Goal: Task Accomplishment & Management: Use online tool/utility

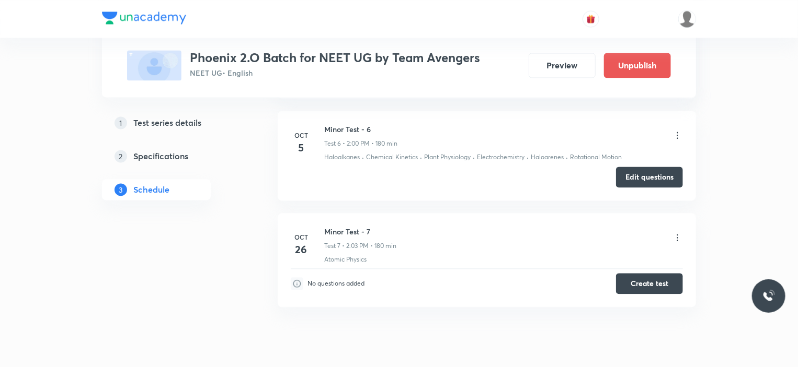
scroll to position [941, 0]
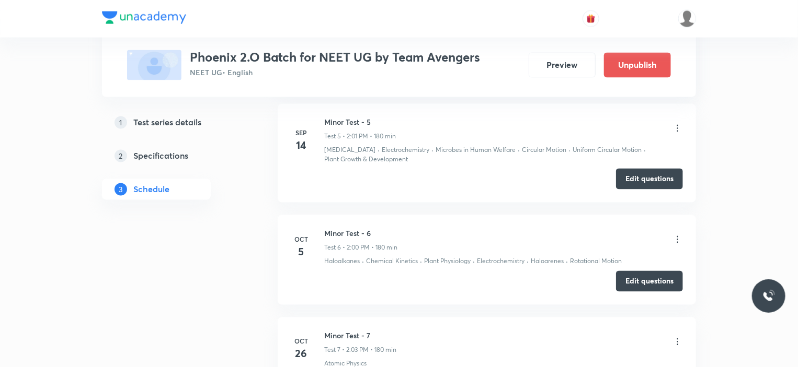
click at [679, 235] on icon at bounding box center [677, 240] width 10 height 10
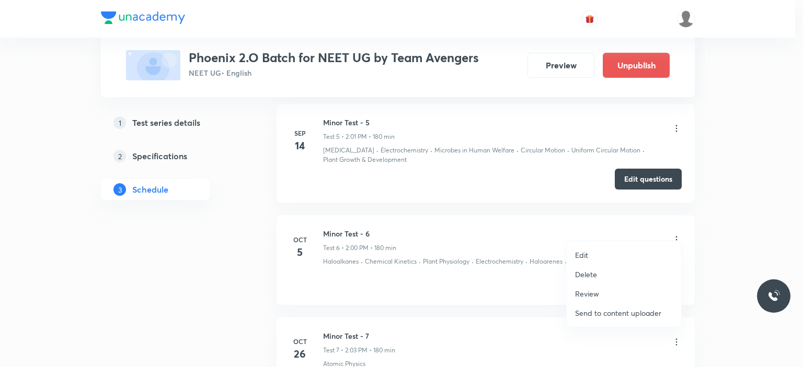
click at [732, 259] on div at bounding box center [401, 183] width 803 height 367
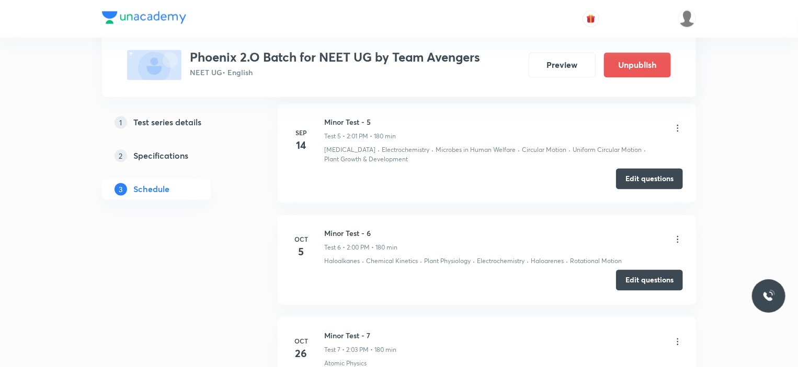
click at [660, 270] on button "Edit questions" at bounding box center [649, 280] width 67 height 21
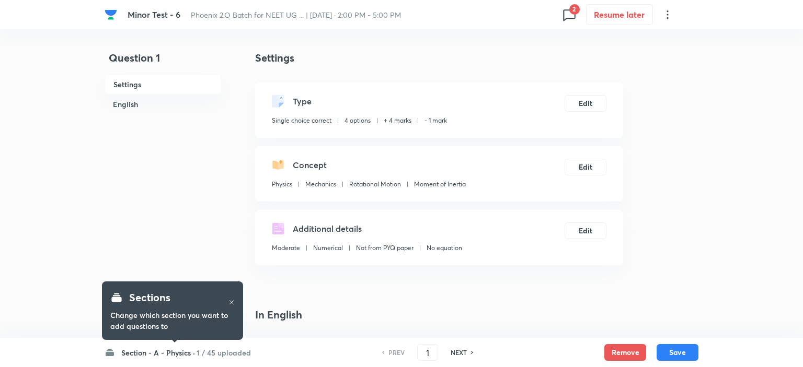
checkbox input "true"
click at [208, 353] on h6 "1 / 45 uploaded" at bounding box center [221, 353] width 54 height 11
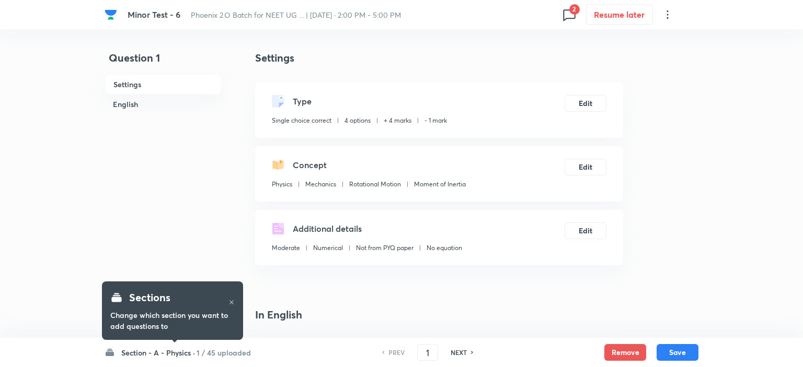
checkbox input "true"
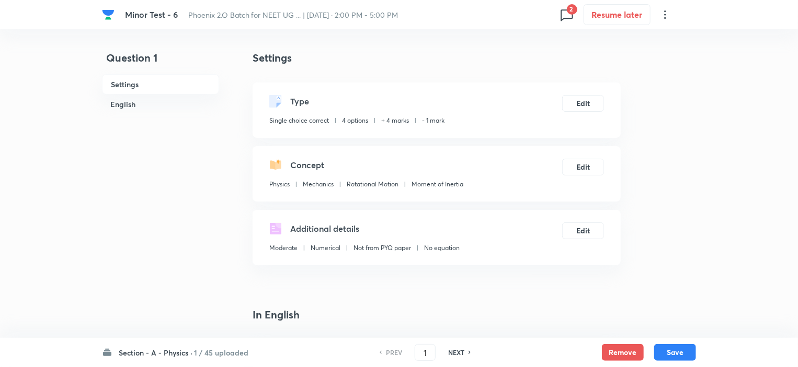
click at [564, 16] on icon at bounding box center [566, 14] width 17 height 17
click at [211, 197] on div at bounding box center [401, 183] width 803 height 367
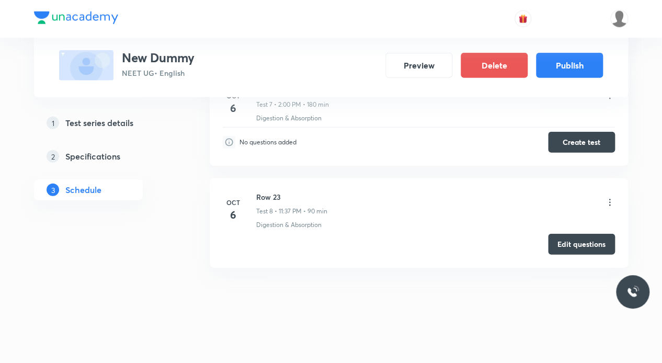
scroll to position [1054, 0]
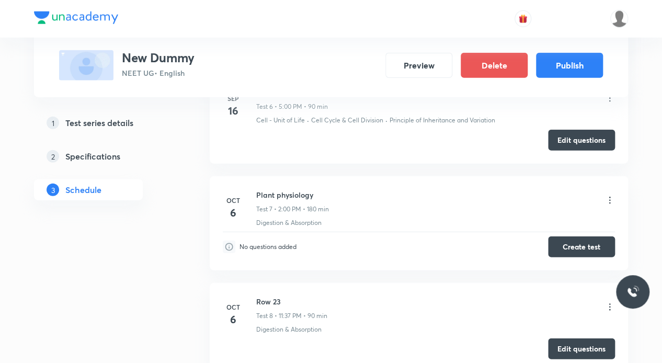
click at [611, 196] on icon at bounding box center [609, 200] width 10 height 10
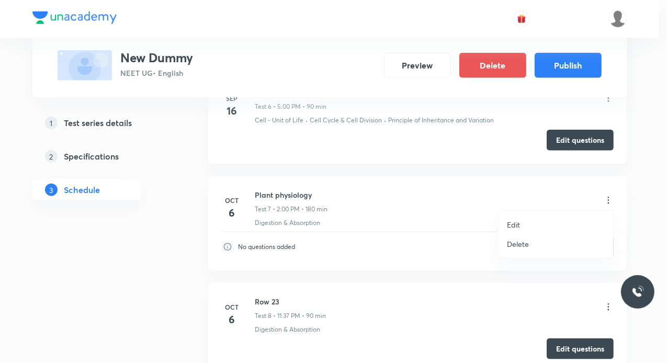
click at [514, 222] on p "Edit" at bounding box center [513, 224] width 13 height 11
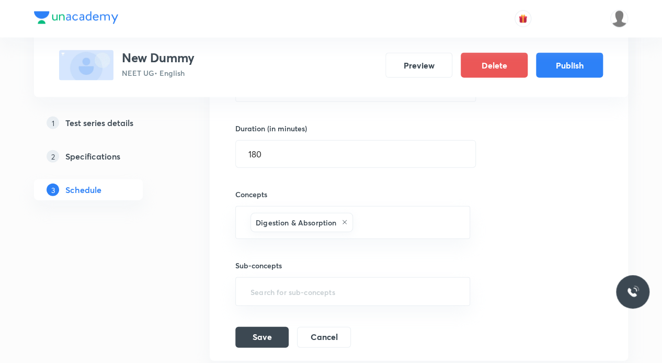
scroll to position [845, 0]
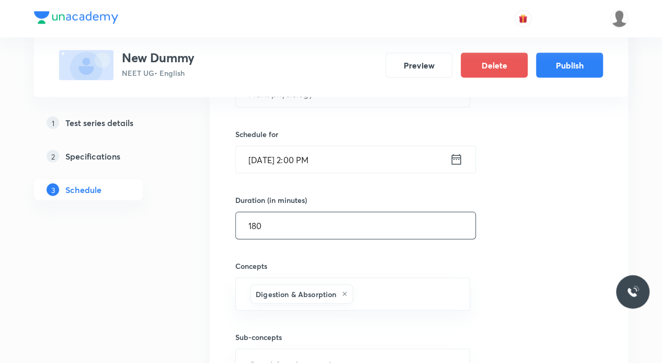
drag, startPoint x: 272, startPoint y: 227, endPoint x: 227, endPoint y: 228, distance: 45.0
click at [227, 228] on div "Plant physiology Test 7 Digestion & Absorption Session 7 Quiz Session title 16/…" at bounding box center [419, 206] width 392 height 425
type input "90"
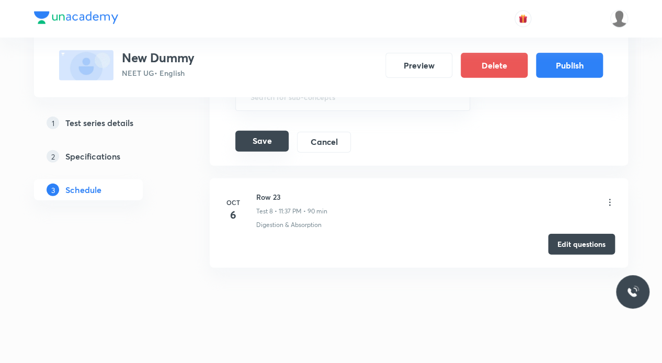
click at [274, 145] on button "Save" at bounding box center [261, 141] width 53 height 21
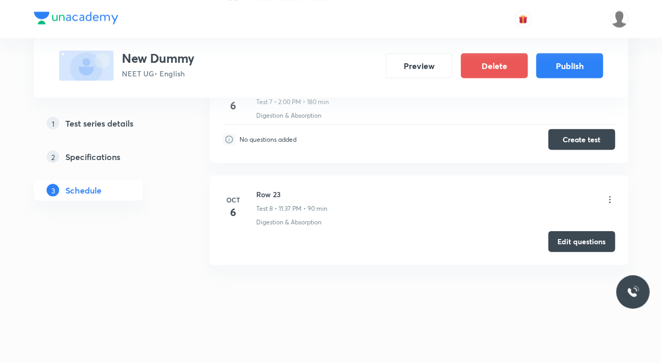
scroll to position [814, 0]
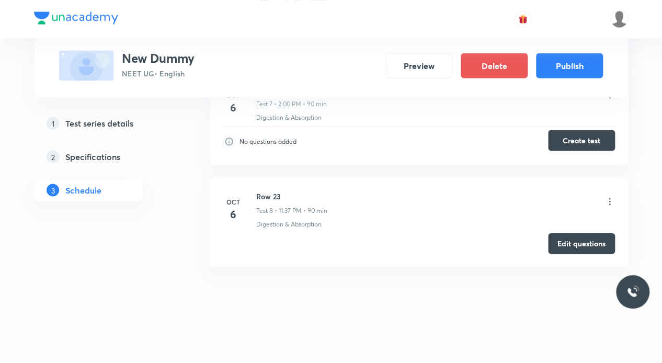
click at [594, 137] on button "Create test" at bounding box center [581, 140] width 67 height 21
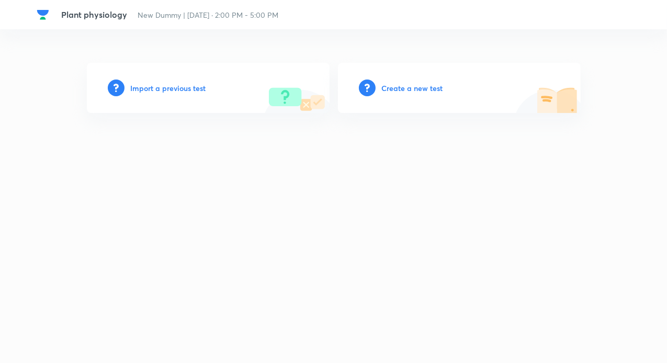
click at [388, 90] on h6 "Create a new test" at bounding box center [412, 88] width 61 height 11
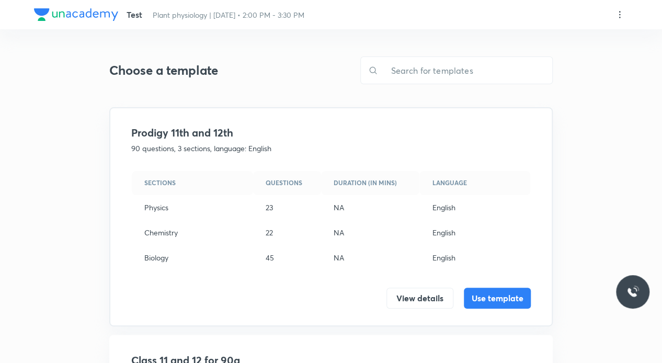
scroll to position [351, 0]
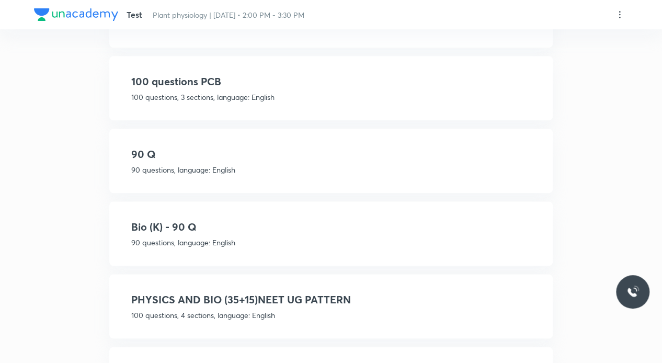
click at [240, 215] on div "Bio (K) - 90 Q 90 questions, language: English View details Use template" at bounding box center [330, 233] width 443 height 64
click at [232, 222] on h4 "Bio (K) - 90 Q" at bounding box center [330, 227] width 399 height 16
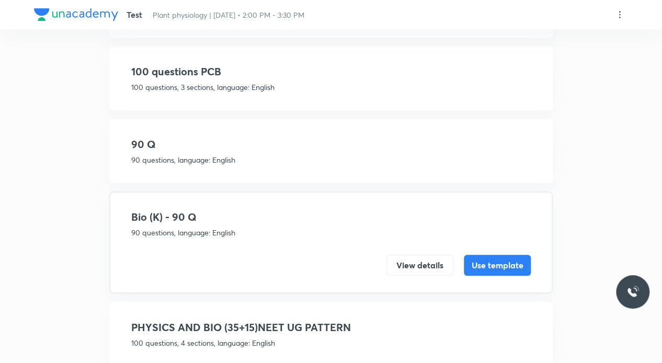
scroll to position [197, 0]
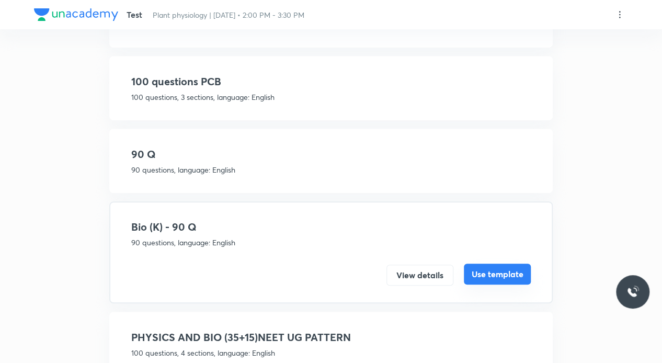
click at [488, 271] on button "Use template" at bounding box center [497, 273] width 67 height 21
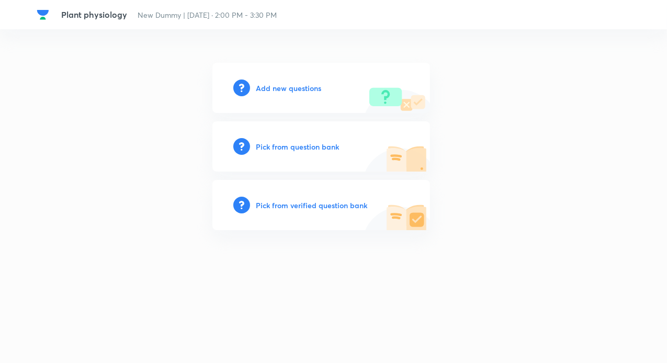
click at [309, 91] on h6 "Add new questions" at bounding box center [288, 88] width 65 height 11
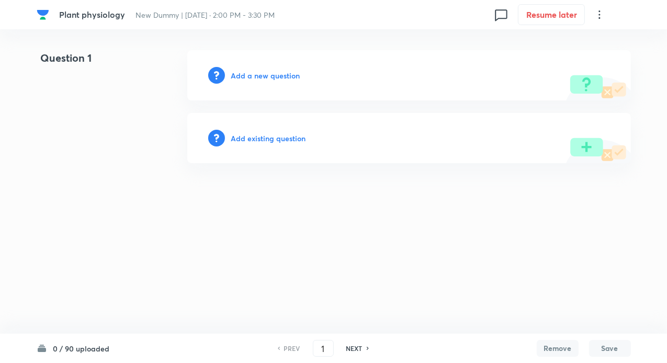
click at [279, 139] on h6 "Add existing question" at bounding box center [268, 138] width 75 height 11
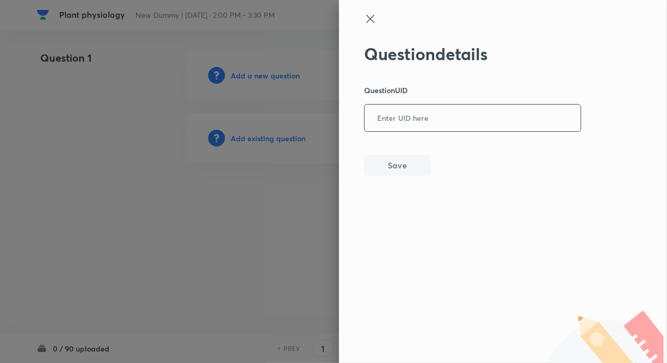
click at [399, 123] on input "text" at bounding box center [472, 119] width 216 height 26
paste input "RP5MG"
type input "RP5MG"
click at [406, 164] on button "Save" at bounding box center [397, 164] width 67 height 21
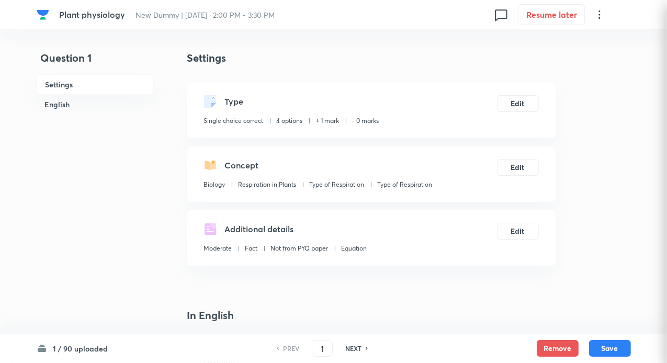
checkbox input "true"
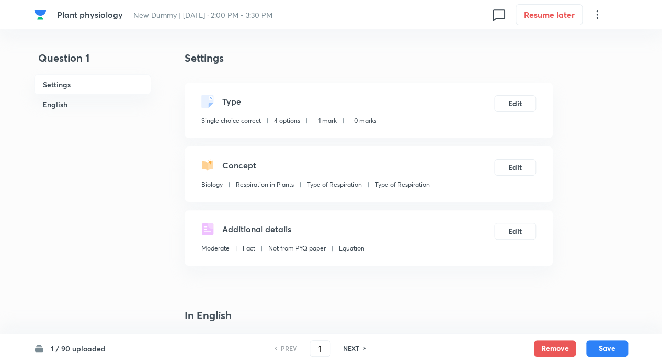
click at [355, 344] on h6 "NEXT" at bounding box center [351, 347] width 16 height 9
type input "2"
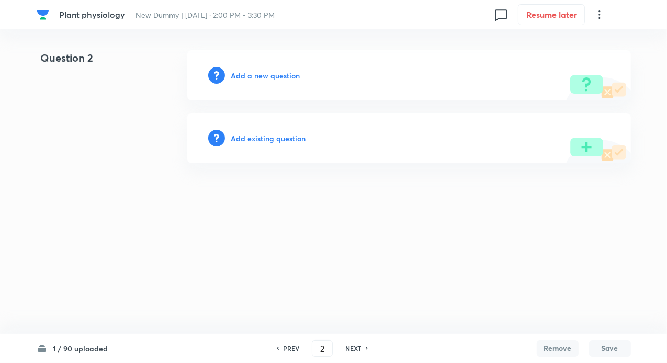
drag, startPoint x: 268, startPoint y: 125, endPoint x: 263, endPoint y: 132, distance: 8.4
click at [268, 125] on div "Add existing question" at bounding box center [408, 138] width 443 height 50
click at [263, 133] on h6 "Add existing question" at bounding box center [268, 138] width 75 height 11
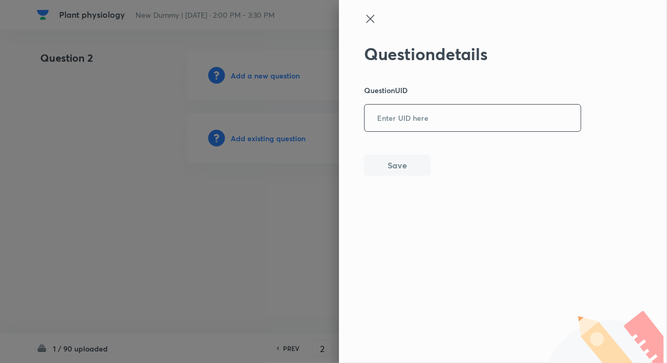
click at [399, 103] on div "Question details Question UID ​ Save" at bounding box center [472, 110] width 217 height 132
click at [392, 124] on input "text" at bounding box center [472, 119] width 216 height 26
paste input "QBPAT"
type input "QBPAT"
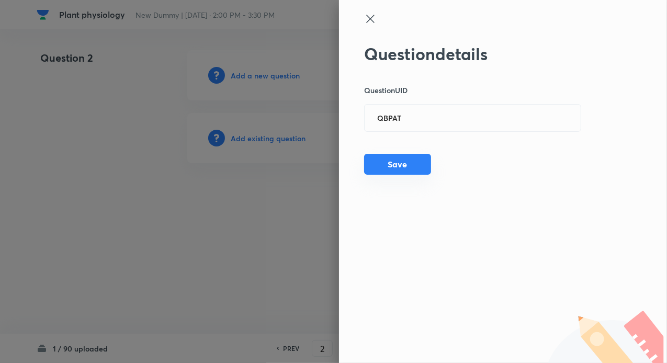
click at [397, 158] on button "Save" at bounding box center [397, 164] width 67 height 21
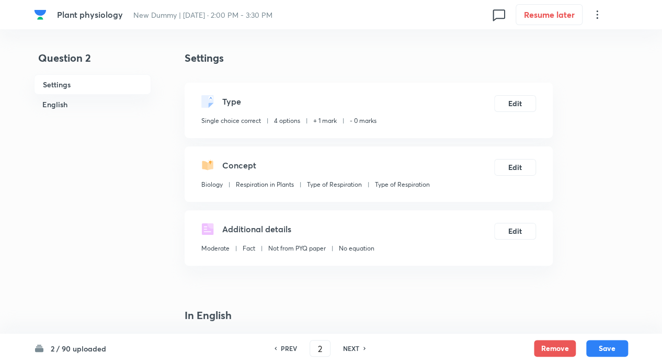
checkbox input "true"
click at [355, 349] on h6 "NEXT" at bounding box center [351, 347] width 16 height 9
type input "3"
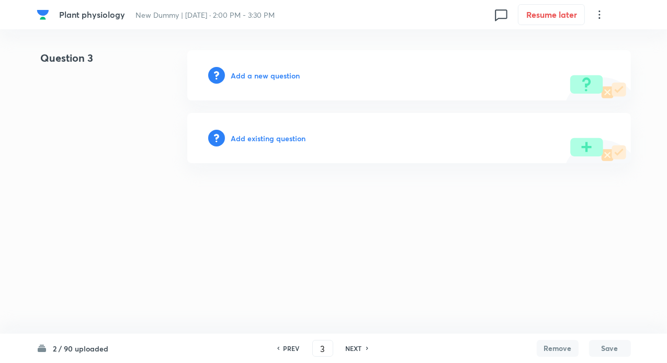
click at [272, 135] on h6 "Add existing question" at bounding box center [268, 138] width 75 height 11
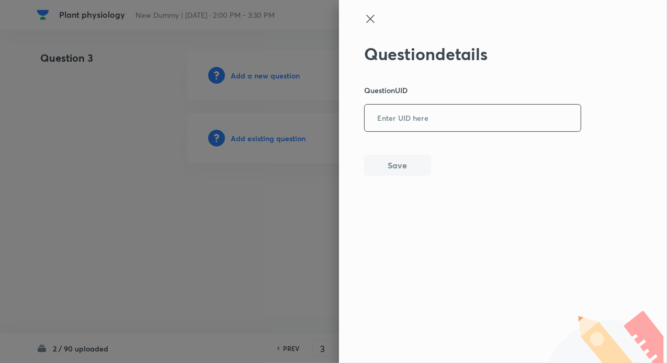
click at [401, 117] on input "text" at bounding box center [472, 119] width 216 height 26
paste input "DGC8R"
type input "DGC8R"
click at [396, 163] on button "Save" at bounding box center [397, 164] width 67 height 21
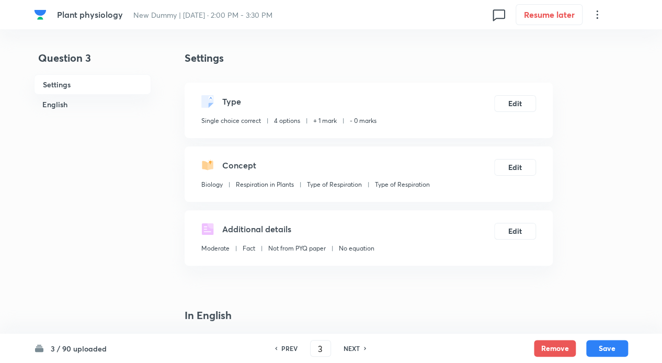
checkbox input "true"
click at [351, 343] on h6 "NEXT" at bounding box center [351, 347] width 16 height 9
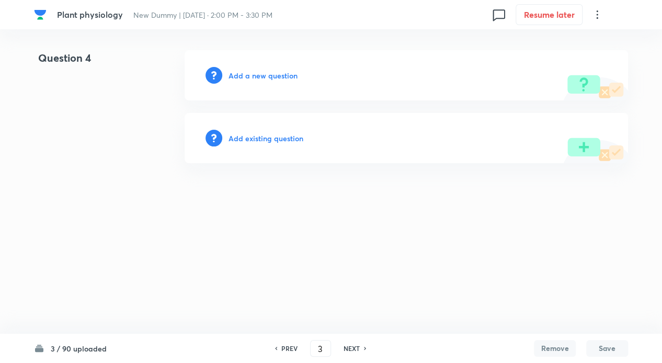
type input "4"
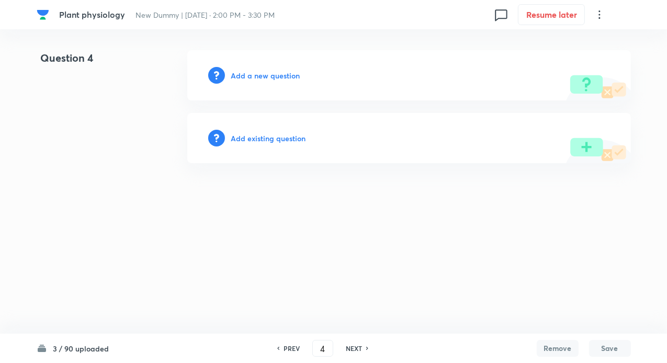
click at [249, 138] on h6 "Add existing question" at bounding box center [268, 138] width 75 height 11
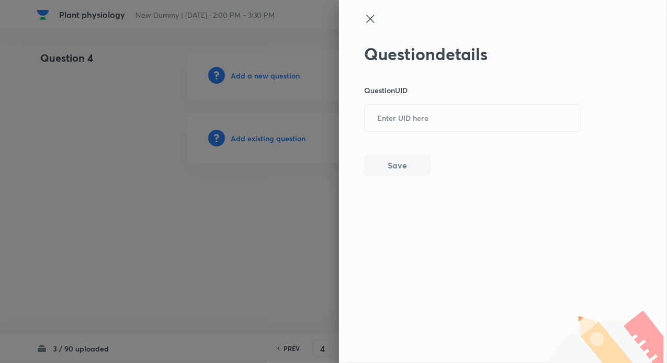
click at [358, 117] on div "Question details Question UID ​ Save" at bounding box center [503, 181] width 328 height 363
click at [416, 118] on input "text" at bounding box center [472, 119] width 216 height 26
paste input "3YXMN"
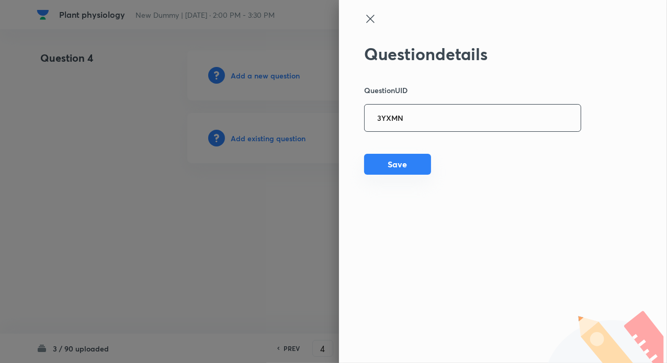
type input "3YXMN"
click at [399, 156] on button "Save" at bounding box center [397, 164] width 67 height 21
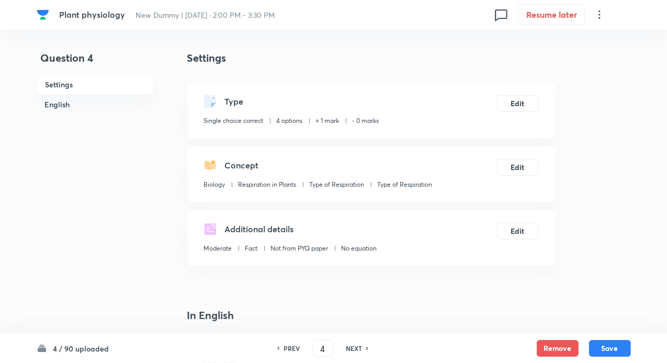
checkbox input "true"
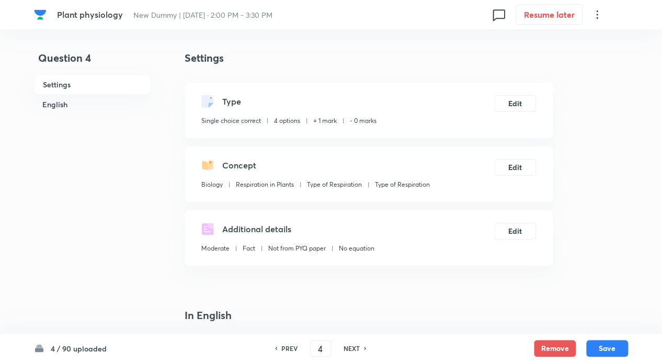
click at [358, 351] on h6 "NEXT" at bounding box center [351, 347] width 16 height 9
type input "5"
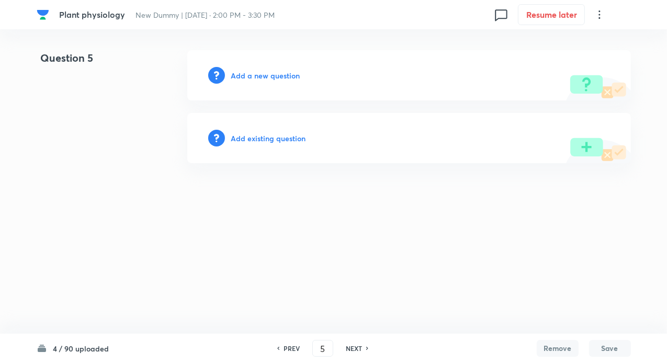
click at [268, 135] on h6 "Add existing question" at bounding box center [268, 138] width 75 height 11
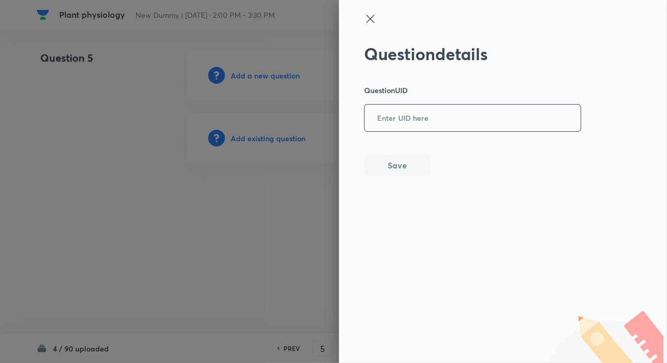
click at [366, 124] on input "text" at bounding box center [472, 119] width 216 height 26
paste input "MPTG2"
type input "MPTG2"
click at [393, 163] on button "Save" at bounding box center [397, 164] width 67 height 21
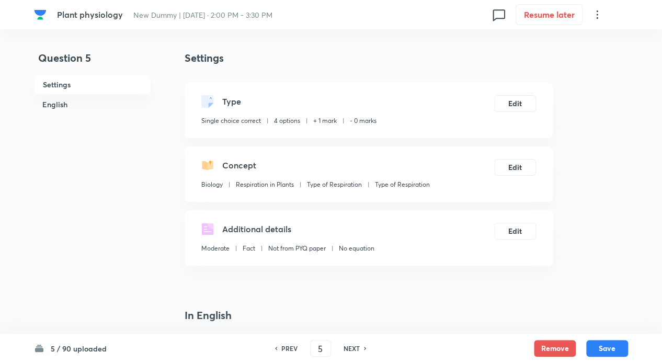
checkbox input "true"
click at [353, 347] on h6 "NEXT" at bounding box center [351, 347] width 16 height 9
type input "6"
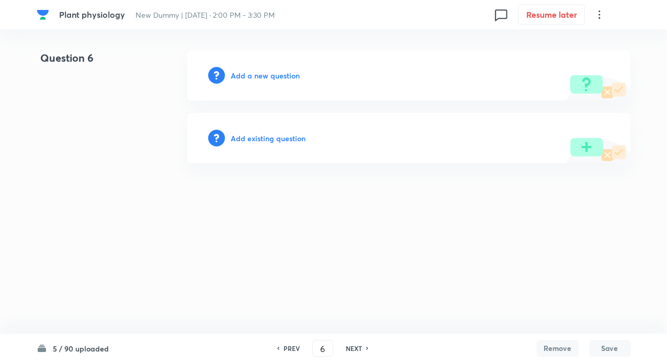
click at [284, 141] on h6 "Add existing question" at bounding box center [268, 138] width 75 height 11
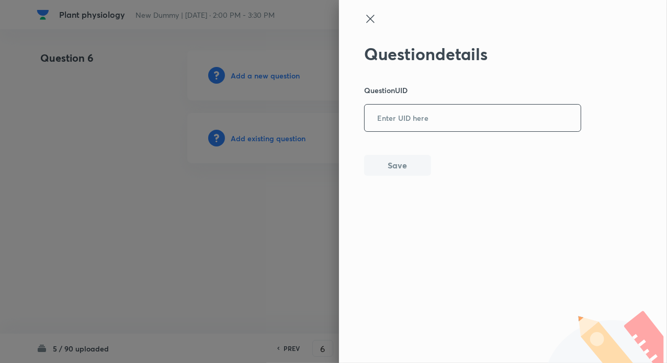
click at [418, 122] on input "text" at bounding box center [472, 119] width 216 height 26
paste input "C06F9"
type input "C06F9"
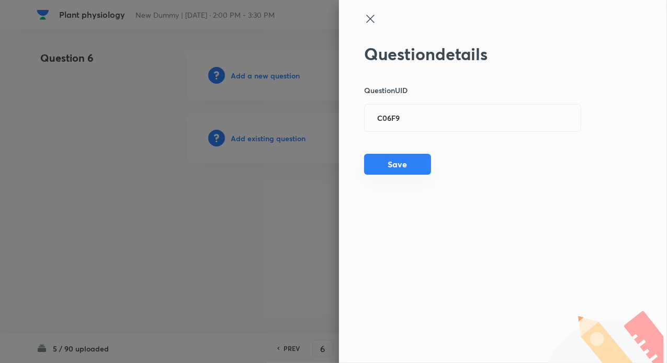
click at [387, 165] on button "Save" at bounding box center [397, 164] width 67 height 21
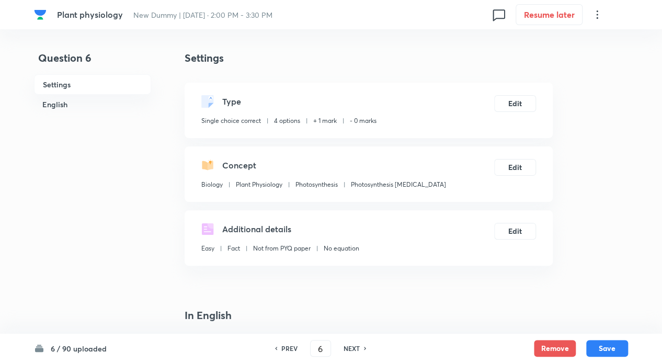
checkbox input "true"
click at [349, 352] on h6 "NEXT" at bounding box center [351, 347] width 16 height 9
type input "7"
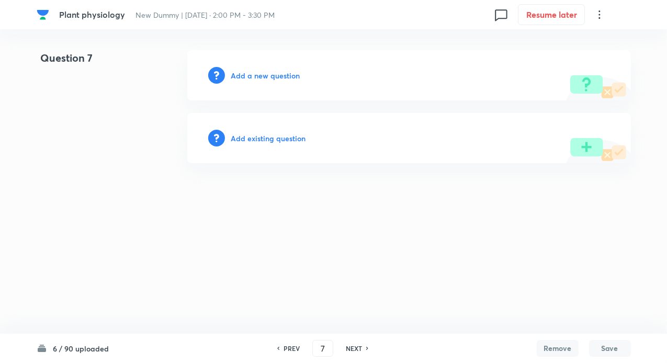
click at [286, 136] on h6 "Add existing question" at bounding box center [268, 138] width 75 height 11
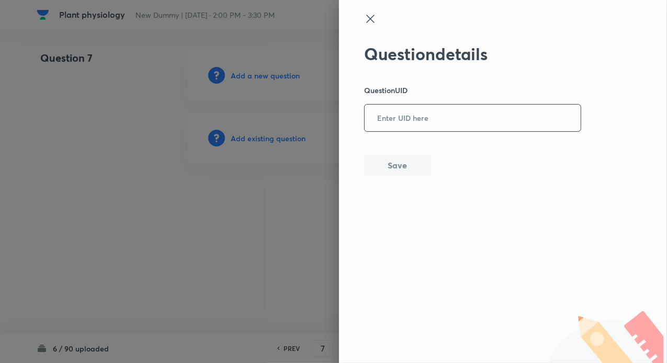
click at [364, 126] on input "text" at bounding box center [472, 119] width 216 height 26
paste input "30RAR"
type input "30RAR"
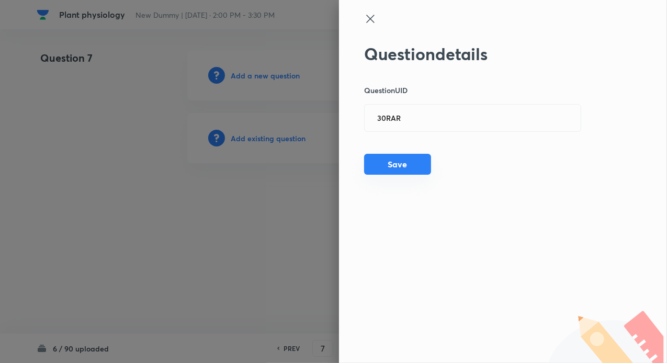
click at [395, 158] on button "Save" at bounding box center [397, 164] width 67 height 21
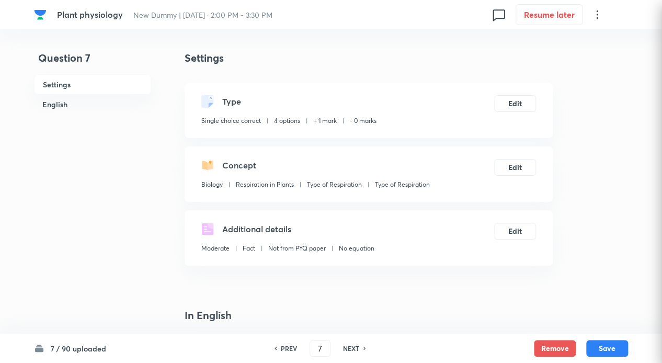
checkbox input "true"
click at [362, 348] on div "NEXT" at bounding box center [353, 347] width 28 height 9
type input "8"
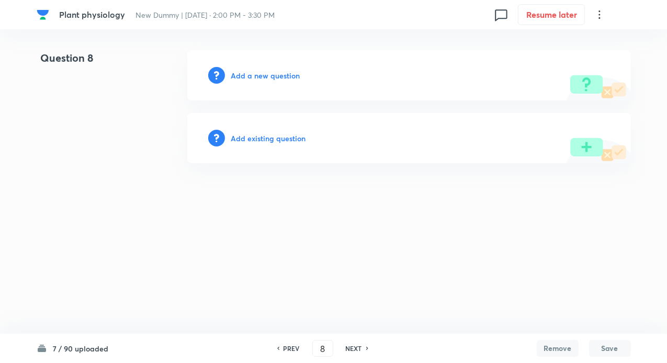
click at [276, 137] on h6 "Add existing question" at bounding box center [268, 138] width 75 height 11
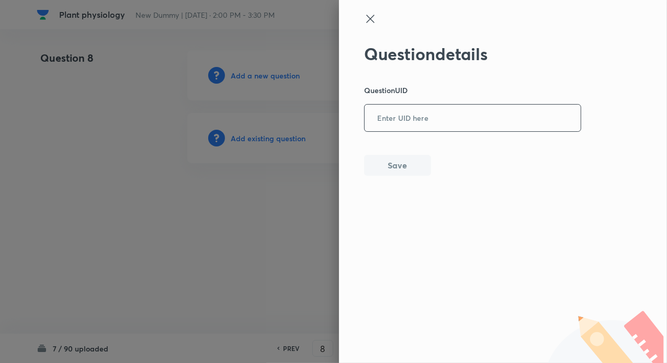
click at [415, 116] on input "text" at bounding box center [472, 119] width 216 height 26
paste input "7GDRJ"
type input "7GDRJ"
click at [399, 166] on button "Save" at bounding box center [397, 164] width 67 height 21
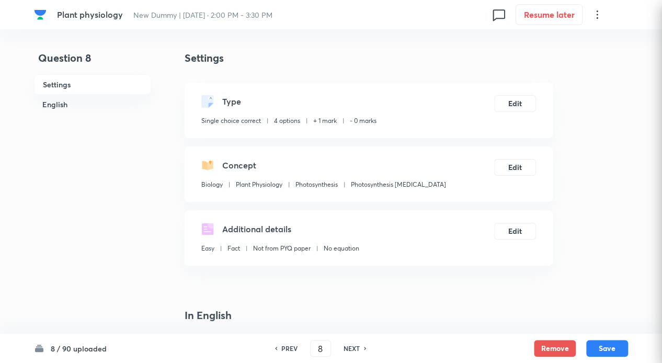
checkbox input "true"
click at [357, 344] on h6 "NEXT" at bounding box center [351, 347] width 16 height 9
type input "9"
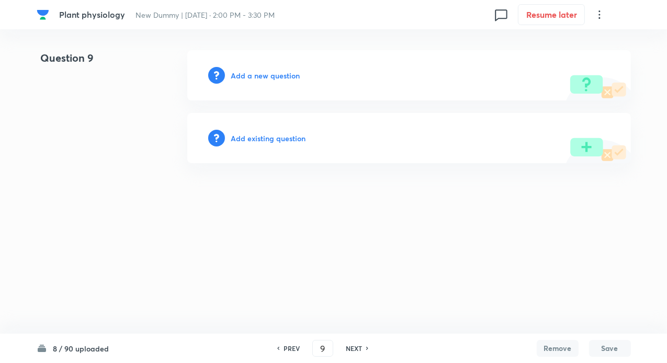
click at [263, 131] on div "Add existing question" at bounding box center [408, 138] width 443 height 50
click at [260, 137] on h6 "Add existing question" at bounding box center [268, 138] width 75 height 11
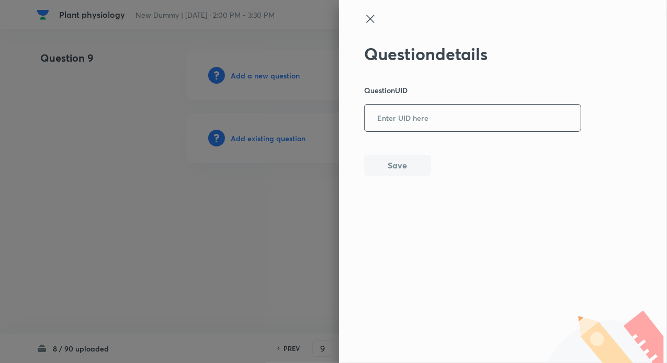
click at [437, 109] on input "text" at bounding box center [472, 119] width 216 height 26
paste input "YLHYM"
type input "YLHYM"
click at [404, 154] on div "Question details Question UID YLHYM ​ Save" at bounding box center [472, 110] width 217 height 132
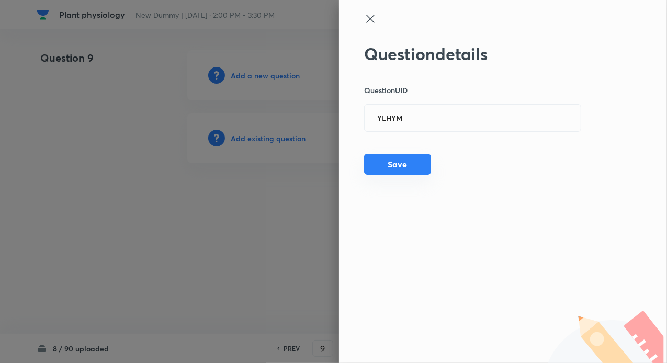
click at [404, 158] on button "Save" at bounding box center [397, 164] width 67 height 21
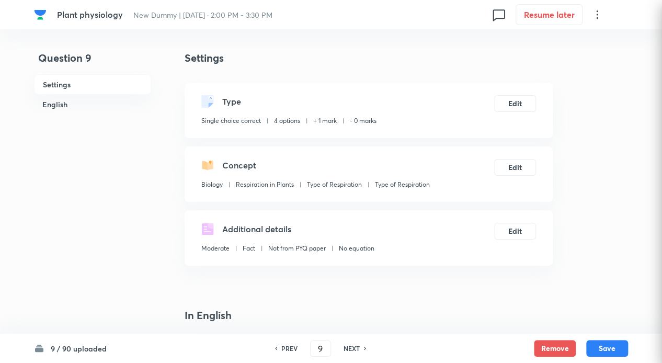
checkbox input "true"
click at [364, 349] on icon at bounding box center [365, 348] width 3 height 5
type input "10"
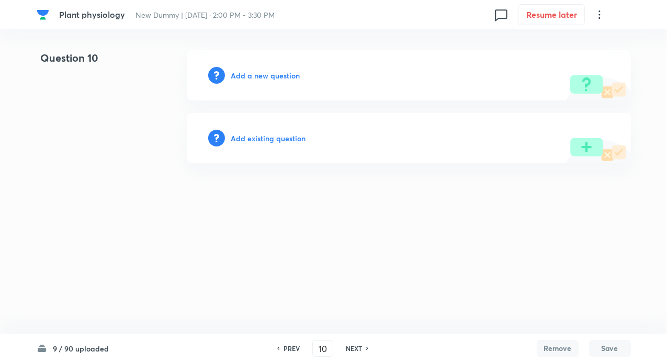
click at [261, 135] on h6 "Add existing question" at bounding box center [268, 138] width 75 height 11
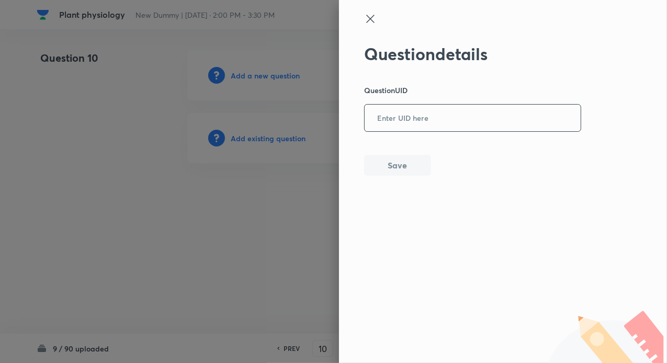
click at [399, 113] on input "text" at bounding box center [472, 119] width 216 height 26
paste input "A0VB5"
type input "A0VB5"
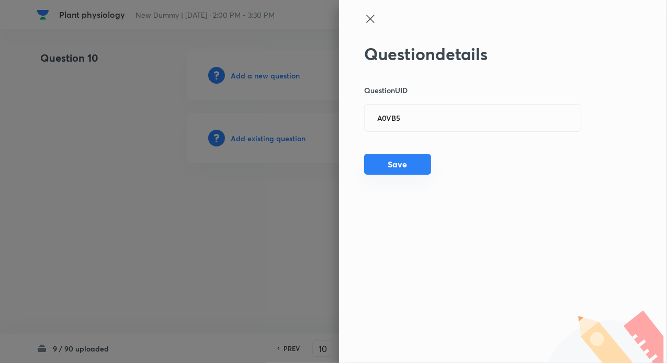
click at [391, 165] on button "Save" at bounding box center [397, 164] width 67 height 21
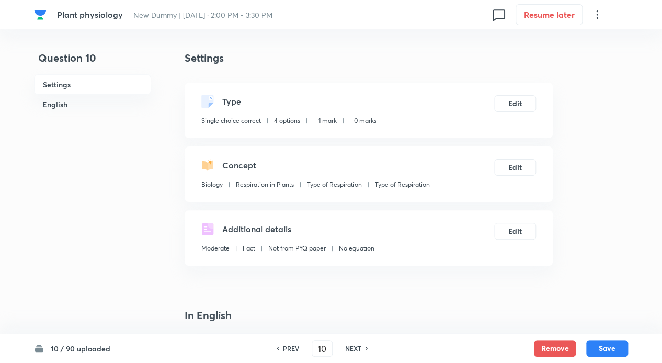
checkbox input "true"
click at [347, 346] on h6 "NEXT" at bounding box center [353, 347] width 16 height 9
type input "11"
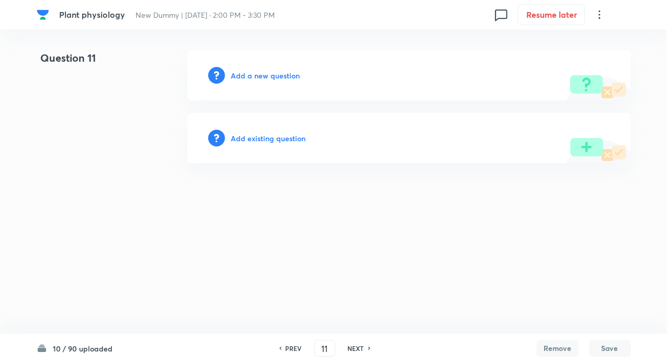
click at [263, 141] on h6 "Add existing question" at bounding box center [268, 138] width 75 height 11
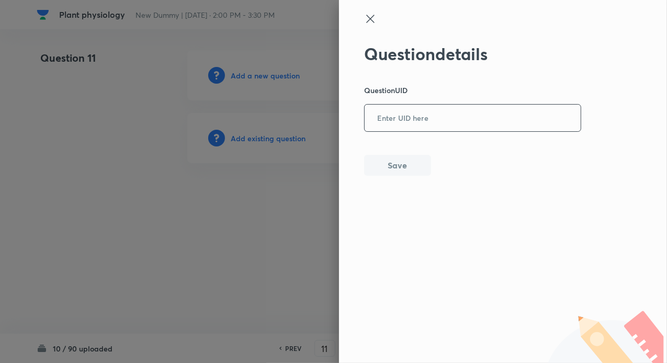
click at [430, 119] on input "text" at bounding box center [472, 119] width 216 height 26
paste input "UI17X"
type input "UI17X"
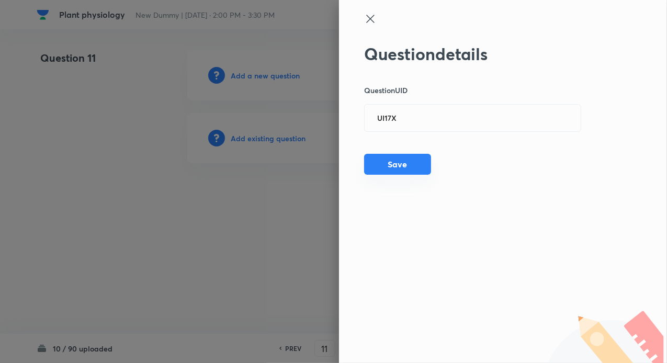
click at [391, 161] on button "Save" at bounding box center [397, 164] width 67 height 21
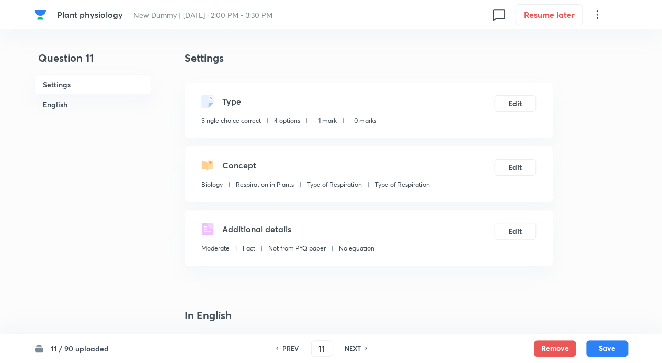
checkbox input "true"
click at [347, 349] on h6 "NEXT" at bounding box center [352, 347] width 16 height 9
type input "12"
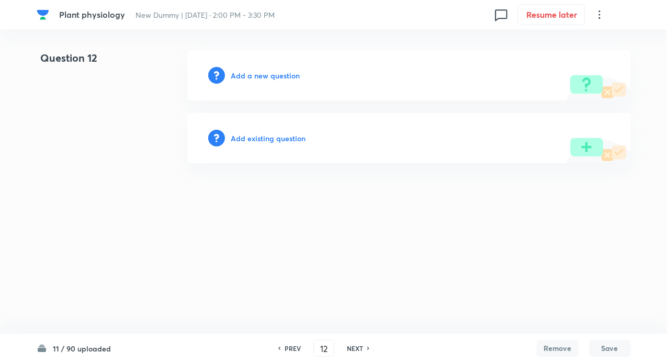
click at [278, 139] on h6 "Add existing question" at bounding box center [268, 138] width 75 height 11
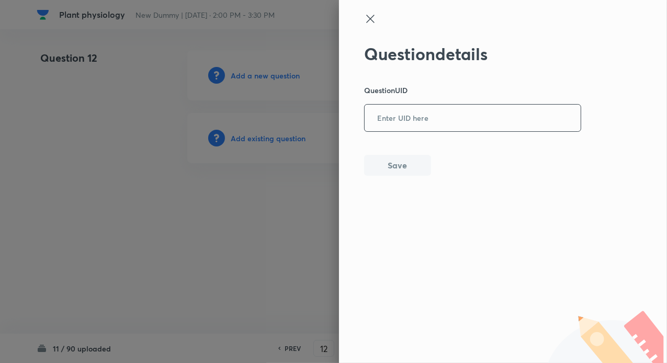
click at [419, 110] on input "text" at bounding box center [472, 119] width 216 height 26
paste input "E4PCW"
type input "E4PCW"
click at [401, 161] on button "Save" at bounding box center [397, 164] width 67 height 21
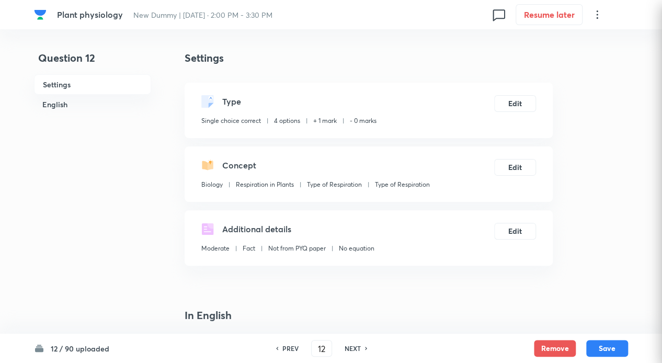
checkbox input "true"
click at [354, 346] on h6 "NEXT" at bounding box center [352, 347] width 16 height 9
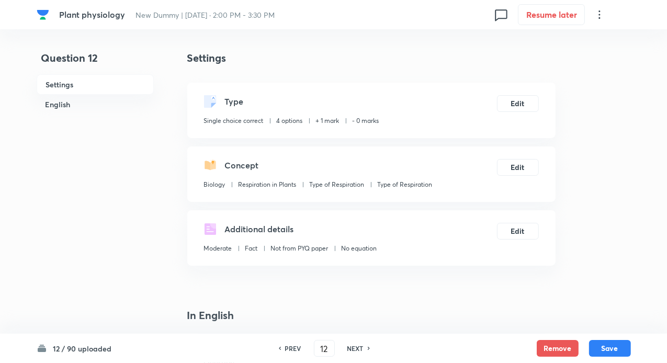
type input "13"
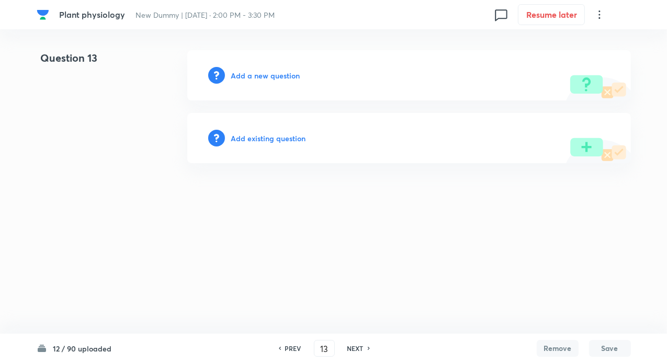
click at [277, 140] on h6 "Add existing question" at bounding box center [268, 138] width 75 height 11
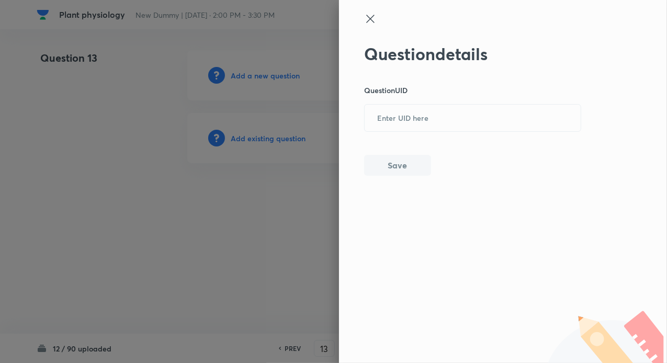
click at [388, 134] on div "Question details Question UID ​ Save" at bounding box center [472, 110] width 217 height 132
click at [394, 122] on input "text" at bounding box center [472, 119] width 216 height 26
paste input "N0VZP"
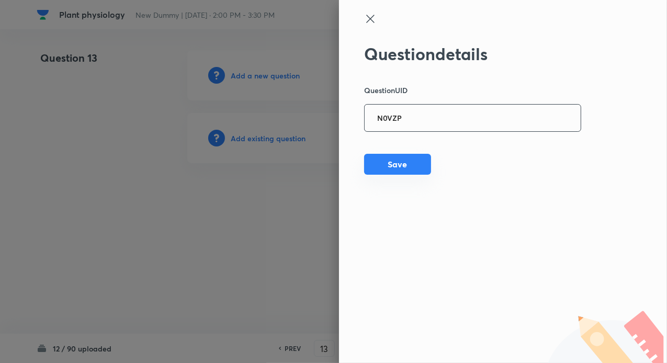
type input "N0VZP"
click at [391, 164] on button "Save" at bounding box center [397, 164] width 67 height 21
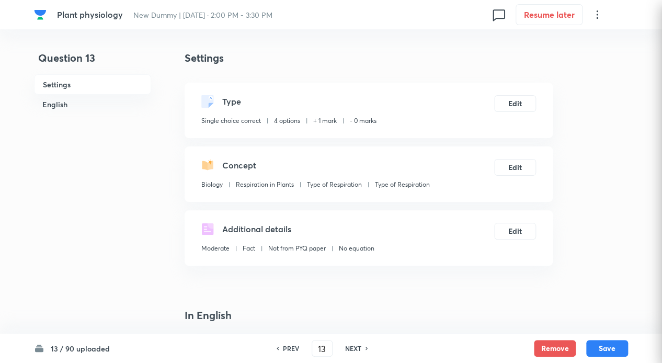
checkbox input "true"
click at [353, 350] on h6 "NEXT" at bounding box center [353, 347] width 16 height 9
type input "14"
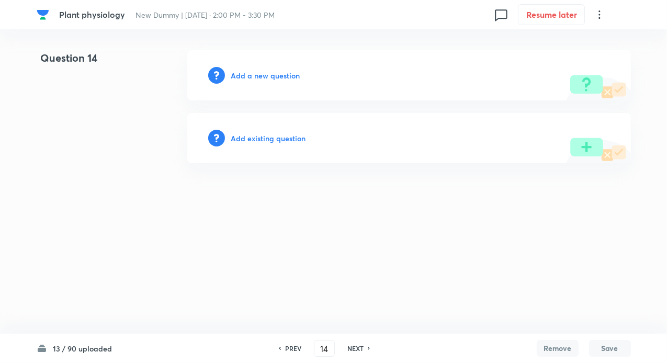
click at [246, 133] on h6 "Add existing question" at bounding box center [268, 138] width 75 height 11
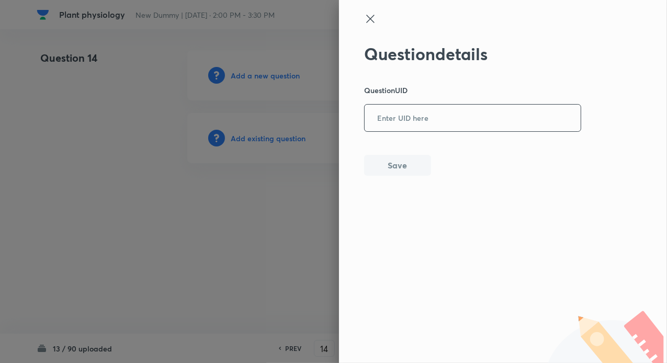
click at [403, 125] on input "text" at bounding box center [472, 119] width 216 height 26
paste input "HLK2J"
type input "HLK2J"
click at [395, 165] on button "Save" at bounding box center [397, 164] width 67 height 21
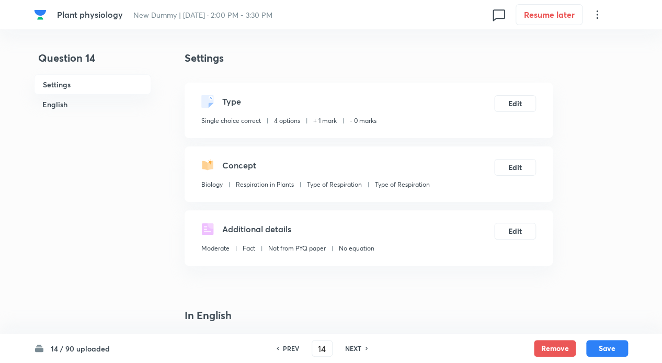
checkbox input "true"
click at [358, 347] on h6 "NEXT" at bounding box center [353, 347] width 16 height 9
type input "15"
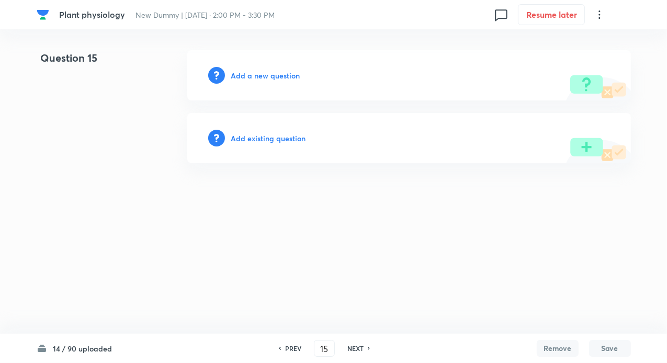
click at [298, 137] on h6 "Add existing question" at bounding box center [268, 138] width 75 height 11
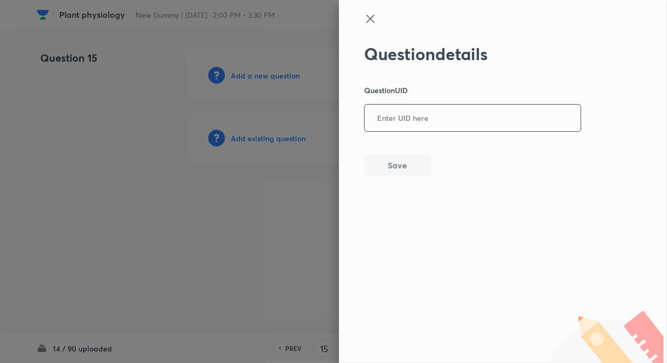
click at [421, 120] on input "text" at bounding box center [472, 119] width 216 height 26
paste input "YY37K"
type input "YY37K"
click at [403, 158] on button "Save" at bounding box center [397, 164] width 67 height 21
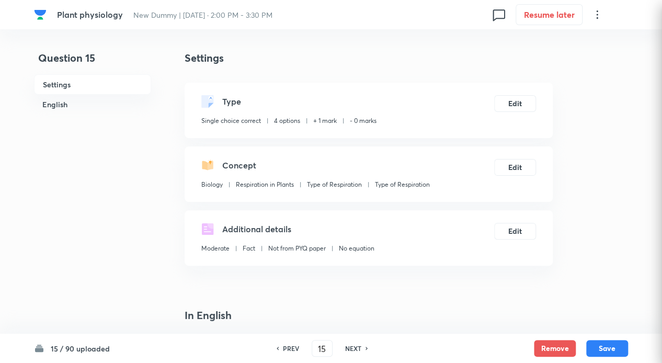
checkbox input "true"
drag, startPoint x: 358, startPoint y: 348, endPoint x: 345, endPoint y: 328, distance: 23.5
click at [358, 348] on h6 "NEXT" at bounding box center [353, 347] width 16 height 9
type input "16"
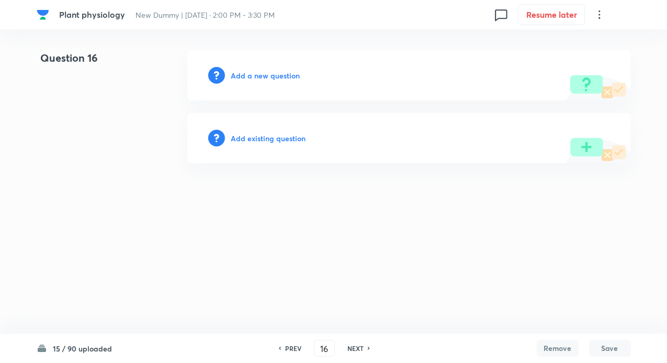
click at [271, 137] on h6 "Add existing question" at bounding box center [268, 138] width 75 height 11
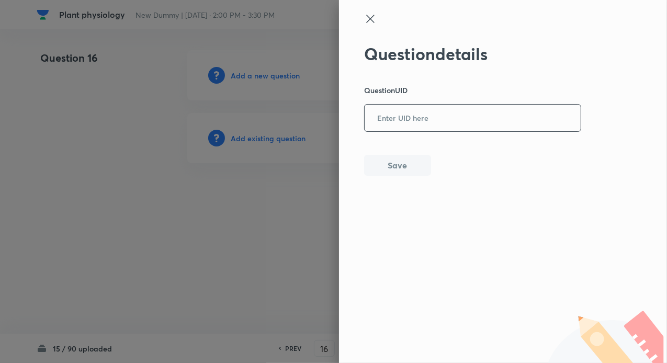
click at [376, 122] on input "text" at bounding box center [472, 119] width 216 height 26
paste input "ENV94"
type input "ENV94"
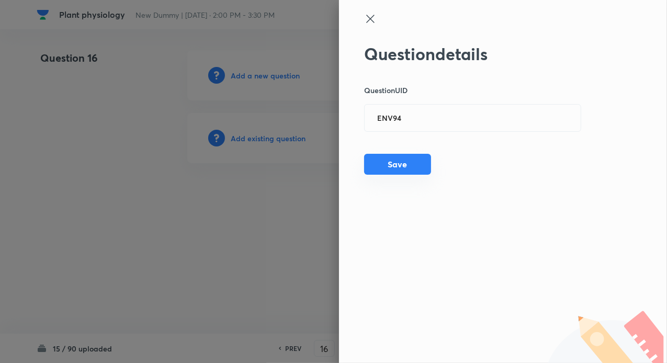
click at [393, 162] on button "Save" at bounding box center [397, 164] width 67 height 21
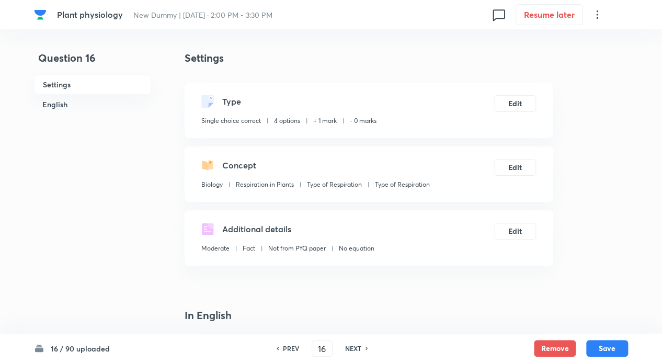
checkbox input "true"
click at [350, 346] on h6 "NEXT" at bounding box center [353, 347] width 16 height 9
type input "17"
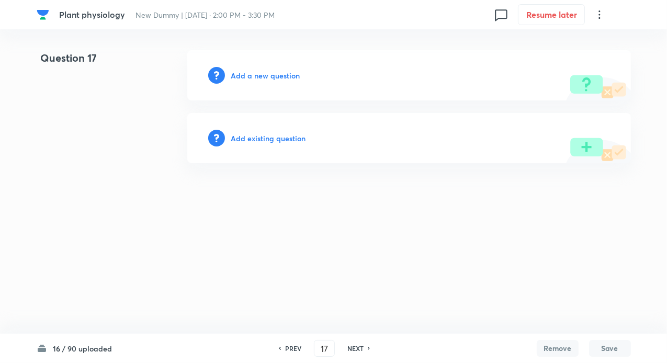
click at [281, 139] on h6 "Add existing question" at bounding box center [268, 138] width 75 height 11
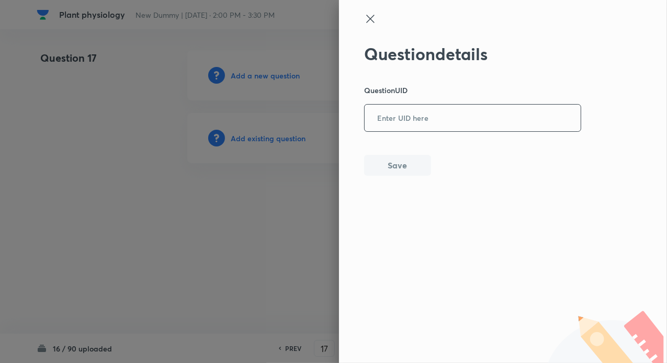
click at [405, 130] on div "​" at bounding box center [472, 118] width 217 height 28
paste input "FSCEA"
type input "FSCEA"
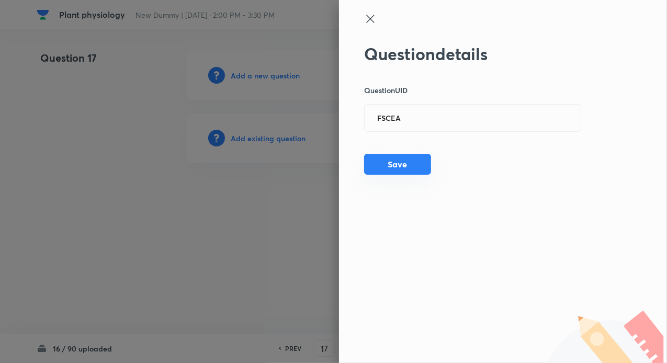
click at [398, 171] on button "Save" at bounding box center [397, 164] width 67 height 21
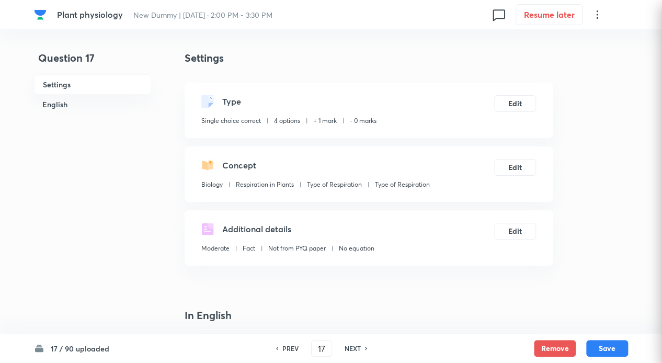
checkbox input "true"
click at [350, 344] on h6 "NEXT" at bounding box center [352, 347] width 16 height 9
type input "18"
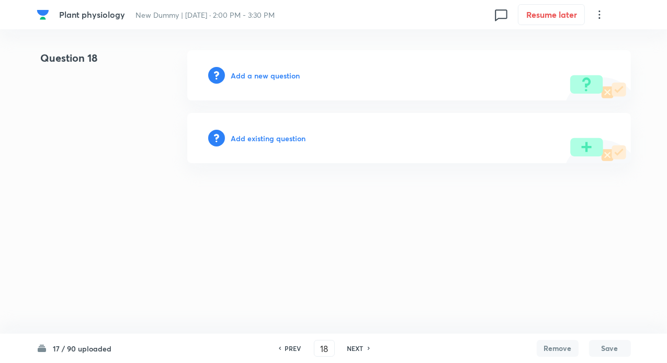
click at [278, 137] on h6 "Add existing question" at bounding box center [268, 138] width 75 height 11
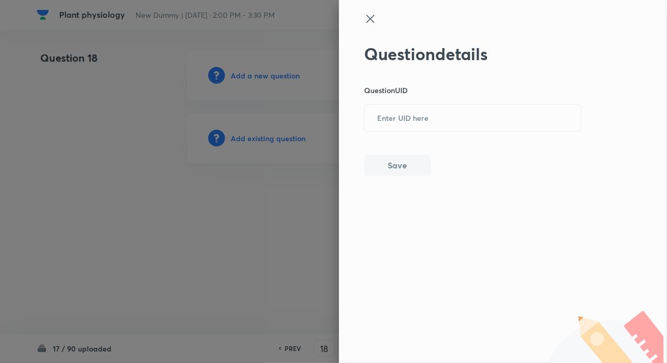
drag, startPoint x: 386, startPoint y: 121, endPoint x: 392, endPoint y: 132, distance: 12.9
click at [386, 120] on input "text" at bounding box center [472, 119] width 216 height 26
paste input "PB5E9"
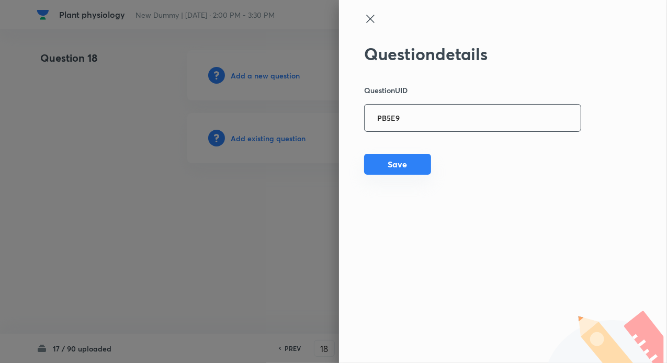
type input "PB5E9"
click at [391, 168] on button "Save" at bounding box center [397, 164] width 67 height 21
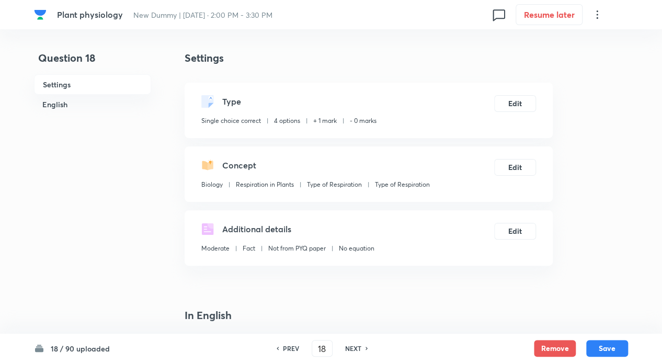
checkbox input "true"
click at [354, 345] on h6 "NEXT" at bounding box center [353, 347] width 16 height 9
type input "19"
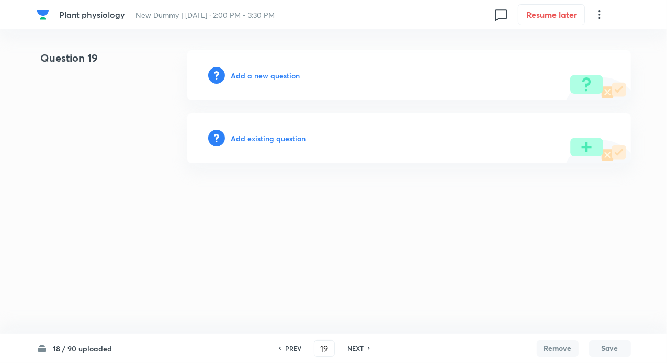
click at [272, 131] on div "Add existing question" at bounding box center [408, 138] width 443 height 50
click at [272, 133] on h6 "Add existing question" at bounding box center [268, 138] width 75 height 11
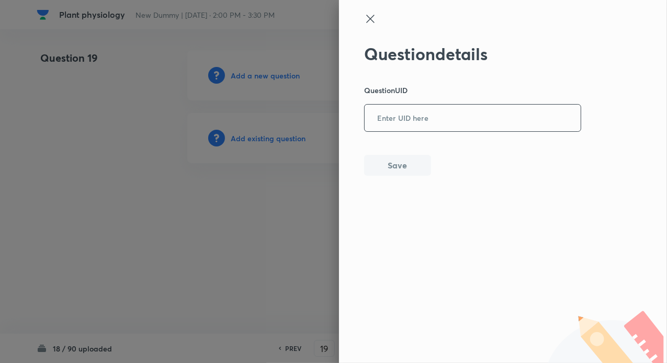
click at [421, 124] on input "text" at bounding box center [472, 119] width 216 height 26
paste input "L7H7N"
type input "L7H7N"
click at [397, 162] on button "Save" at bounding box center [397, 164] width 67 height 21
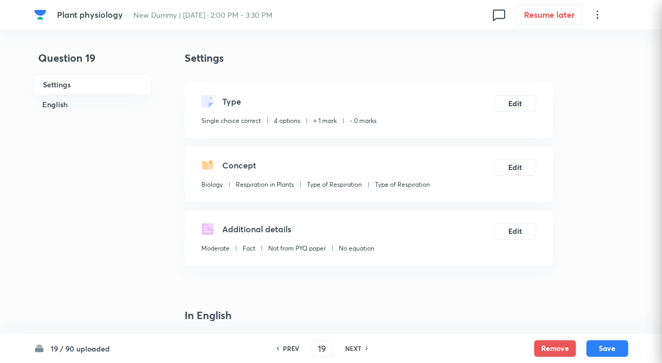
checkbox input "true"
click at [349, 348] on h6 "NEXT" at bounding box center [353, 347] width 16 height 9
type input "20"
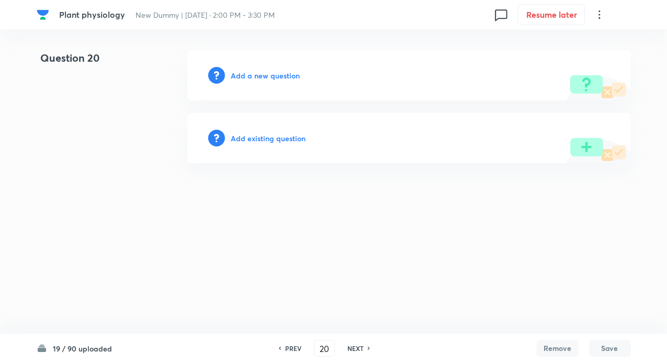
click at [273, 137] on h6 "Add existing question" at bounding box center [268, 138] width 75 height 11
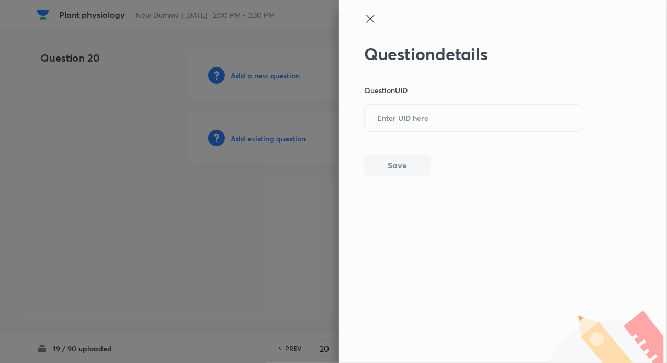
drag, startPoint x: 408, startPoint y: 114, endPoint x: 398, endPoint y: 148, distance: 34.9
click at [408, 117] on input "text" at bounding box center [472, 119] width 216 height 26
paste input "WMI01"
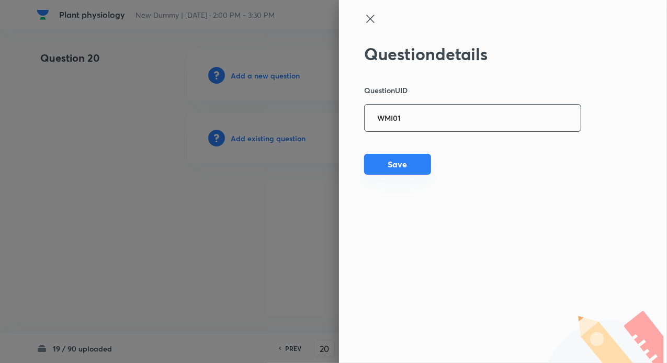
type input "WMI01"
drag, startPoint x: 387, startPoint y: 163, endPoint x: 393, endPoint y: 166, distance: 6.8
click at [387, 163] on button "Save" at bounding box center [397, 164] width 67 height 21
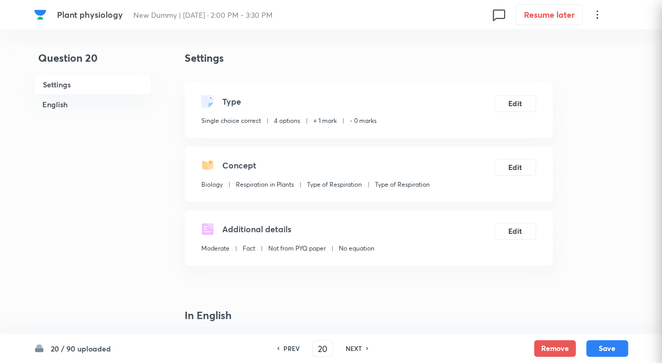
checkbox input "true"
click at [365, 344] on div "NEXT" at bounding box center [355, 347] width 28 height 9
type input "21"
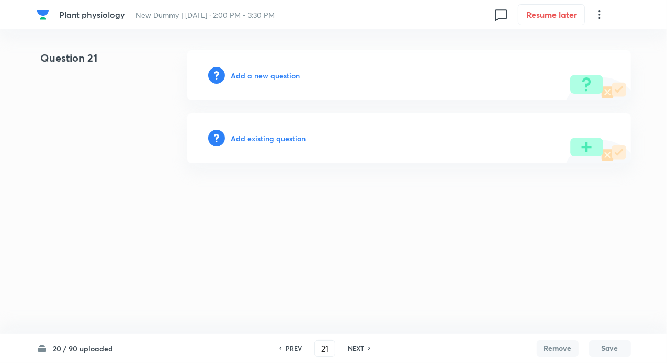
click at [273, 139] on h6 "Add existing question" at bounding box center [268, 138] width 75 height 11
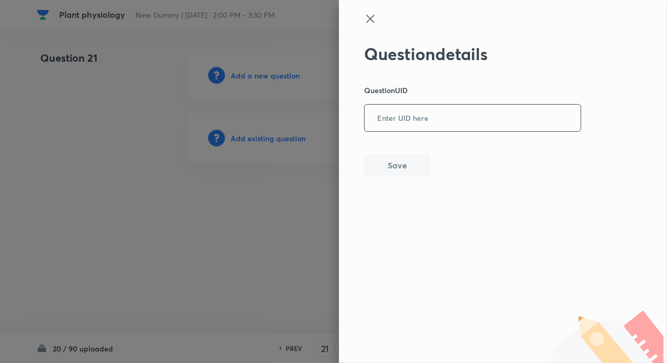
click at [437, 121] on input "text" at bounding box center [472, 119] width 216 height 26
paste input "T5CMH"
type input "T5CMH"
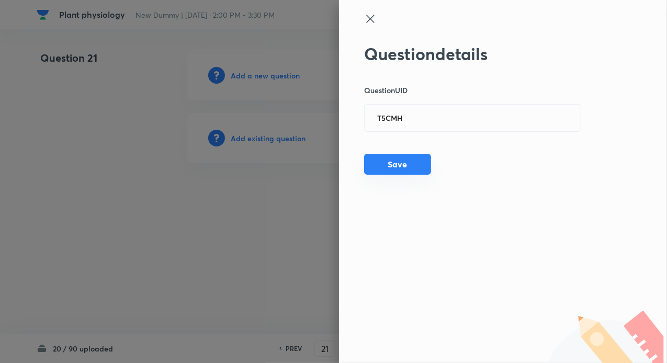
click at [393, 160] on button "Save" at bounding box center [397, 164] width 67 height 21
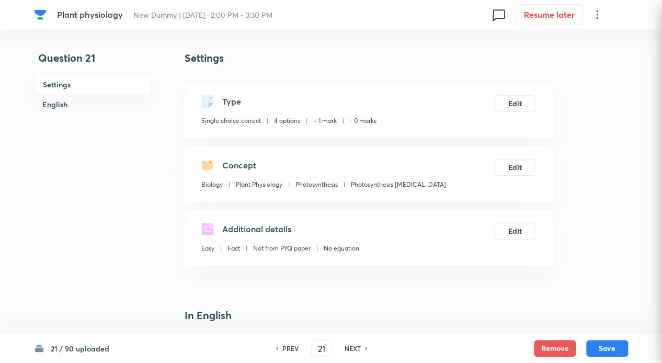
checkbox input "true"
click at [360, 346] on h6 "NEXT" at bounding box center [352, 347] width 16 height 9
type input "22"
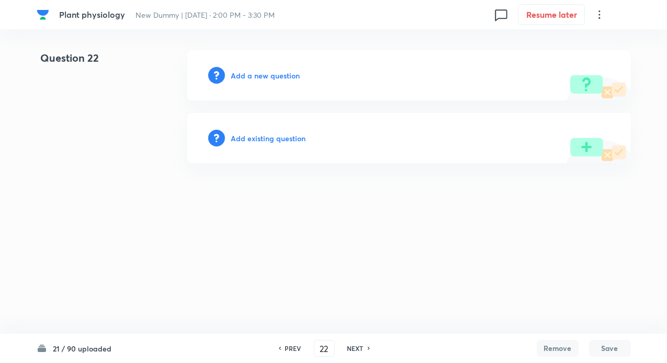
click at [273, 133] on h6 "Add existing question" at bounding box center [268, 138] width 75 height 11
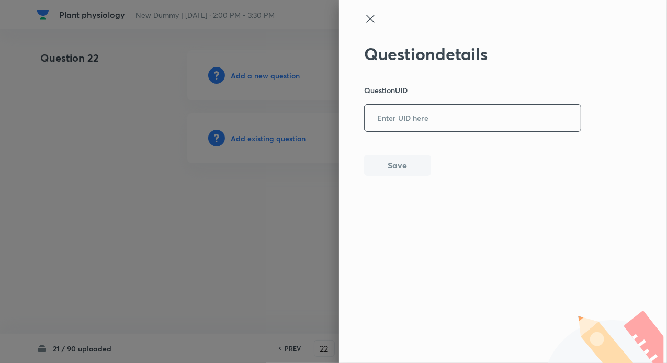
click at [409, 127] on input "text" at bounding box center [472, 119] width 216 height 26
paste input "5TQI0"
type input "5TQI0"
click at [376, 170] on button "Save" at bounding box center [397, 164] width 67 height 21
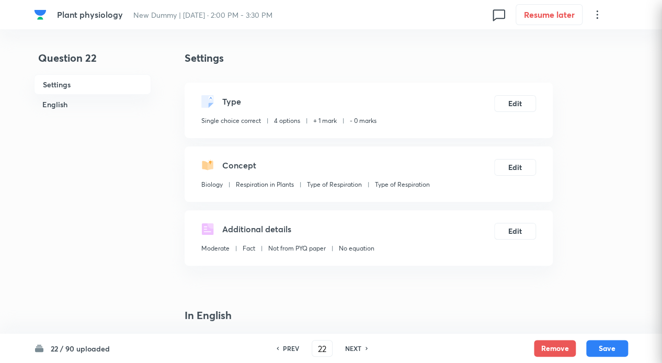
checkbox input "true"
click at [353, 345] on h6 "NEXT" at bounding box center [353, 347] width 16 height 9
type input "23"
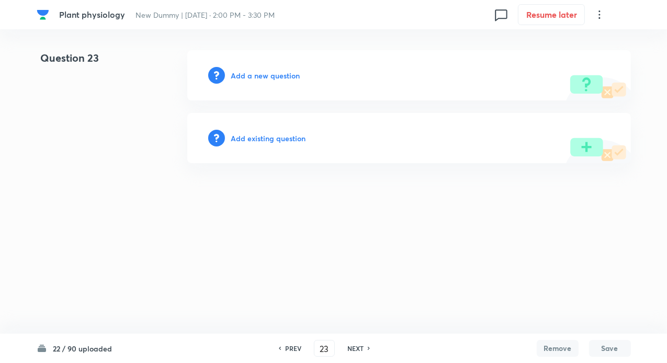
click at [293, 139] on h6 "Add existing question" at bounding box center [268, 138] width 75 height 11
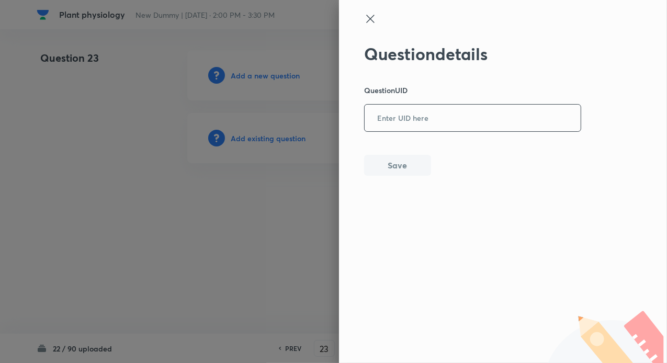
click at [418, 123] on input "text" at bounding box center [472, 119] width 216 height 26
paste input "ECLPI"
type input "ECLPI"
click at [397, 165] on button "Save" at bounding box center [397, 164] width 67 height 21
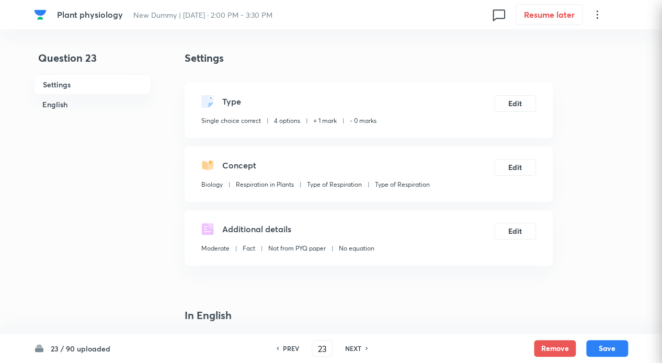
checkbox input "true"
click at [350, 349] on h6 "NEXT" at bounding box center [353, 347] width 16 height 9
type input "24"
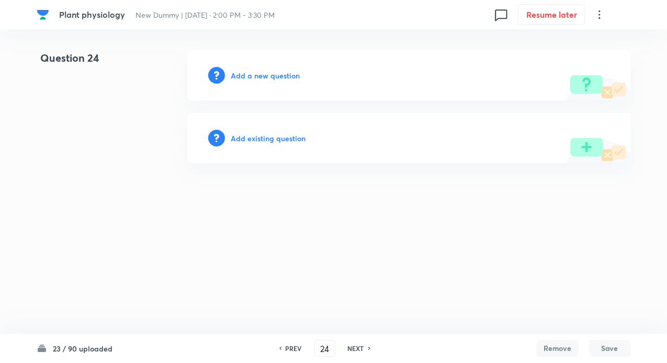
click at [265, 142] on h6 "Add existing question" at bounding box center [268, 138] width 75 height 11
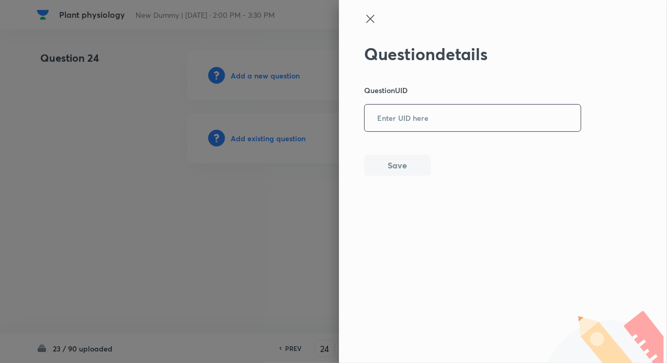
click at [378, 127] on input "text" at bounding box center [472, 119] width 216 height 26
paste input "OQ7Y3"
type input "OQ7Y3"
click at [389, 163] on button "Save" at bounding box center [397, 164] width 67 height 21
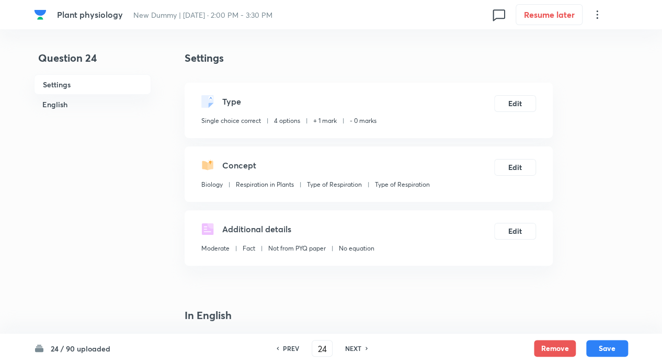
checkbox input "true"
click at [354, 346] on h6 "NEXT" at bounding box center [353, 347] width 16 height 9
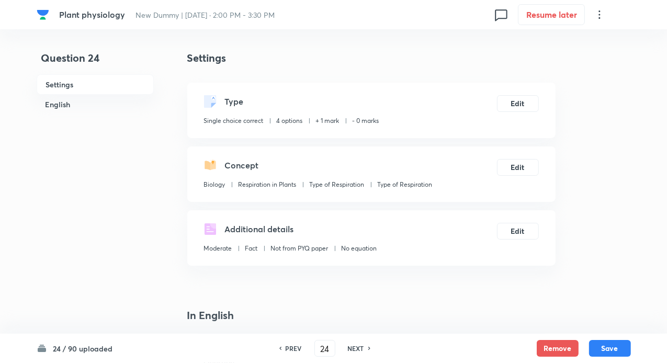
type input "25"
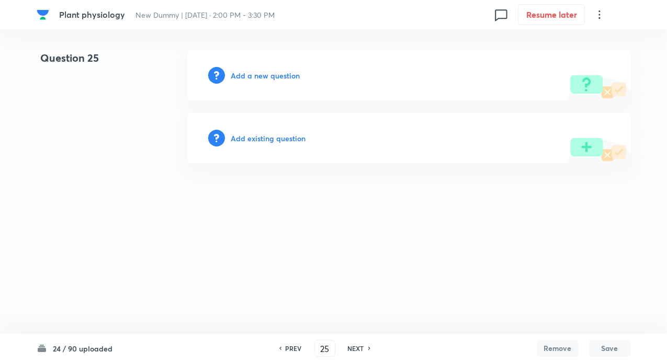
click at [274, 133] on h6 "Add existing question" at bounding box center [268, 138] width 75 height 11
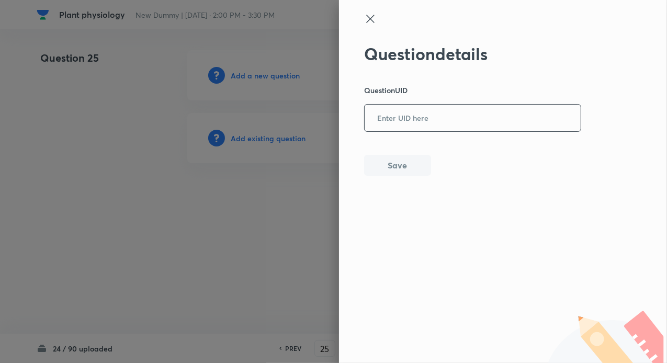
click at [392, 112] on input "text" at bounding box center [472, 119] width 216 height 26
paste input "BHIK0"
type input "BHIK0"
click at [383, 160] on button "Save" at bounding box center [397, 164] width 67 height 21
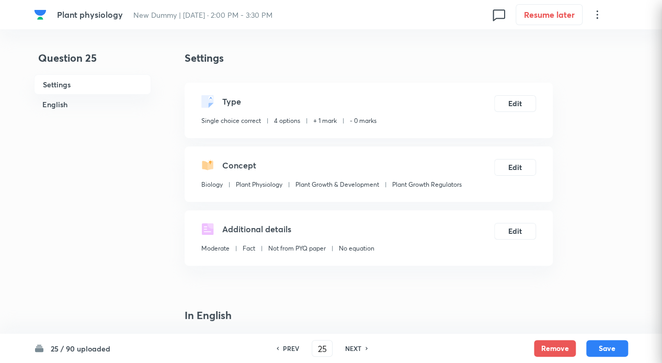
checkbox input "true"
click at [351, 351] on h6 "NEXT" at bounding box center [353, 347] width 16 height 9
type input "26"
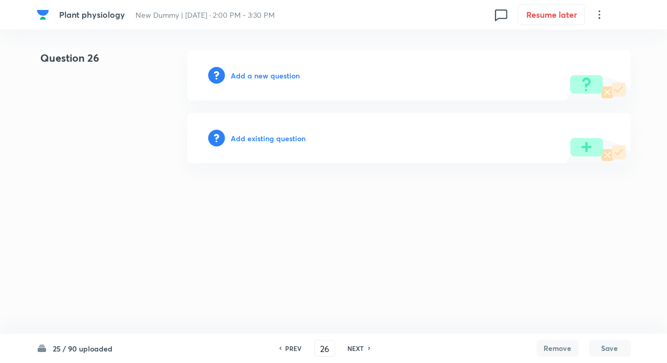
click at [272, 140] on h6 "Add existing question" at bounding box center [268, 138] width 75 height 11
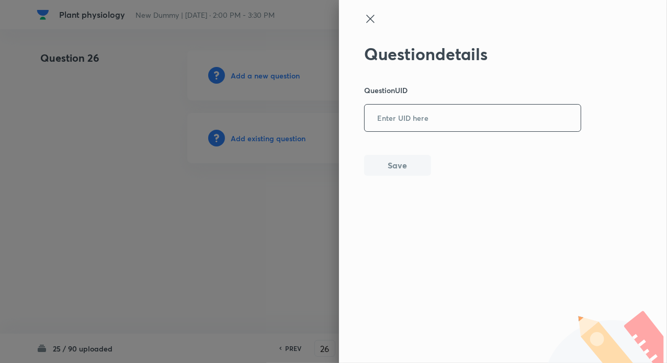
click at [429, 126] on input "text" at bounding box center [472, 119] width 216 height 26
paste input "IS4DN"
type input "IS4DN"
click at [407, 162] on button "Save" at bounding box center [397, 164] width 67 height 21
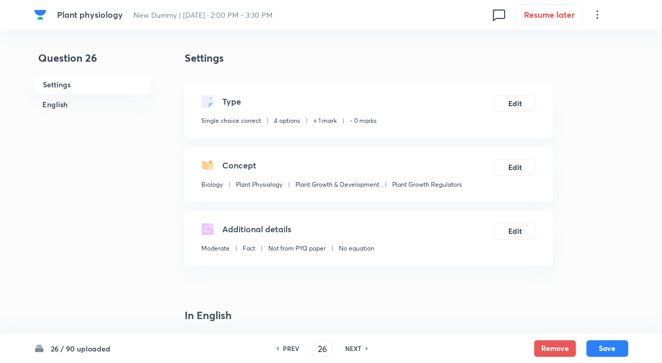
click at [343, 351] on div "NEXT" at bounding box center [355, 347] width 28 height 9
type input "27"
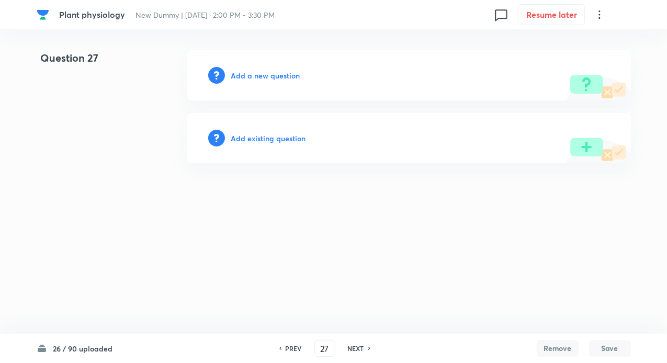
click at [283, 143] on h6 "Add existing question" at bounding box center [268, 138] width 75 height 11
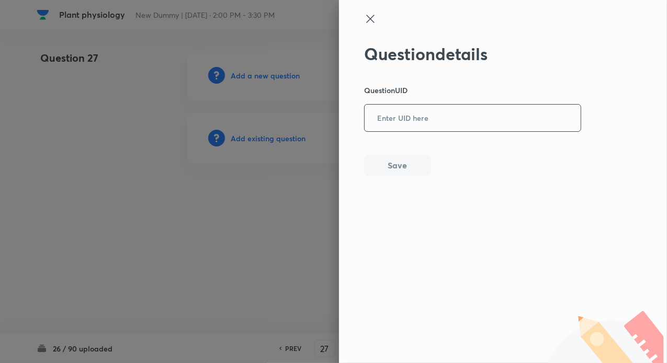
click at [401, 127] on input "text" at bounding box center [472, 119] width 216 height 26
paste input "FSXY3"
type input "FSXY3"
click at [399, 165] on button "Save" at bounding box center [397, 164] width 67 height 21
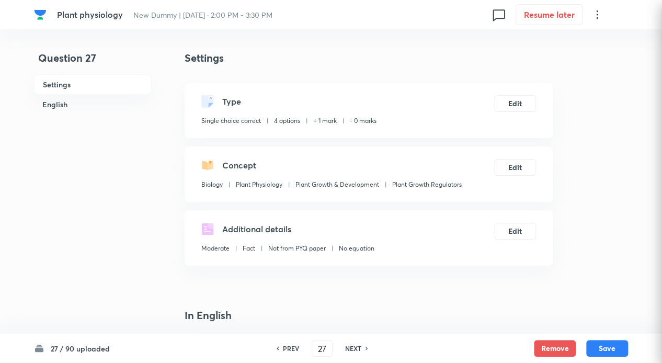
checkbox input "true"
click at [345, 347] on h6 "NEXT" at bounding box center [353, 347] width 16 height 9
type input "28"
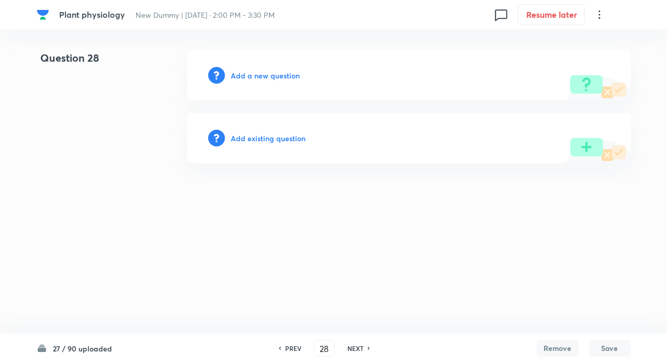
click at [274, 136] on h6 "Add existing question" at bounding box center [268, 138] width 75 height 11
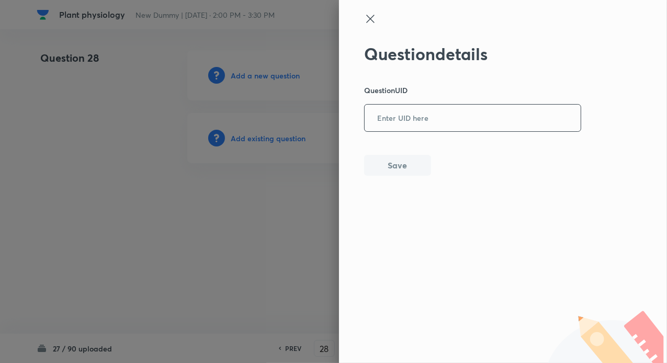
click at [373, 118] on input "text" at bounding box center [472, 119] width 216 height 26
paste input "6IW82"
type input "6IW82"
click at [389, 157] on button "Save" at bounding box center [397, 164] width 67 height 21
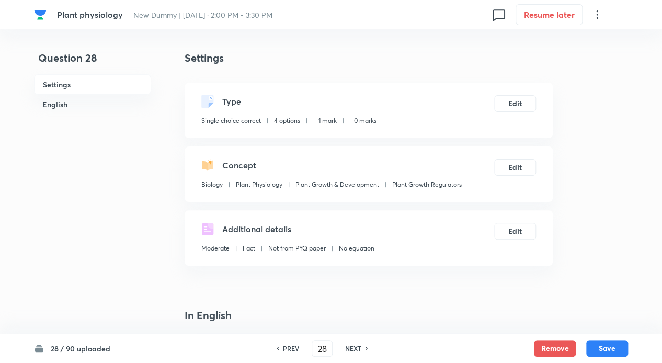
checkbox input "true"
click at [354, 348] on h6 "NEXT" at bounding box center [353, 347] width 16 height 9
type input "29"
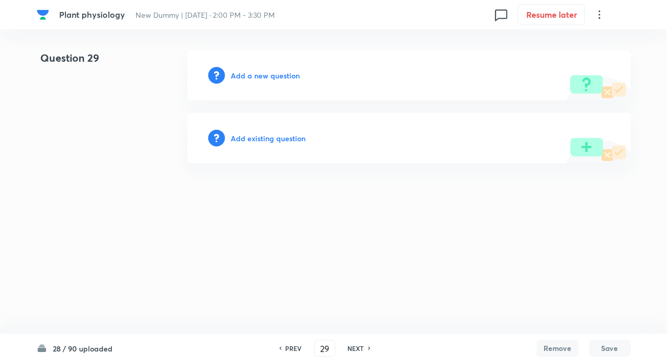
click at [263, 144] on div "Add existing question" at bounding box center [408, 138] width 443 height 50
click at [295, 140] on h6 "Add existing question" at bounding box center [268, 138] width 75 height 11
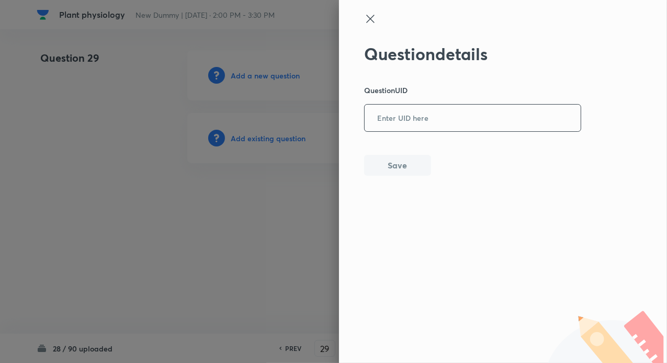
drag, startPoint x: 421, startPoint y: 121, endPoint x: 416, endPoint y: 131, distance: 11.7
click at [422, 121] on input "text" at bounding box center [472, 119] width 216 height 26
paste input "0DBPX"
type input "0DBPX"
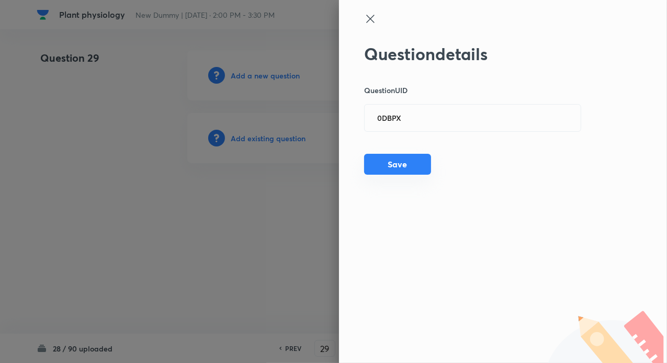
click at [392, 162] on button "Save" at bounding box center [397, 164] width 67 height 21
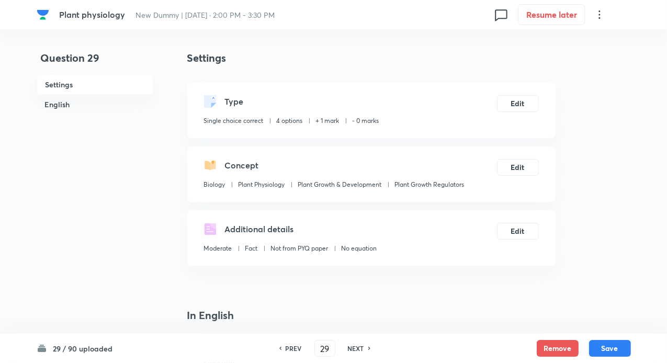
checkbox input "true"
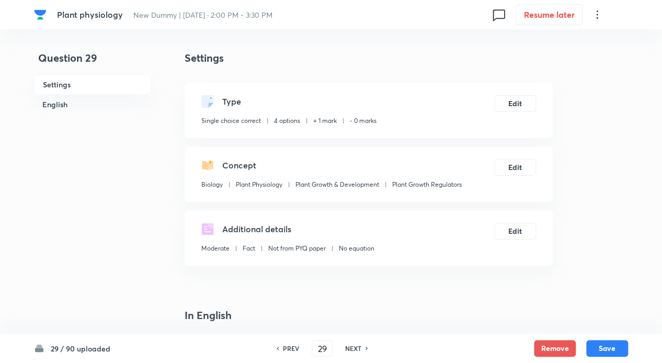
click at [354, 344] on h6 "NEXT" at bounding box center [353, 347] width 16 height 9
type input "30"
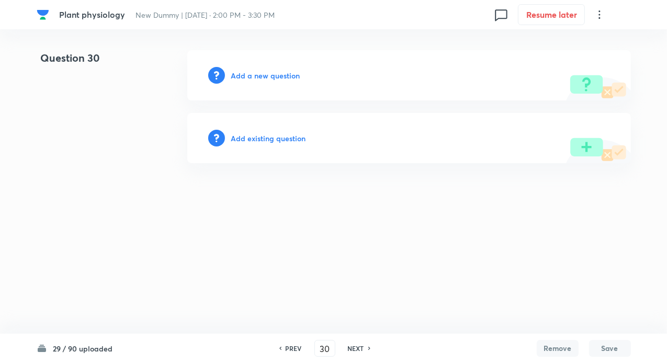
click at [240, 133] on h6 "Add existing question" at bounding box center [268, 138] width 75 height 11
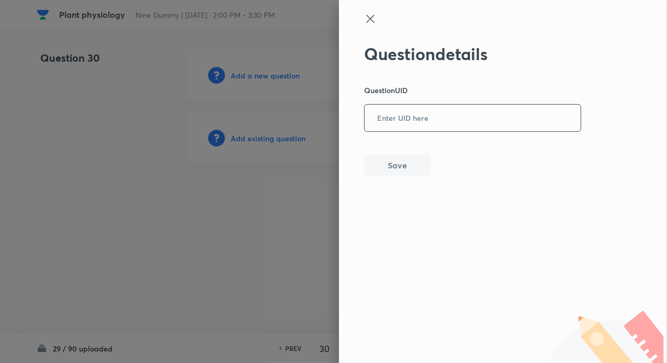
click at [410, 113] on input "text" at bounding box center [472, 119] width 216 height 26
paste input "3KZQK"
type input "3KZQK"
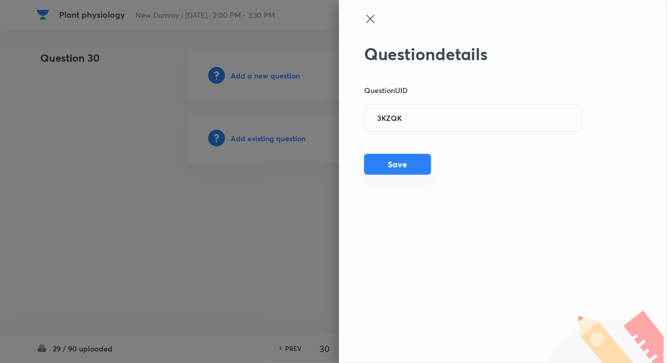
click at [394, 166] on button "Save" at bounding box center [397, 164] width 67 height 21
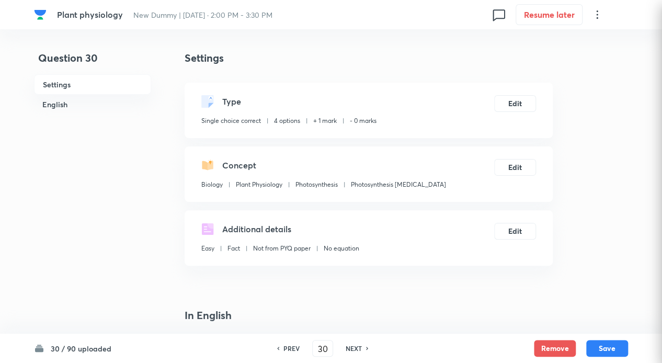
checkbox input "true"
click at [363, 346] on div "NEXT" at bounding box center [355, 347] width 28 height 9
type input "31"
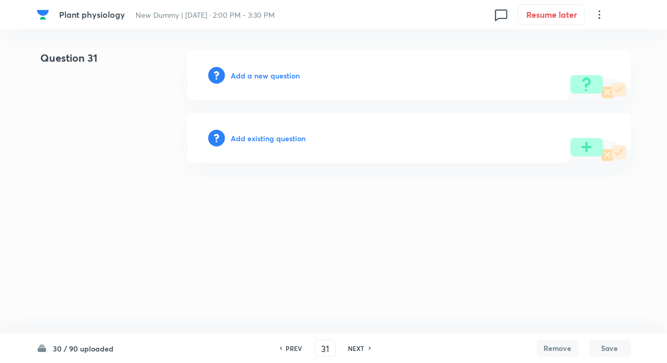
click at [267, 141] on h6 "Add existing question" at bounding box center [268, 138] width 75 height 11
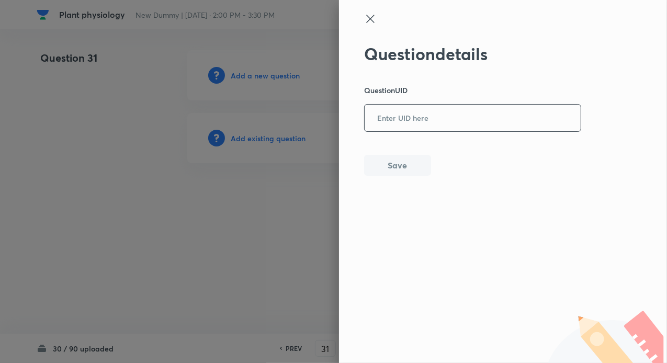
click at [429, 130] on input "text" at bounding box center [472, 119] width 216 height 26
paste input "D2O7L"
type input "D2O7L"
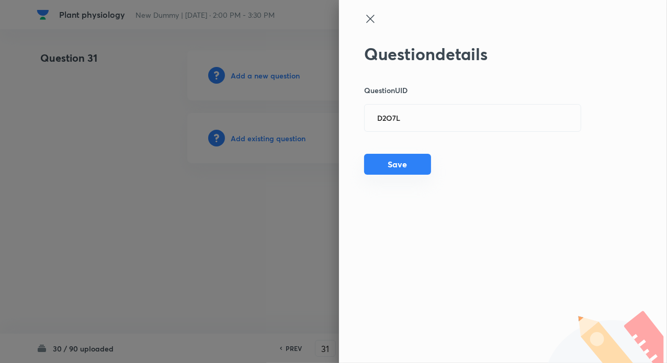
click at [388, 156] on button "Save" at bounding box center [397, 164] width 67 height 21
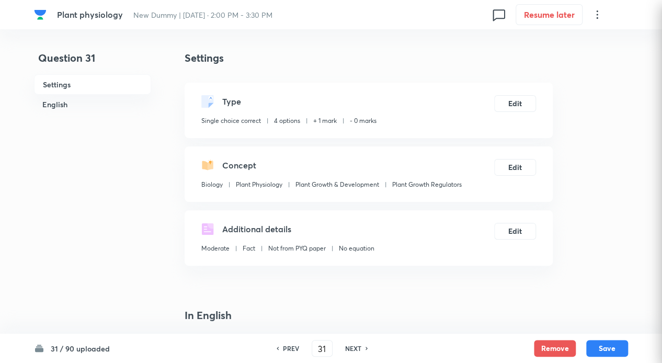
checkbox input "true"
click at [353, 348] on h6 "NEXT" at bounding box center [353, 347] width 16 height 9
type input "32"
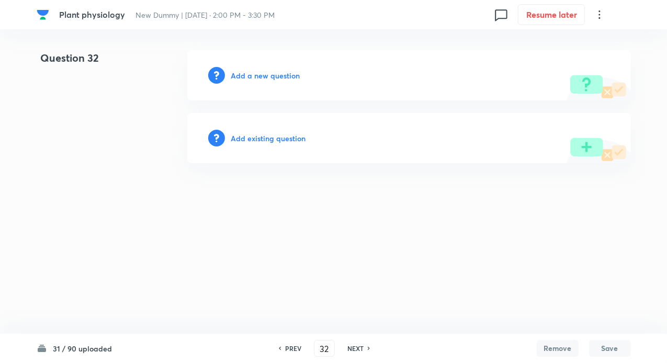
click at [268, 131] on div "Add existing question" at bounding box center [408, 138] width 443 height 50
click at [267, 134] on h6 "Add existing question" at bounding box center [268, 138] width 75 height 11
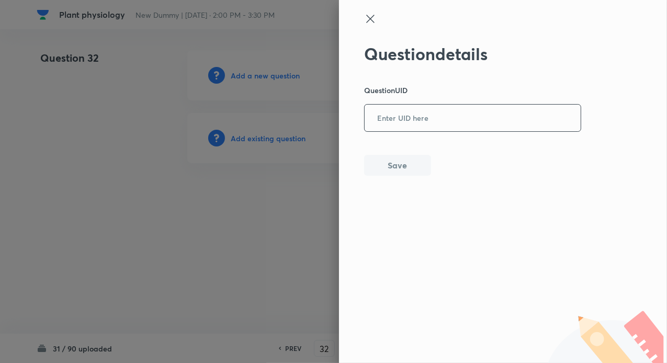
click at [386, 123] on input "text" at bounding box center [472, 119] width 216 height 26
paste input "1PA58"
type input "1PA58"
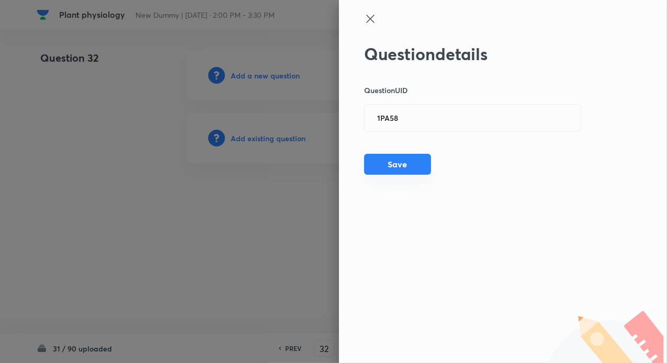
click at [385, 163] on button "Save" at bounding box center [397, 164] width 67 height 21
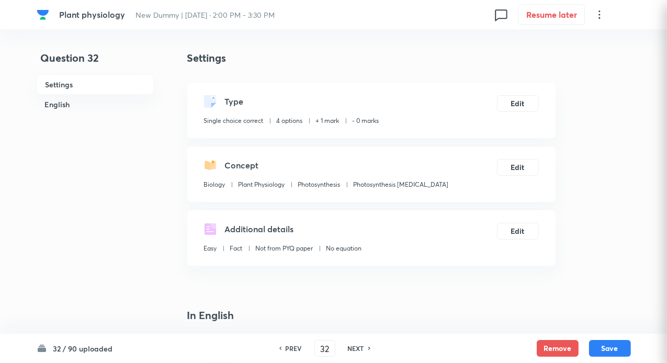
checkbox input "true"
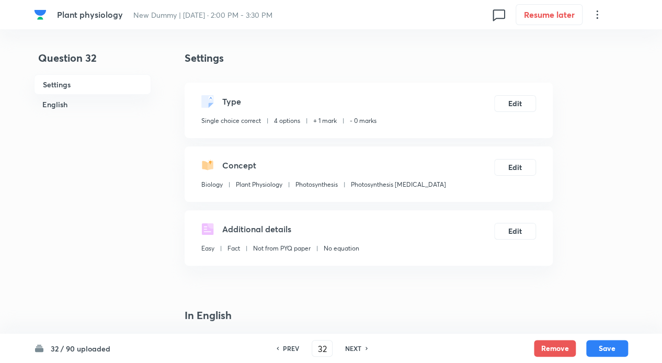
click at [358, 345] on h6 "NEXT" at bounding box center [353, 347] width 16 height 9
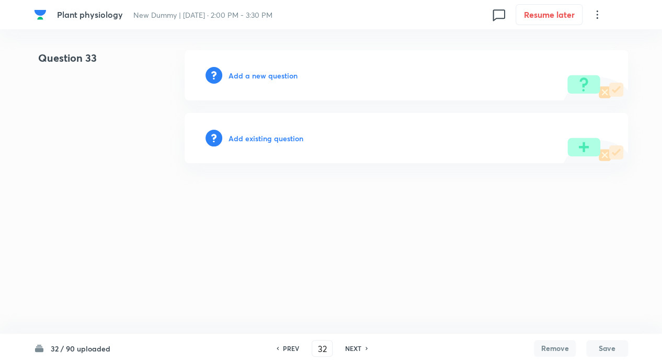
type input "33"
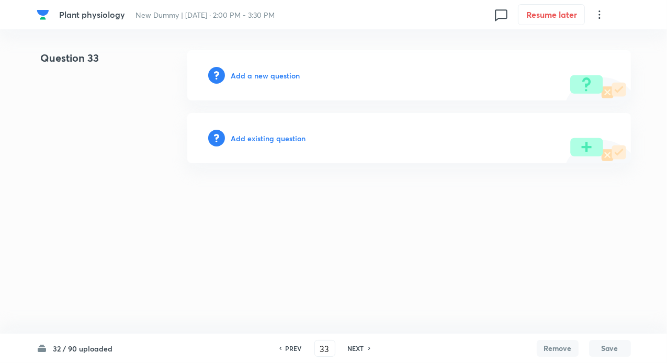
click at [278, 139] on h6 "Add existing question" at bounding box center [268, 138] width 75 height 11
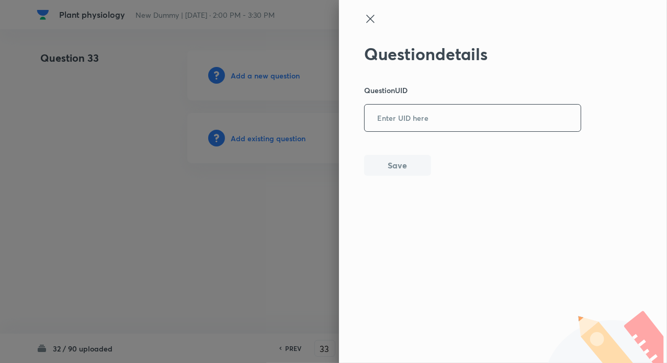
drag, startPoint x: 404, startPoint y: 109, endPoint x: 402, endPoint y: 122, distance: 13.2
click at [404, 109] on input "text" at bounding box center [472, 119] width 216 height 26
paste input "D4VZ8"
type input "D4VZ8"
click at [393, 163] on button "Save" at bounding box center [397, 164] width 67 height 21
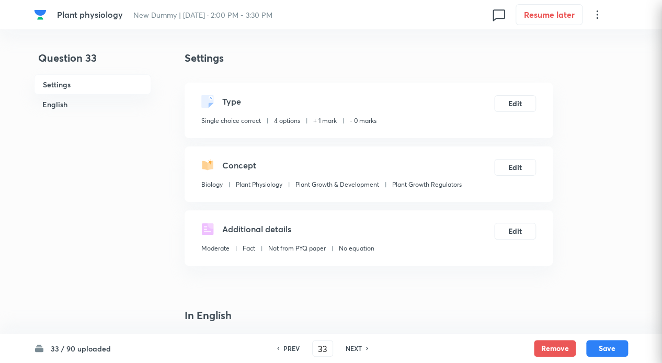
checkbox input "true"
click at [360, 344] on h6 "NEXT" at bounding box center [354, 347] width 16 height 9
type input "34"
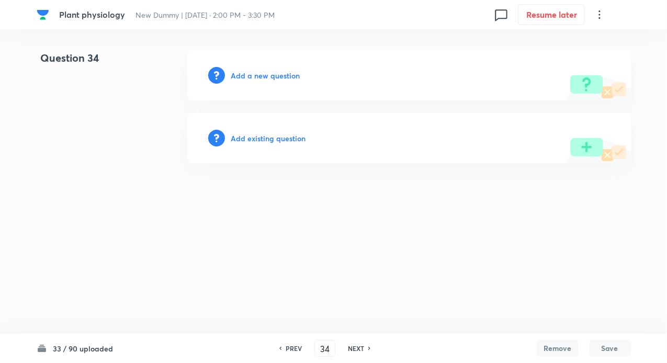
click at [268, 140] on h6 "Add existing question" at bounding box center [268, 138] width 75 height 11
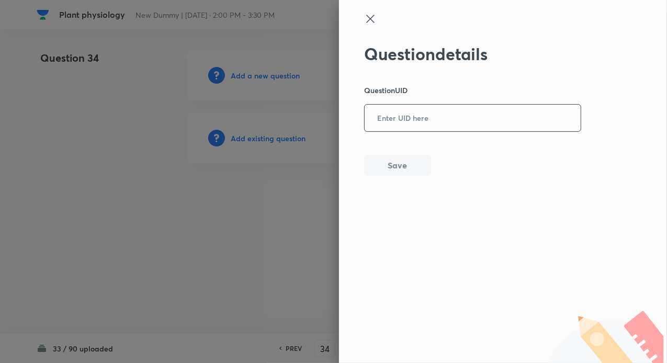
click at [394, 122] on input "text" at bounding box center [472, 119] width 216 height 26
paste input "70HYV"
type input "70HYV"
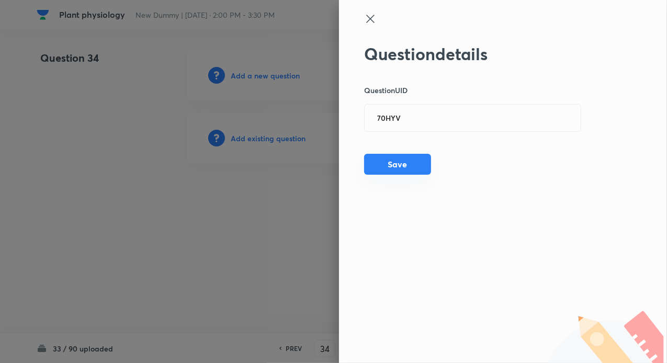
click at [386, 167] on button "Save" at bounding box center [397, 164] width 67 height 21
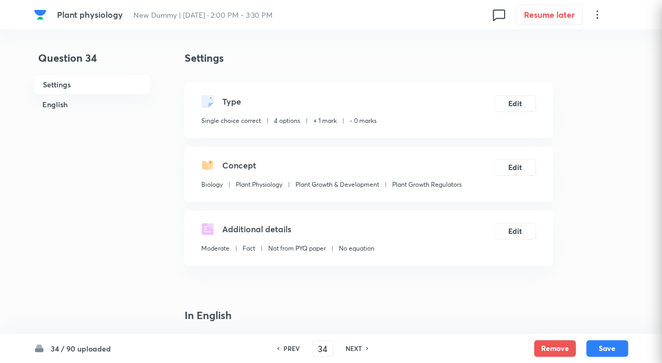
checkbox input "true"
click at [351, 347] on h6 "NEXT" at bounding box center [354, 347] width 16 height 9
type input "35"
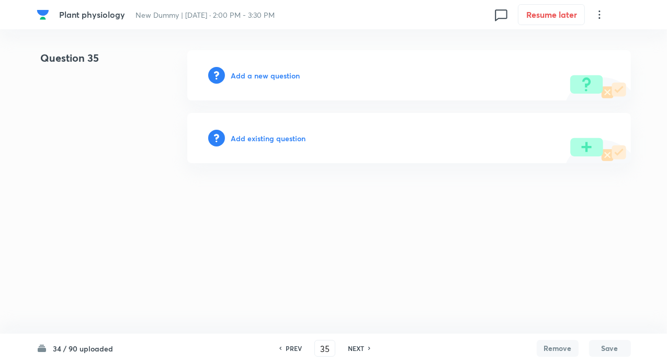
click at [274, 137] on h6 "Add existing question" at bounding box center [268, 138] width 75 height 11
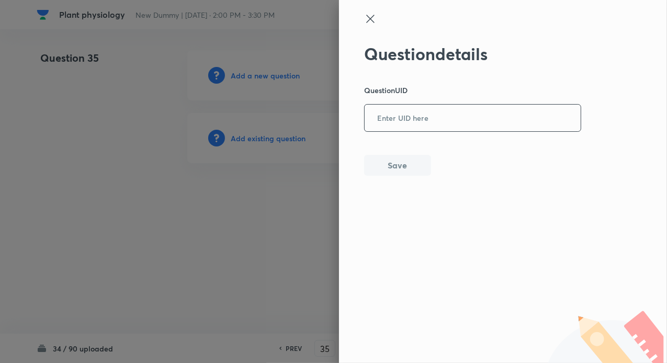
click at [388, 118] on input "text" at bounding box center [472, 119] width 216 height 26
paste input "JNX94"
type input "JNX94"
click at [396, 163] on button "Save" at bounding box center [397, 164] width 67 height 21
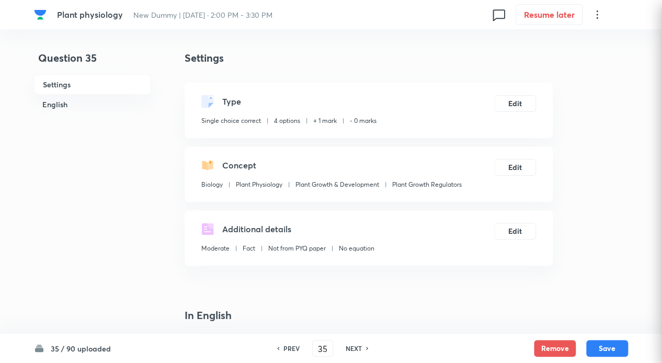
checkbox input "true"
click at [360, 349] on h6 "NEXT" at bounding box center [354, 347] width 16 height 9
type input "36"
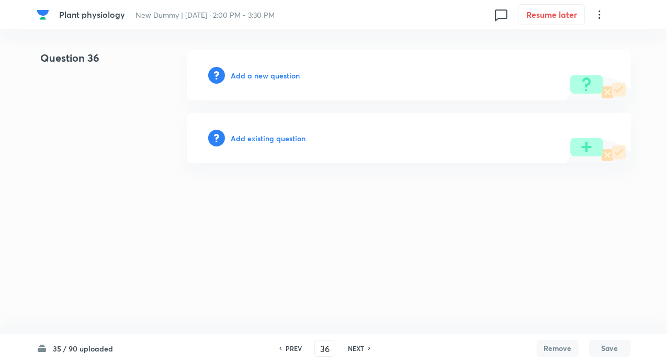
click at [285, 141] on h6 "Add existing question" at bounding box center [268, 138] width 75 height 11
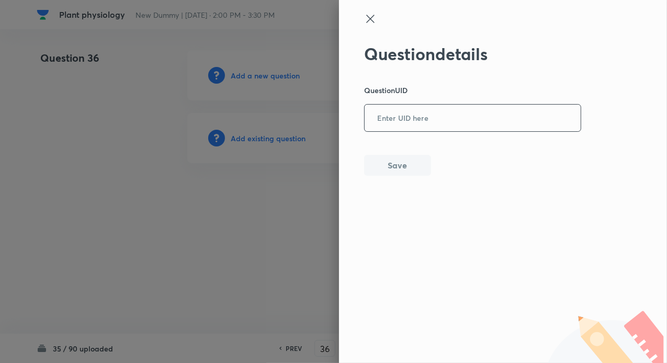
click at [401, 117] on input "text" at bounding box center [472, 119] width 216 height 26
paste input "9UPYP"
type input "9UPYP"
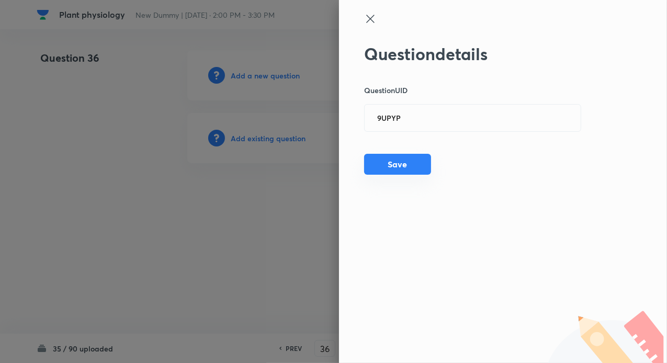
click at [397, 170] on button "Save" at bounding box center [397, 164] width 67 height 21
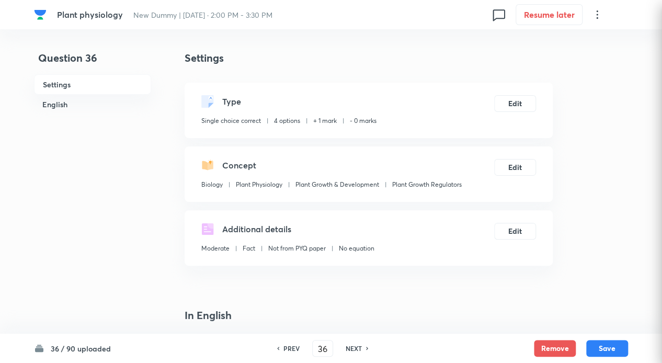
checkbox input "true"
click at [358, 351] on h6 "NEXT" at bounding box center [354, 347] width 16 height 9
type input "37"
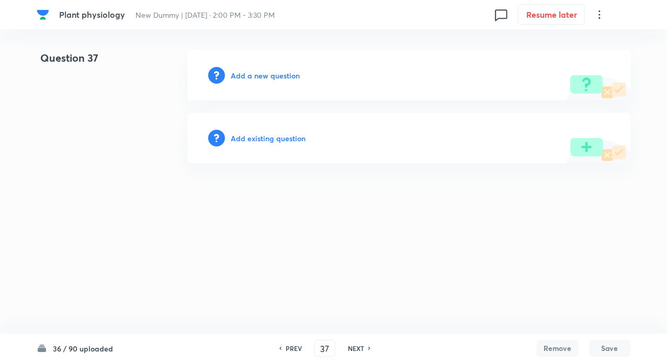
click at [283, 139] on h6 "Add existing question" at bounding box center [268, 138] width 75 height 11
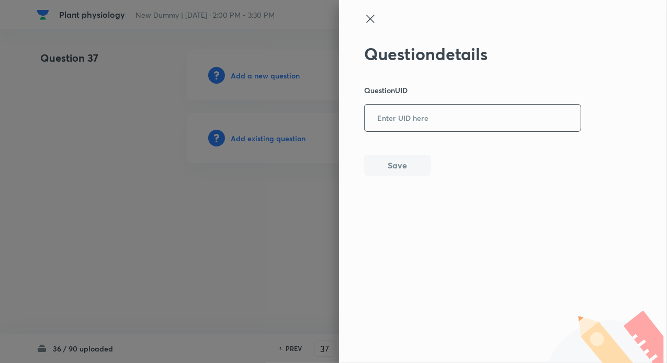
drag, startPoint x: 376, startPoint y: 118, endPoint x: 383, endPoint y: 123, distance: 8.9
click at [378, 117] on input "text" at bounding box center [472, 119] width 216 height 26
paste input "P07BU"
type input "P07BU"
click at [393, 154] on div "Question details Question UID P07BU ​ Save" at bounding box center [472, 110] width 217 height 132
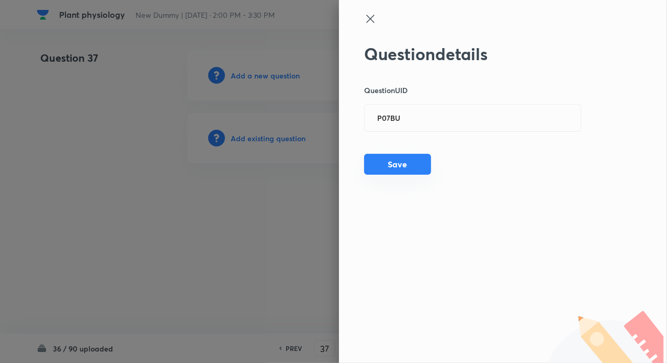
click at [394, 159] on button "Save" at bounding box center [397, 164] width 67 height 21
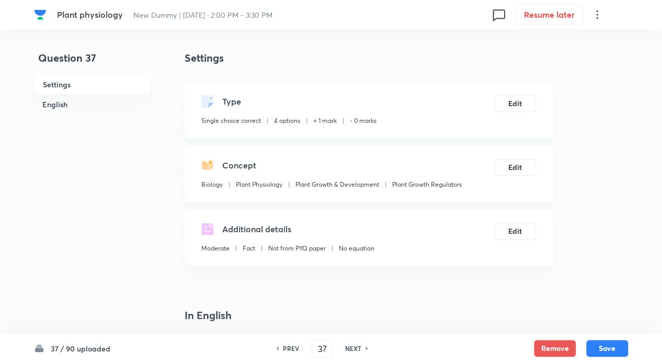
click at [350, 345] on h6 "NEXT" at bounding box center [353, 347] width 16 height 9
type input "38"
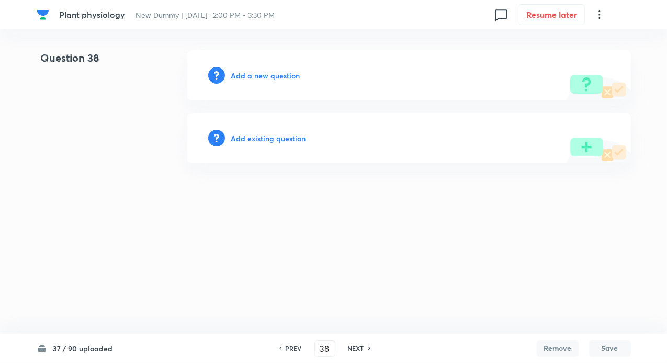
click at [280, 129] on div "Add existing question" at bounding box center [408, 138] width 443 height 50
click at [275, 136] on h6 "Add existing question" at bounding box center [268, 138] width 75 height 11
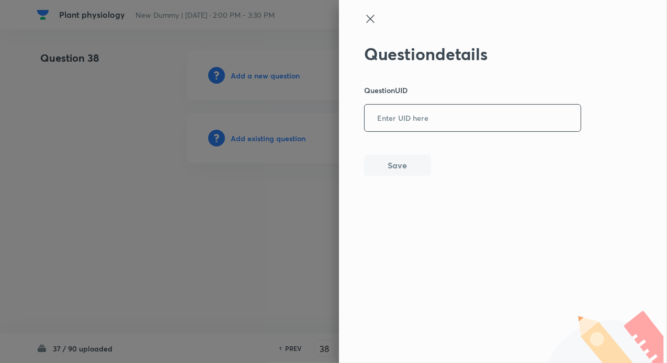
click at [395, 127] on input "text" at bounding box center [472, 119] width 216 height 26
paste input "NW1H6"
type input "NW1H6"
click at [393, 165] on button "Save" at bounding box center [397, 164] width 67 height 21
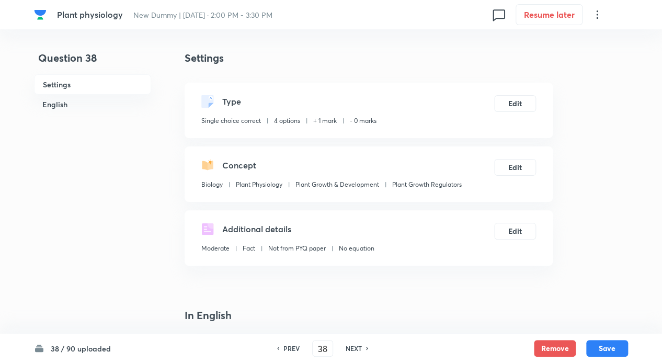
checkbox input "true"
click at [362, 352] on div "NEXT" at bounding box center [355, 347] width 28 height 9
type input "39"
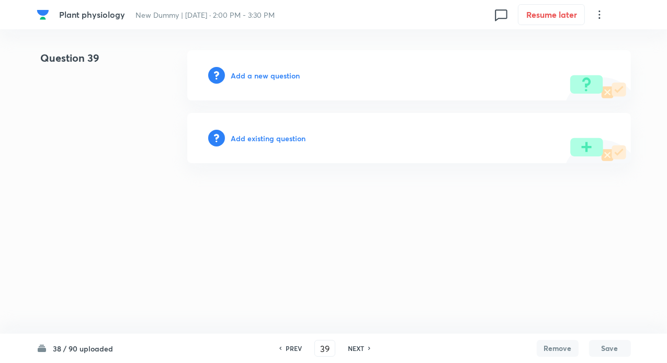
click at [276, 137] on h6 "Add existing question" at bounding box center [268, 138] width 75 height 11
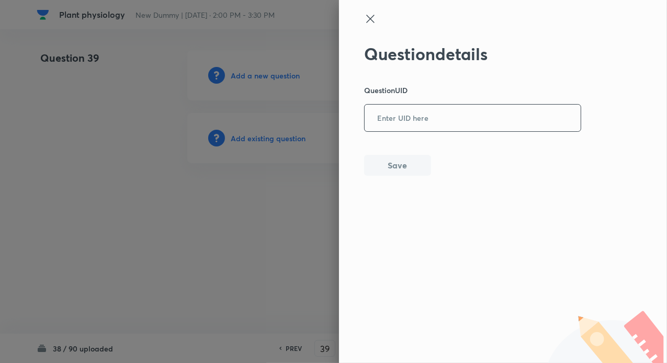
click at [398, 119] on input "text" at bounding box center [472, 119] width 216 height 26
paste input "ZOXHO"
type input "ZOXHO"
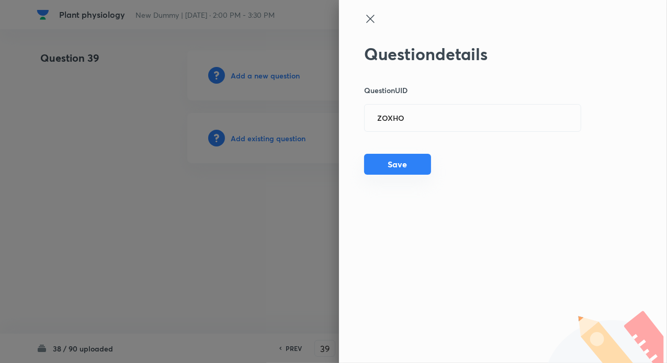
click at [391, 157] on button "Save" at bounding box center [397, 164] width 67 height 21
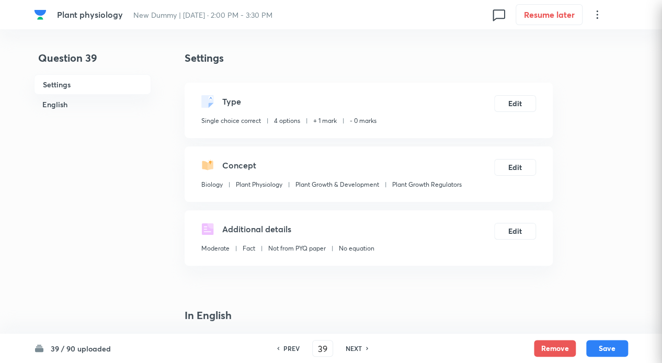
checkbox input "true"
click at [352, 346] on h6 "NEXT" at bounding box center [354, 347] width 16 height 9
type input "40"
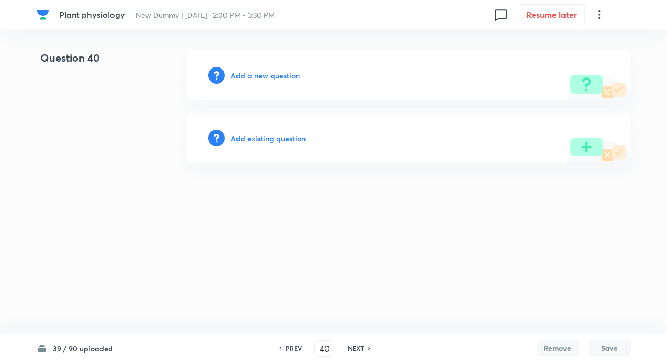
click at [266, 137] on h6 "Add existing question" at bounding box center [268, 138] width 75 height 11
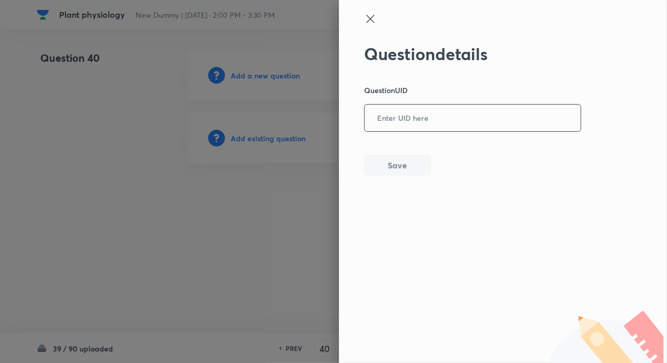
click at [392, 124] on input "text" at bounding box center [472, 119] width 216 height 26
paste input "TWXHE"
type input "TWXHE"
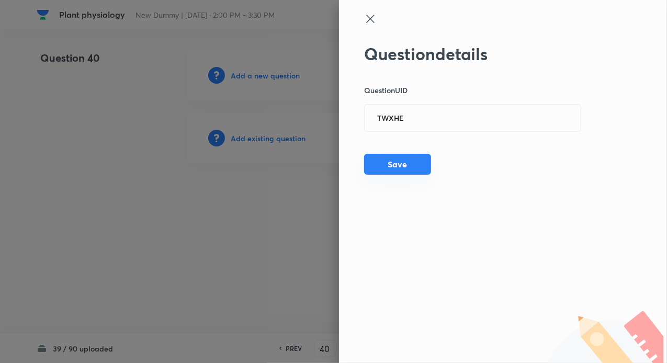
click at [385, 164] on button "Save" at bounding box center [397, 164] width 67 height 21
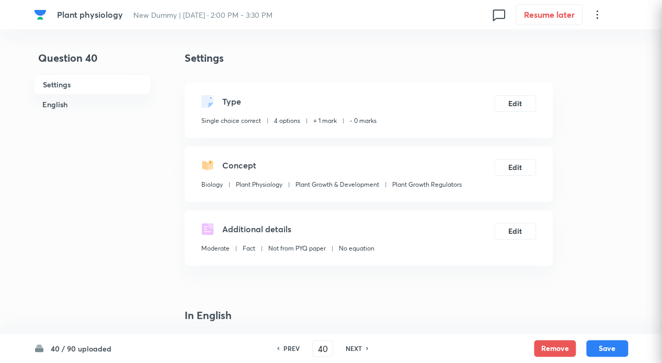
checkbox input "true"
click at [354, 347] on h6 "NEXT" at bounding box center [354, 347] width 16 height 9
type input "41"
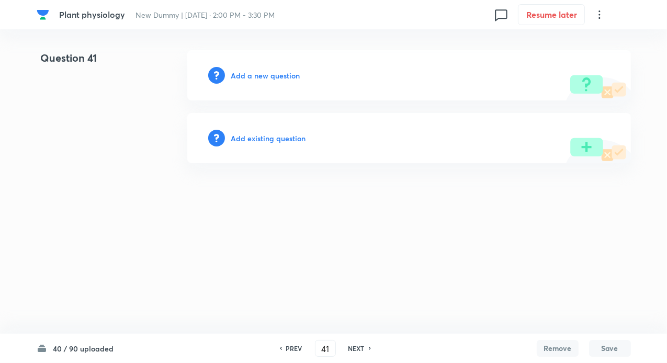
click at [278, 137] on h6 "Add existing question" at bounding box center [268, 138] width 75 height 11
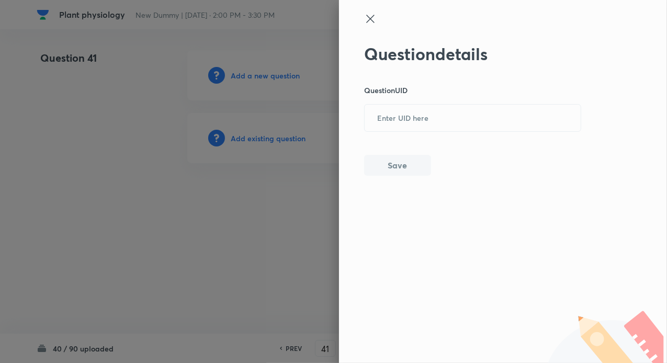
click at [334, 108] on div at bounding box center [333, 181] width 667 height 363
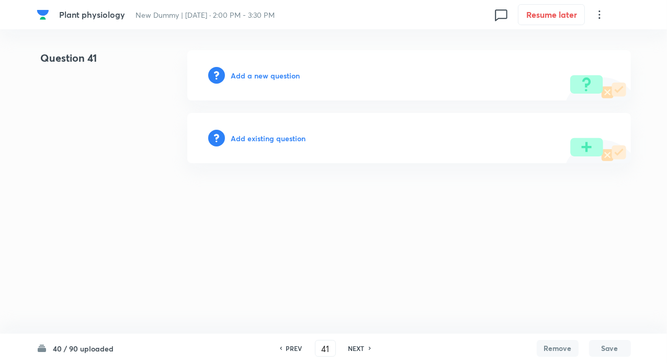
click at [270, 140] on h6 "Add existing question" at bounding box center [268, 138] width 75 height 11
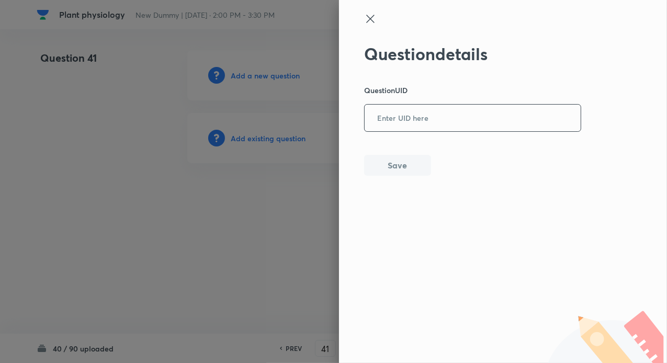
click at [447, 122] on input "text" at bounding box center [472, 119] width 216 height 26
paste input "SUKMU"
type input "SUKMU"
click at [398, 155] on button "Save" at bounding box center [397, 164] width 67 height 21
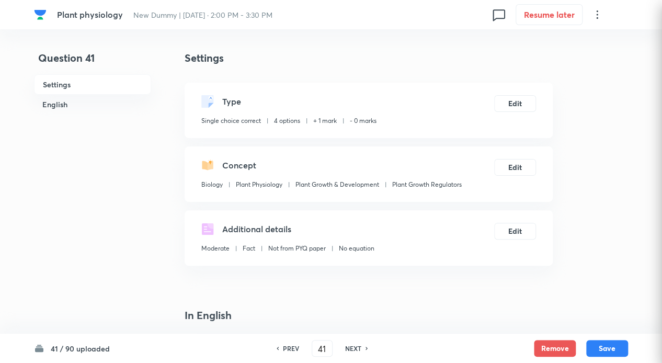
checkbox input "true"
click at [357, 346] on h6 "NEXT" at bounding box center [353, 347] width 16 height 9
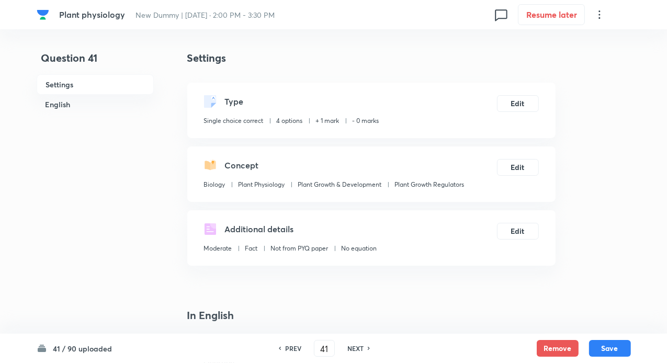
type input "42"
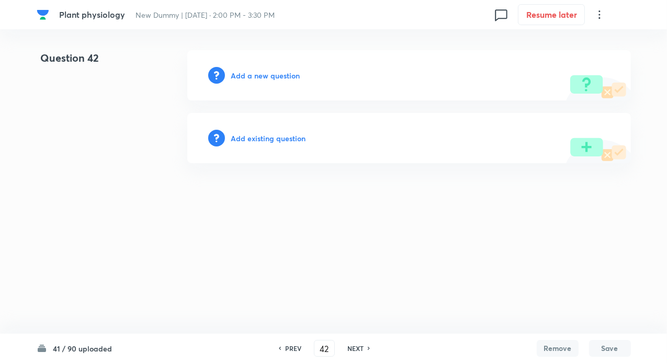
click at [262, 139] on h6 "Add existing question" at bounding box center [268, 138] width 75 height 11
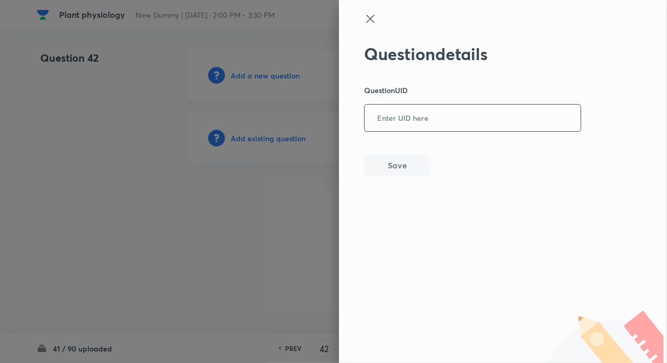
click at [369, 125] on input "text" at bounding box center [472, 119] width 216 height 26
paste input "MY0FU"
type input "MY0FU"
click at [389, 162] on button "Save" at bounding box center [397, 164] width 67 height 21
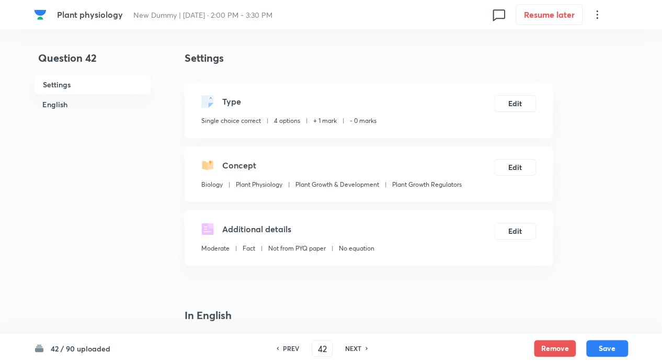
checkbox input "true"
click at [348, 346] on h6 "NEXT" at bounding box center [353, 347] width 16 height 9
type input "43"
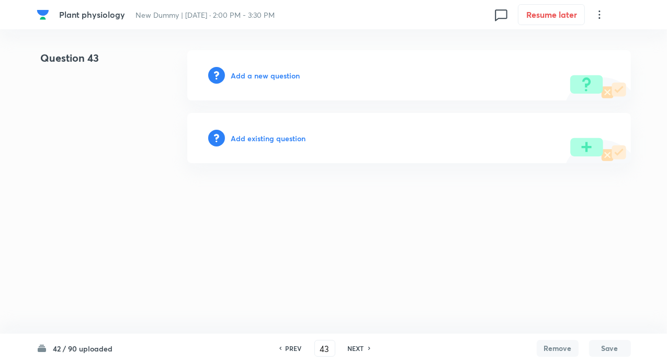
click at [257, 141] on h6 "Add existing question" at bounding box center [268, 138] width 75 height 11
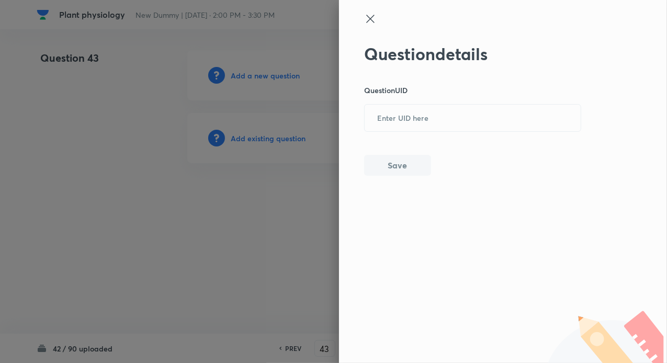
click at [393, 133] on div "Question details Question UID ​ Save" at bounding box center [472, 110] width 217 height 132
click at [398, 116] on input "text" at bounding box center [472, 119] width 216 height 26
paste input "VFDSY"
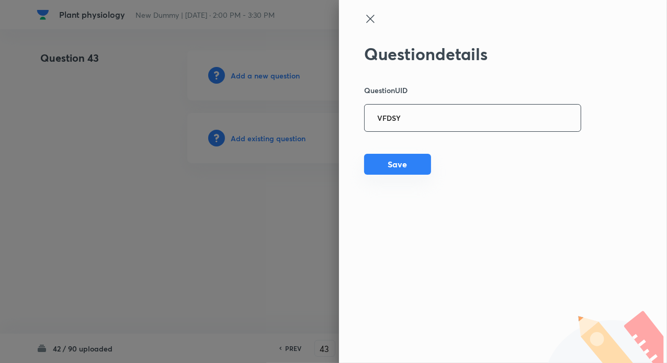
type input "VFDSY"
click at [394, 169] on button "Save" at bounding box center [397, 164] width 67 height 21
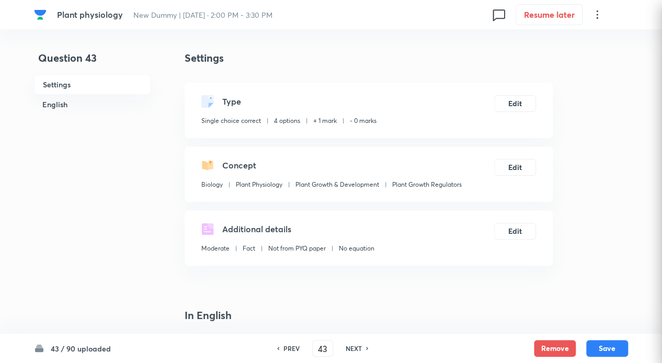
checkbox input "true"
drag, startPoint x: 351, startPoint y: 344, endPoint x: 347, endPoint y: 340, distance: 6.3
click at [351, 344] on h6 "NEXT" at bounding box center [354, 347] width 16 height 9
type input "44"
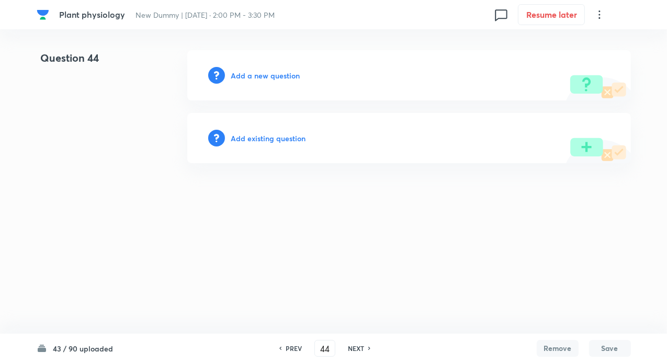
click at [288, 131] on div "Add existing question" at bounding box center [408, 138] width 443 height 50
click at [281, 137] on h6 "Add existing question" at bounding box center [268, 138] width 75 height 11
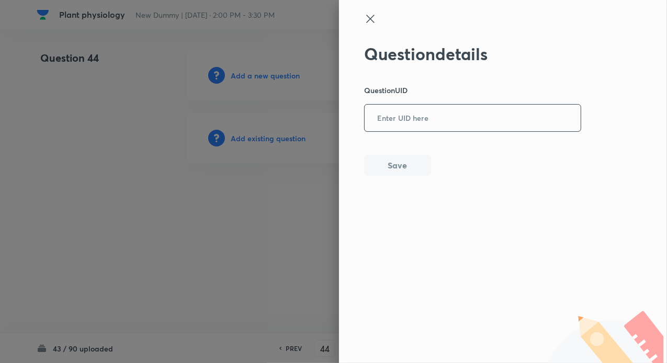
click at [400, 121] on input "text" at bounding box center [472, 119] width 216 height 26
paste input "TV381"
type input "TV381"
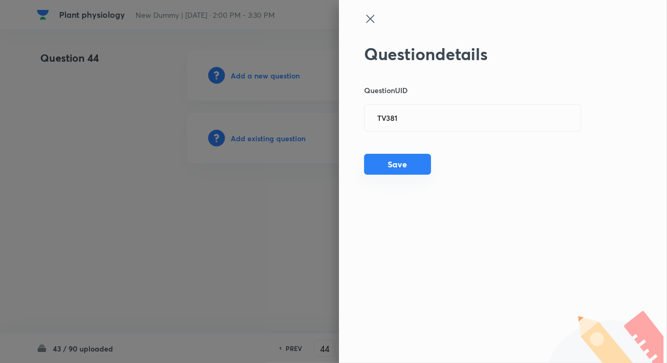
click at [395, 158] on button "Save" at bounding box center [397, 164] width 67 height 21
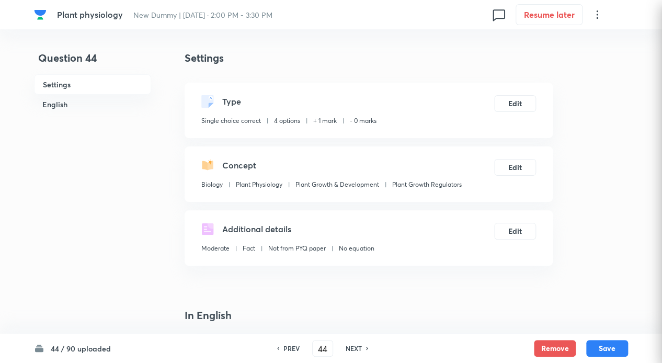
checkbox input "true"
click at [346, 349] on h6 "NEXT" at bounding box center [354, 347] width 16 height 9
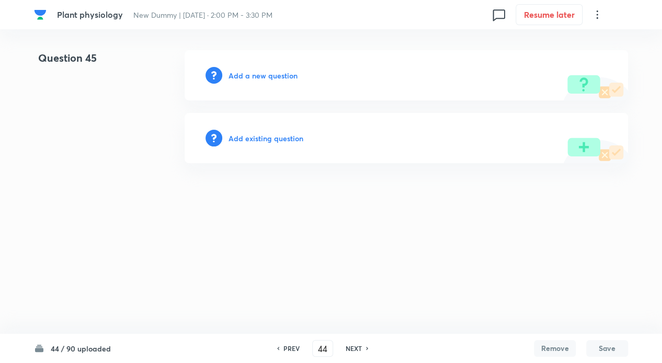
type input "45"
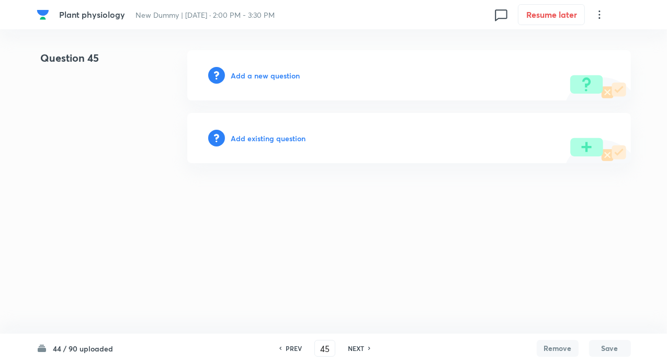
click at [248, 136] on h6 "Add existing question" at bounding box center [268, 138] width 75 height 11
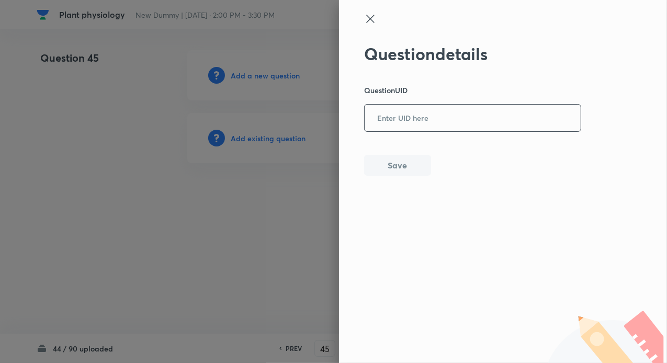
click at [381, 107] on input "text" at bounding box center [472, 119] width 216 height 26
paste input "9MLYB"
type input "9MLYB"
click at [402, 174] on button "Save" at bounding box center [397, 164] width 67 height 21
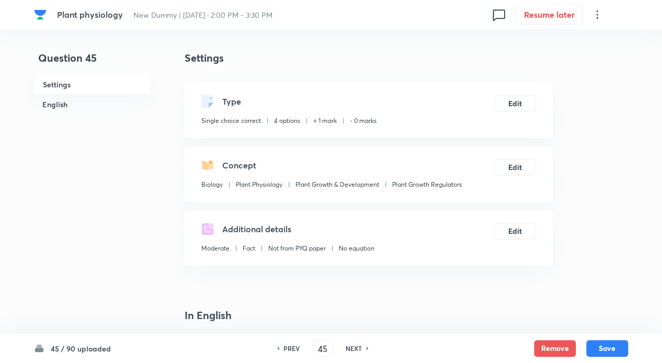
checkbox input "true"
click at [360, 344] on h6 "NEXT" at bounding box center [354, 347] width 16 height 9
type input "46"
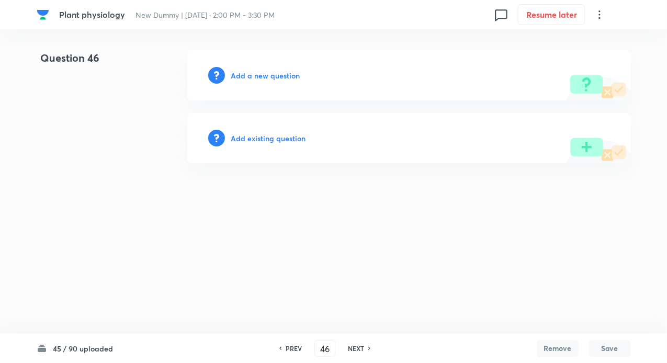
click at [246, 137] on h6 "Add existing question" at bounding box center [268, 138] width 75 height 11
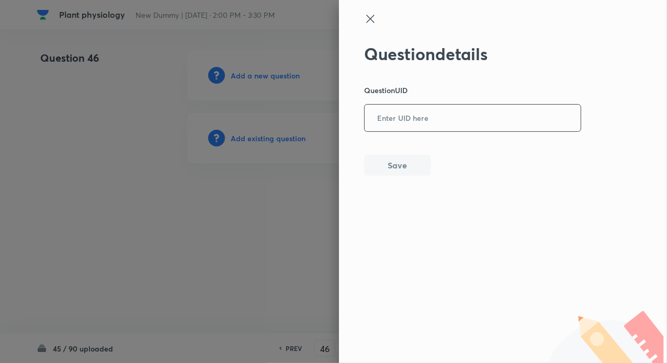
click at [405, 124] on input "text" at bounding box center [472, 119] width 216 height 26
paste input "0VPMI"
type input "0VPMI"
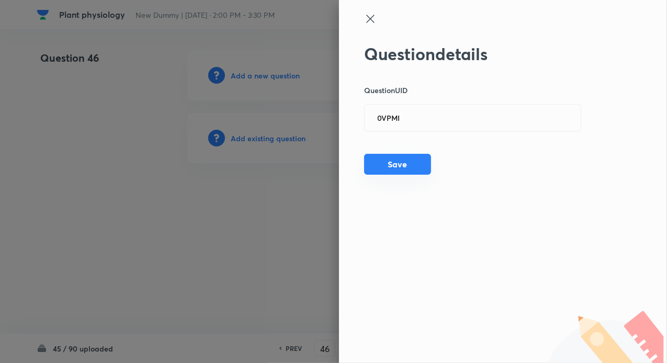
click at [392, 167] on button "Save" at bounding box center [397, 164] width 67 height 21
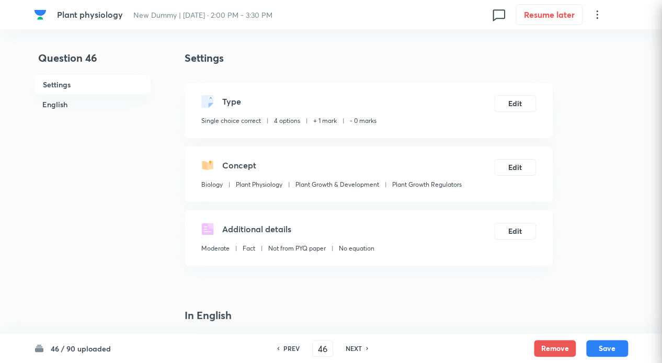
checkbox input "true"
click at [353, 349] on h6 "NEXT" at bounding box center [354, 347] width 16 height 9
type input "47"
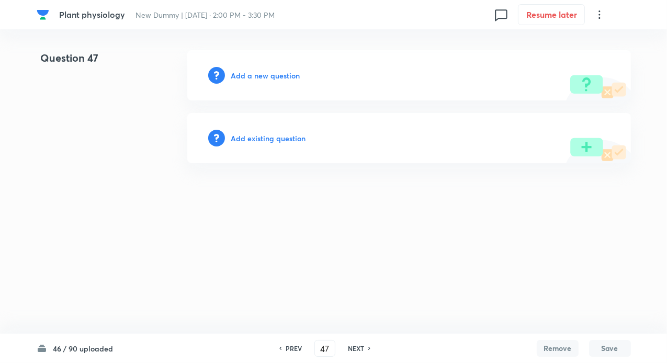
click at [256, 135] on h6 "Add existing question" at bounding box center [268, 138] width 75 height 11
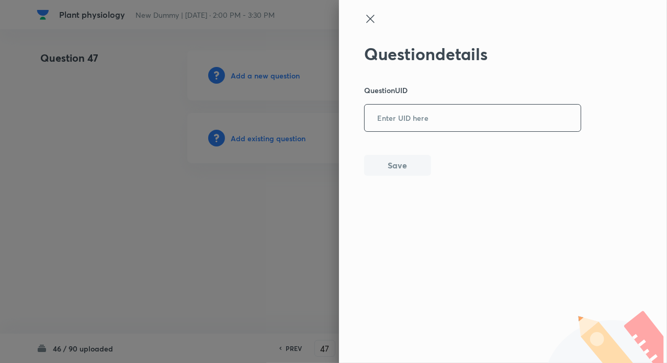
drag, startPoint x: 381, startPoint y: 118, endPoint x: 410, endPoint y: 125, distance: 30.1
click at [385, 118] on input "text" at bounding box center [472, 119] width 216 height 26
paste input "A3HRZ"
type input "A3HRZ"
click at [387, 167] on button "Save" at bounding box center [397, 164] width 67 height 21
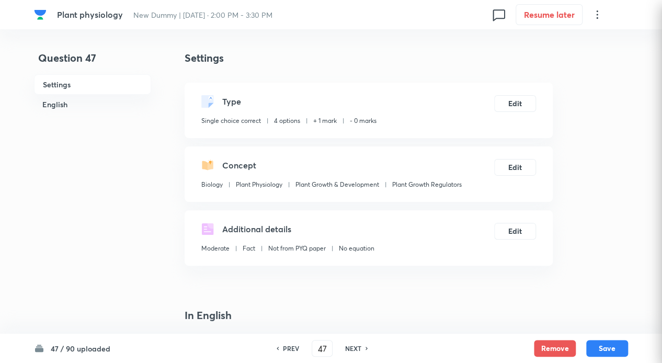
checkbox input "true"
click at [353, 348] on h6 "NEXT" at bounding box center [353, 347] width 16 height 9
type input "48"
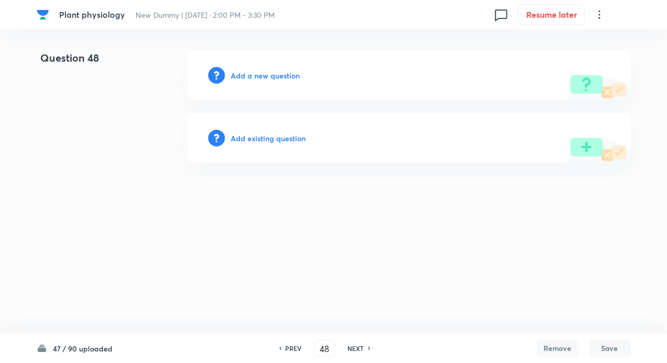
click at [263, 135] on h6 "Add existing question" at bounding box center [268, 138] width 75 height 11
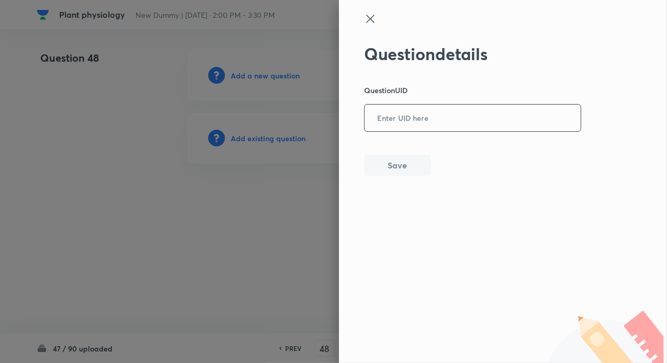
click at [390, 113] on input "text" at bounding box center [472, 119] width 216 height 26
paste input "VLZ5M"
type input "VLZ5M"
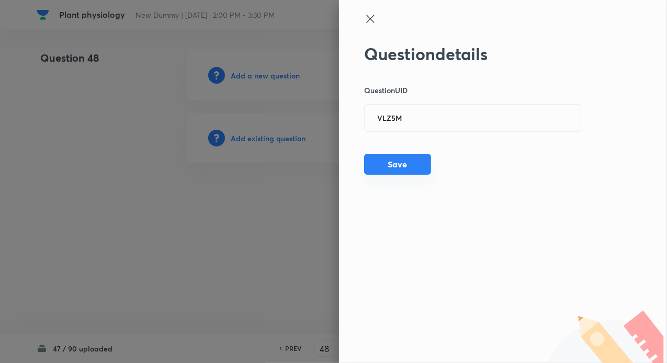
click at [388, 162] on button "Save" at bounding box center [397, 164] width 67 height 21
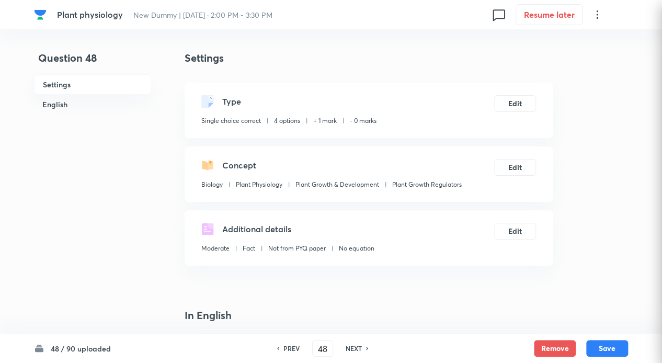
checkbox input "true"
click at [355, 352] on h6 "NEXT" at bounding box center [354, 347] width 16 height 9
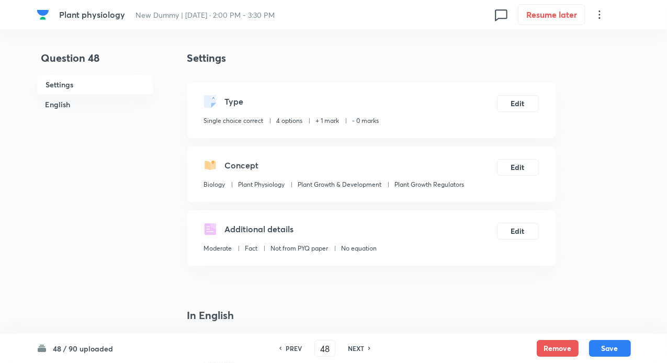
type input "49"
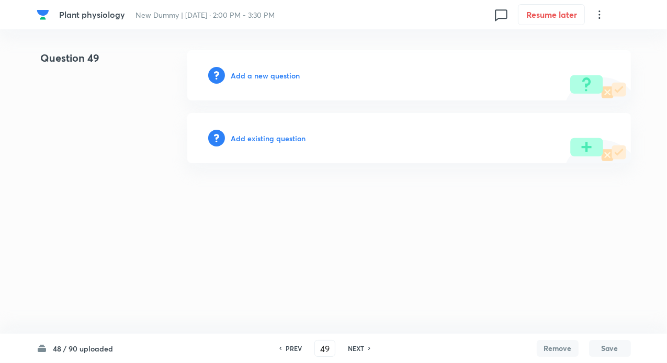
click at [283, 135] on h6 "Add existing question" at bounding box center [268, 138] width 75 height 11
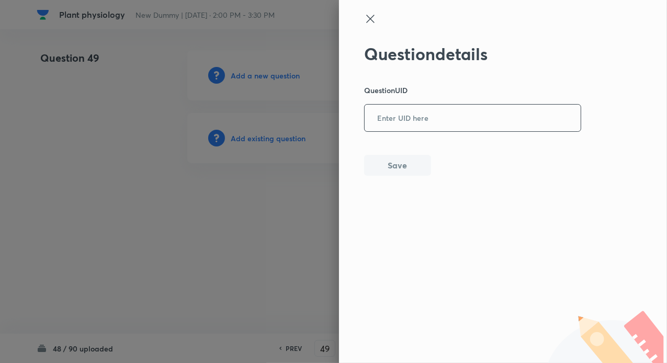
click at [416, 116] on input "text" at bounding box center [472, 119] width 216 height 26
paste input "47WY7"
type input "47WY7"
click at [386, 161] on button "Save" at bounding box center [397, 164] width 67 height 21
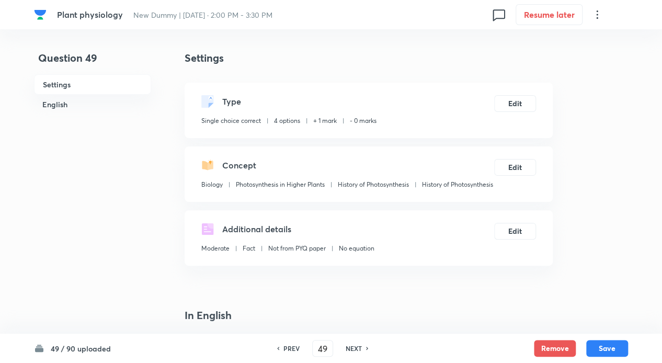
click at [350, 343] on h6 "NEXT" at bounding box center [354, 347] width 16 height 9
type input "50"
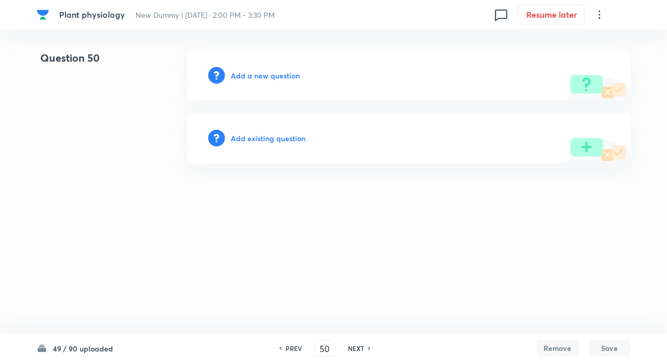
click at [274, 141] on h6 "Add existing question" at bounding box center [268, 138] width 75 height 11
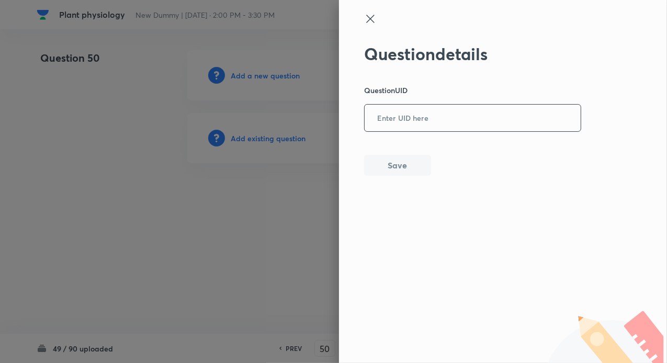
click at [393, 122] on input "text" at bounding box center [472, 119] width 216 height 26
paste input "6HWOV"
type input "6HWOV"
click at [383, 165] on button "Save" at bounding box center [397, 164] width 67 height 21
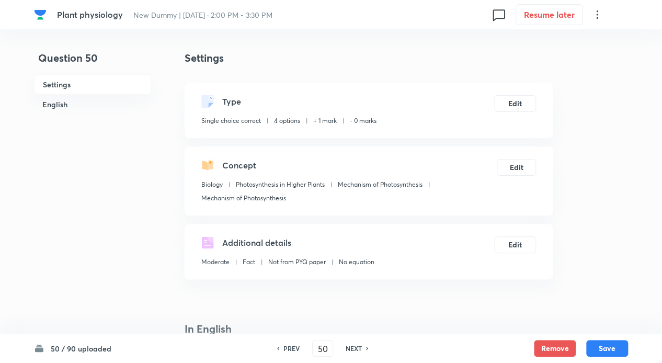
checkbox input "true"
click at [358, 344] on h6 "NEXT" at bounding box center [354, 347] width 16 height 9
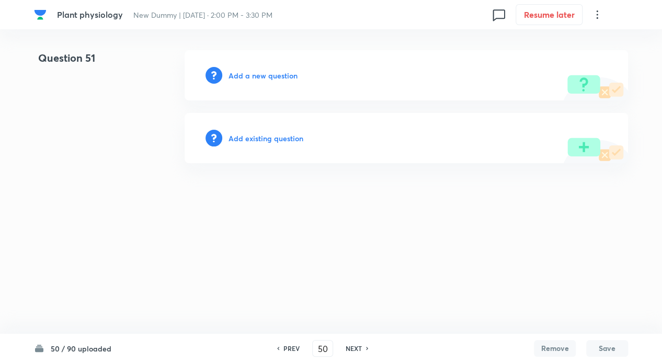
type input "51"
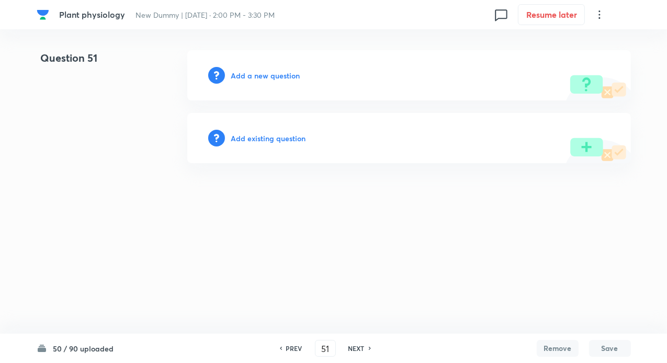
click at [279, 135] on h6 "Add existing question" at bounding box center [268, 138] width 75 height 11
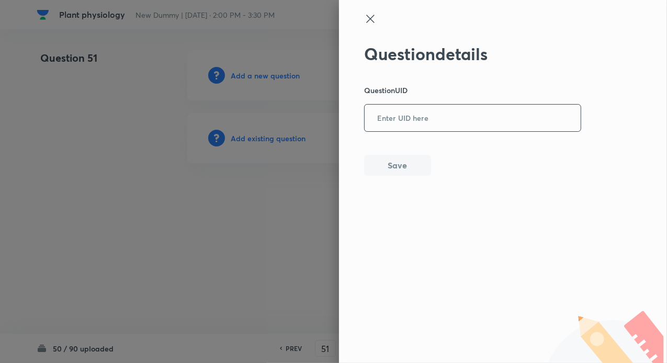
click at [393, 125] on input "text" at bounding box center [472, 119] width 216 height 26
paste input "1KUPF"
type input "1KUPF"
click at [387, 167] on button "Save" at bounding box center [397, 164] width 67 height 21
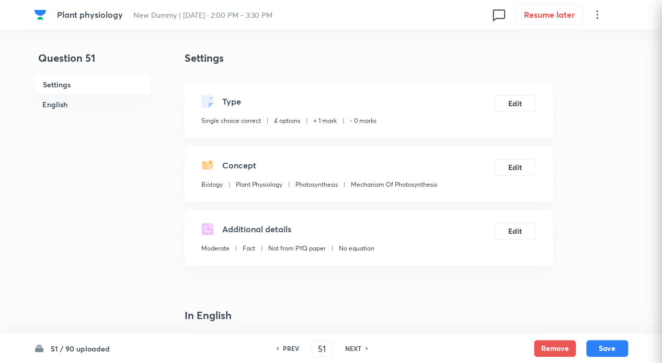
checkbox input "true"
click at [354, 349] on h6 "NEXT" at bounding box center [353, 347] width 16 height 9
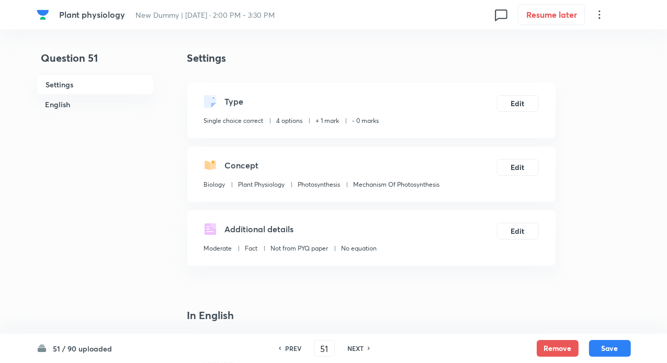
type input "52"
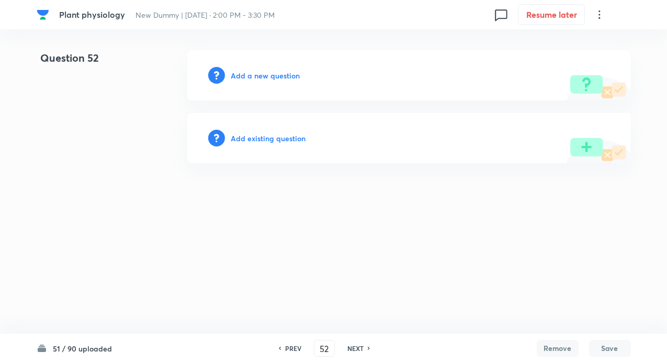
click at [278, 137] on h6 "Add existing question" at bounding box center [268, 138] width 75 height 11
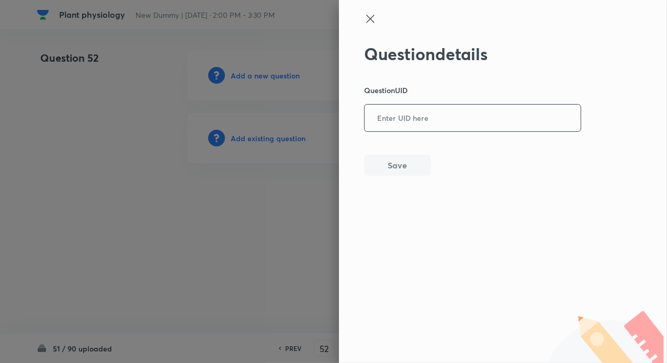
click at [421, 126] on input "text" at bounding box center [472, 119] width 216 height 26
paste input "7QJ4B"
type input "7QJ4B"
click at [391, 165] on button "Save" at bounding box center [397, 164] width 67 height 21
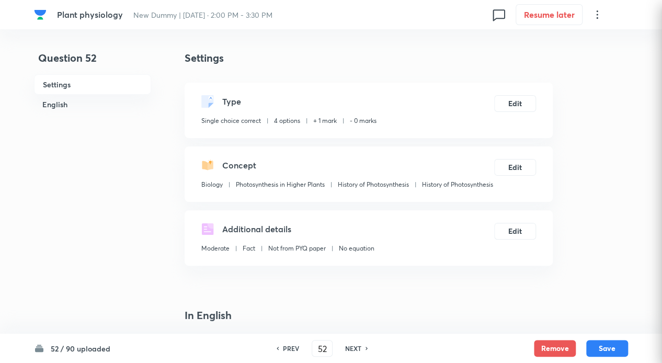
checkbox input "true"
click at [352, 347] on h6 "NEXT" at bounding box center [353, 347] width 16 height 9
type input "53"
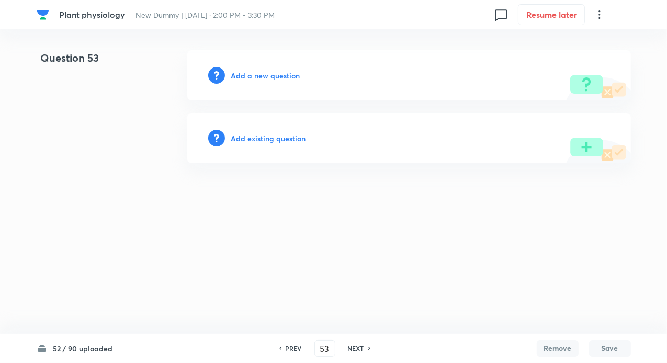
click at [267, 137] on h6 "Add existing question" at bounding box center [268, 138] width 75 height 11
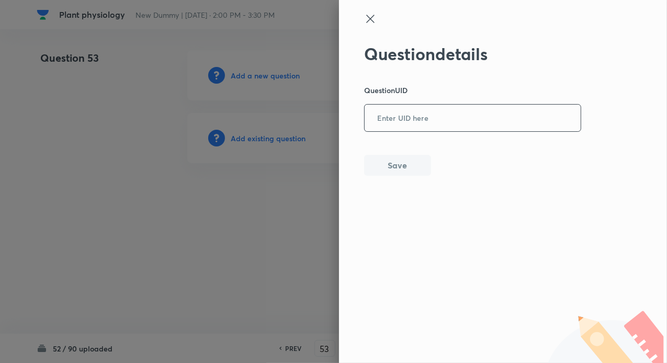
click at [391, 114] on input "text" at bounding box center [472, 119] width 216 height 26
paste input "3J1QZ"
type input "3J1QZ"
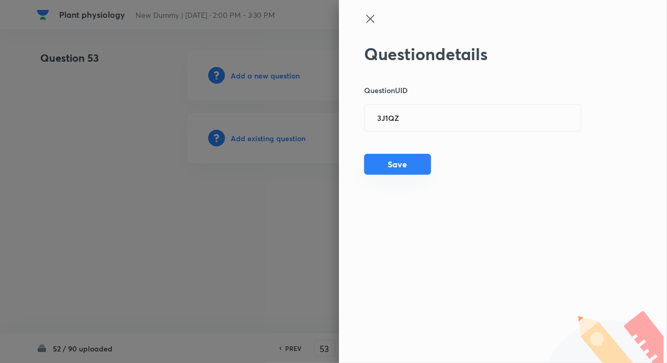
click at [388, 167] on button "Save" at bounding box center [397, 164] width 67 height 21
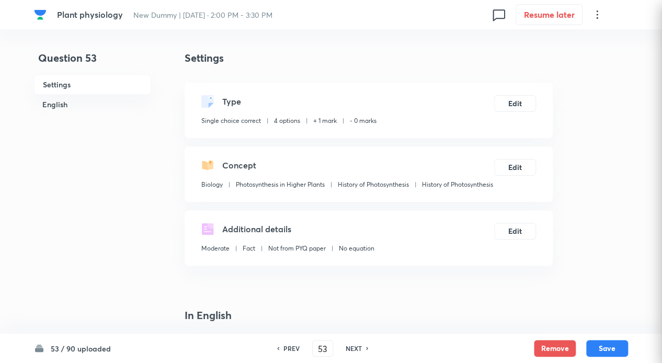
checkbox input "true"
click at [353, 344] on h6 "NEXT" at bounding box center [354, 347] width 16 height 9
type input "54"
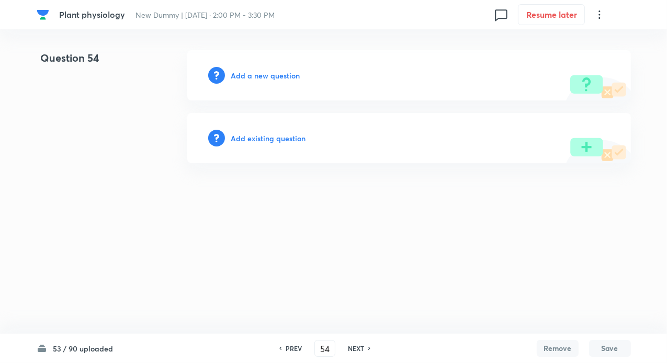
click at [286, 139] on h6 "Add existing question" at bounding box center [268, 138] width 75 height 11
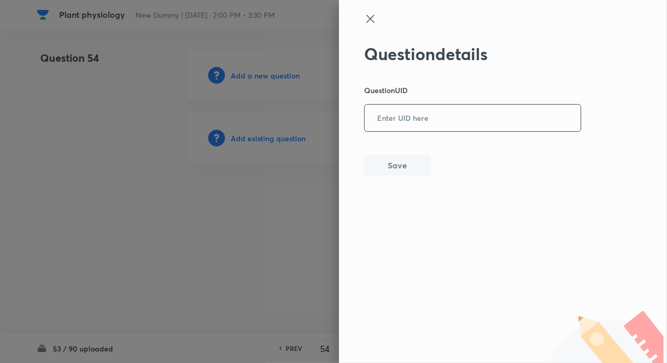
click at [421, 111] on input "text" at bounding box center [472, 119] width 216 height 26
paste input "XYJR9"
type input "XYJR9"
click at [395, 165] on button "Save" at bounding box center [397, 164] width 67 height 21
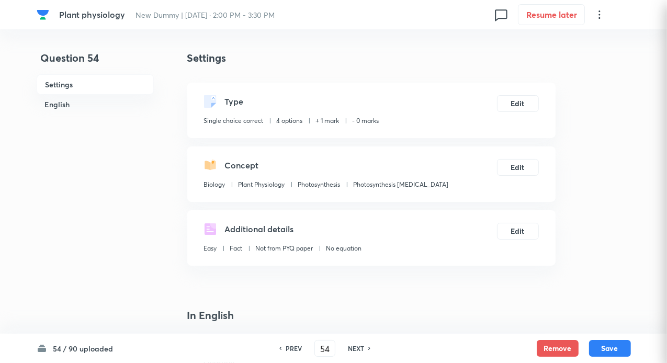
checkbox input "true"
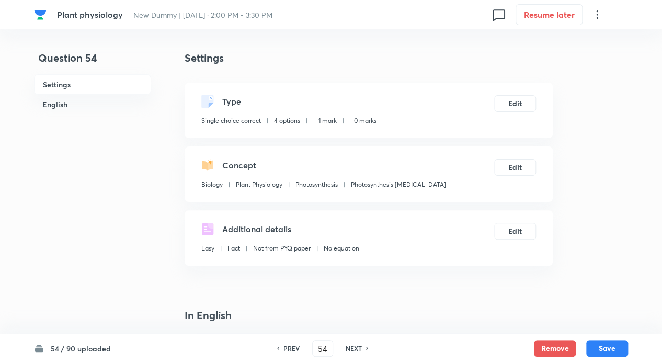
click at [359, 348] on h6 "NEXT" at bounding box center [354, 347] width 16 height 9
type input "55"
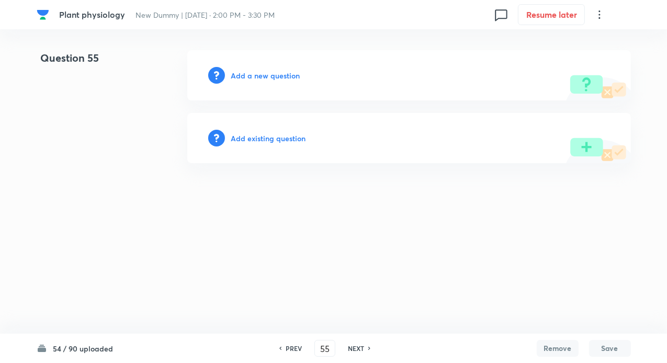
click at [240, 137] on h6 "Add existing question" at bounding box center [268, 138] width 75 height 11
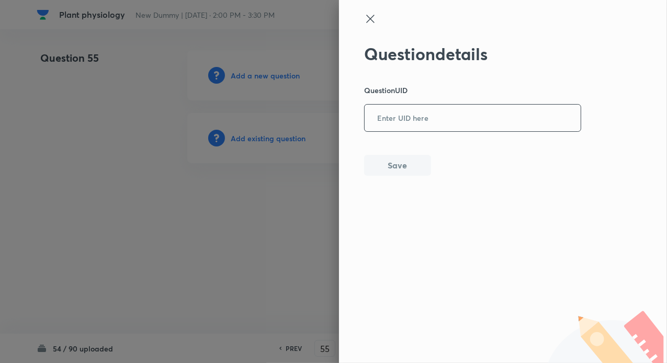
click at [397, 123] on input "text" at bounding box center [472, 119] width 216 height 26
paste input "3OKKW"
type input "3OKKW"
click at [397, 167] on button "Save" at bounding box center [397, 164] width 67 height 21
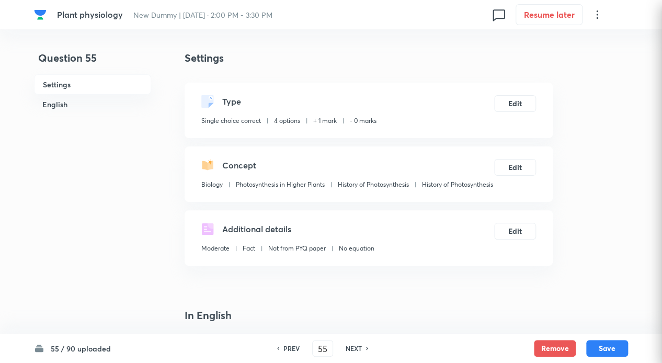
checkbox input "true"
click at [351, 347] on h6 "NEXT" at bounding box center [354, 347] width 16 height 9
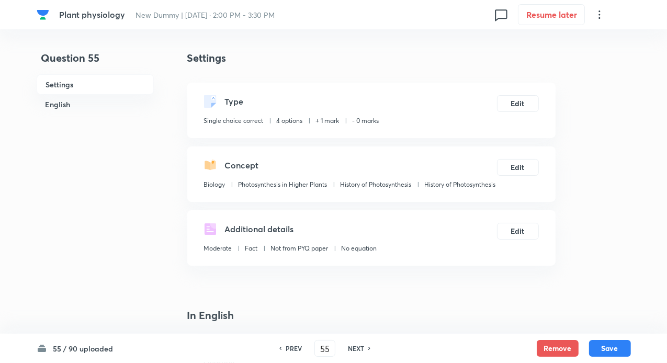
type input "56"
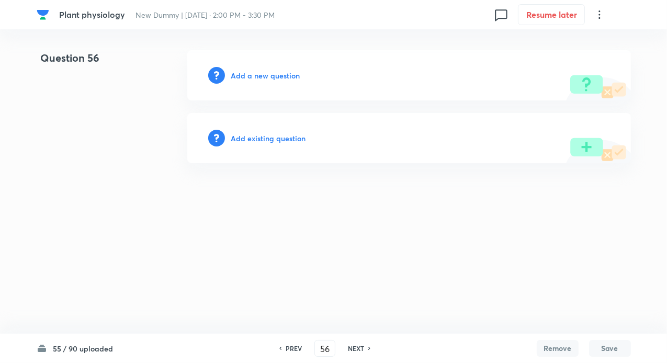
click at [278, 137] on h6 "Add existing question" at bounding box center [268, 138] width 75 height 11
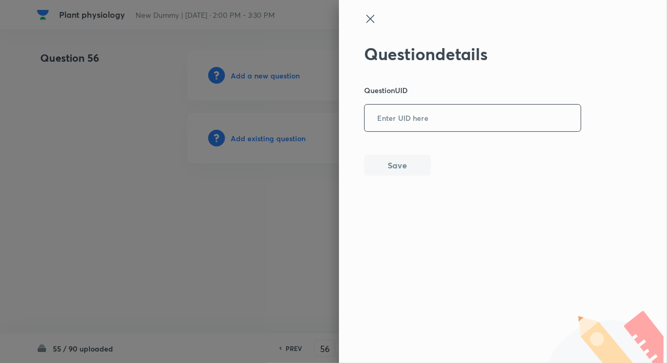
click at [389, 123] on input "text" at bounding box center [472, 119] width 216 height 26
paste input "IV8EU"
type input "IV8EU"
click at [383, 169] on button "Save" at bounding box center [397, 164] width 67 height 21
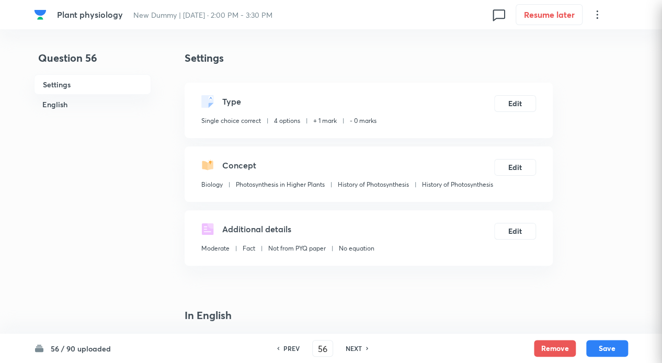
checkbox input "true"
click at [348, 344] on h6 "NEXT" at bounding box center [354, 347] width 16 height 9
type input "57"
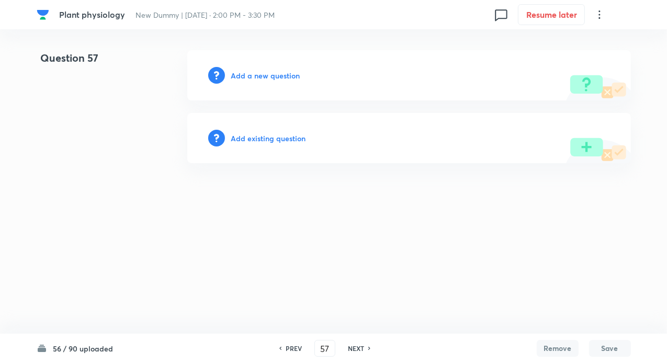
click at [272, 142] on h6 "Add existing question" at bounding box center [268, 138] width 75 height 11
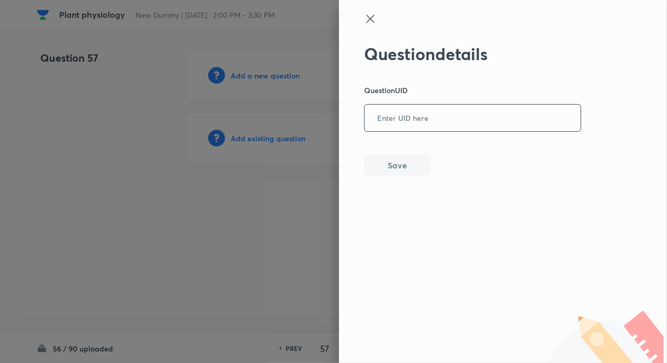
click at [390, 121] on input "text" at bounding box center [472, 119] width 216 height 26
paste input "WUT57"
type input "WUT57"
click at [391, 158] on button "Save" at bounding box center [397, 164] width 67 height 21
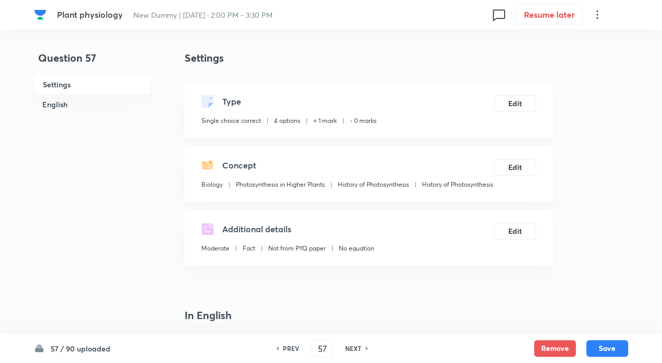
checkbox input "true"
click at [352, 345] on h6 "NEXT" at bounding box center [353, 347] width 16 height 9
type input "58"
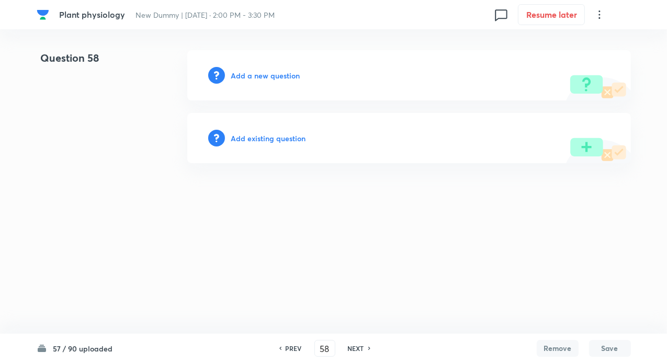
click at [276, 140] on h6 "Add existing question" at bounding box center [268, 138] width 75 height 11
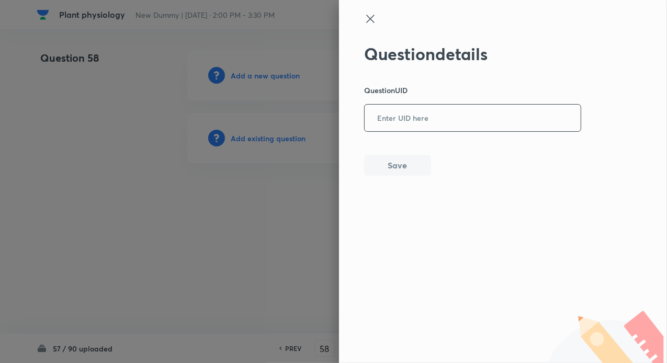
click at [389, 125] on input "text" at bounding box center [472, 119] width 216 height 26
paste input "JH2J1"
type input "JH2J1"
click at [394, 160] on button "Save" at bounding box center [397, 164] width 67 height 21
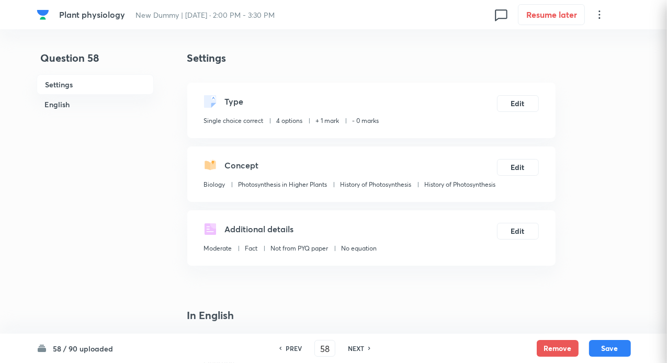
checkbox input "true"
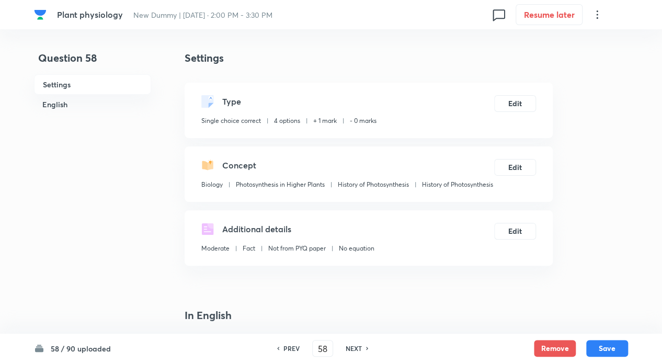
click at [349, 347] on h6 "NEXT" at bounding box center [354, 347] width 16 height 9
type input "59"
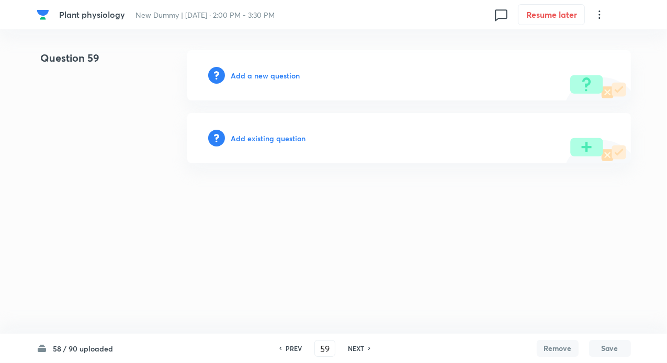
click at [274, 132] on div "Add existing question" at bounding box center [408, 138] width 443 height 50
click at [271, 136] on h6 "Add existing question" at bounding box center [268, 138] width 75 height 11
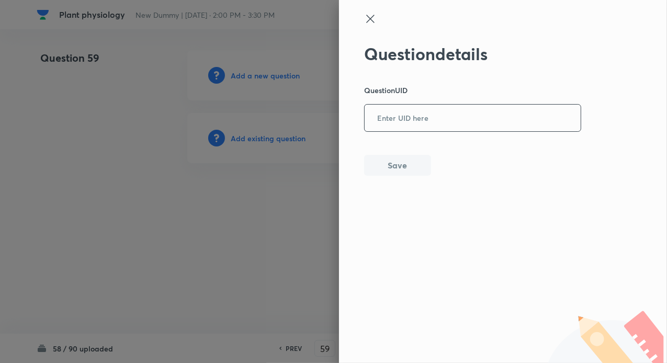
click at [426, 106] on input "text" at bounding box center [472, 119] width 216 height 26
paste input "26088"
type input "26088"
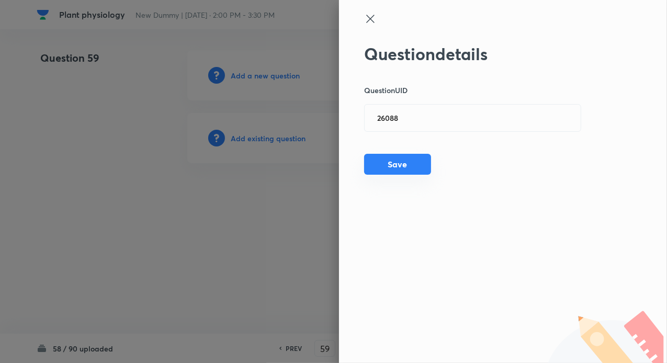
click at [397, 158] on button "Save" at bounding box center [397, 164] width 67 height 21
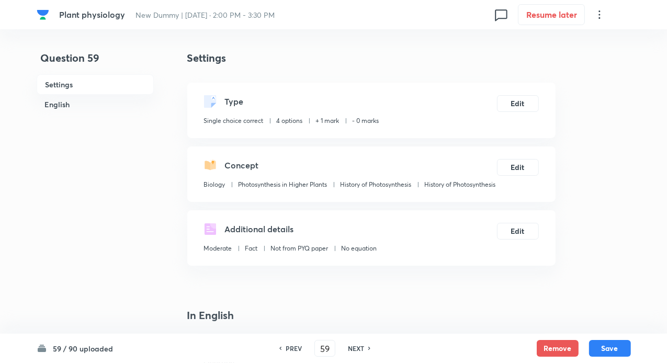
checkbox input "true"
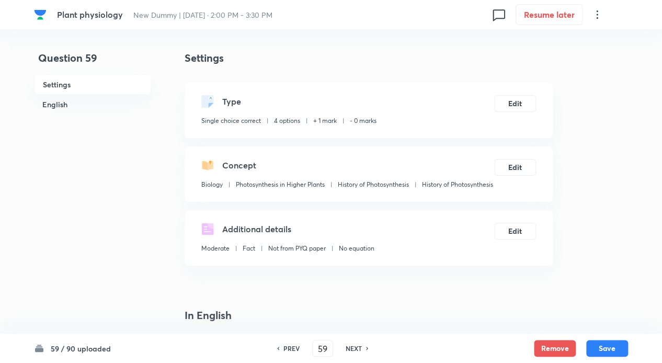
click at [362, 351] on div "NEXT" at bounding box center [355, 347] width 28 height 9
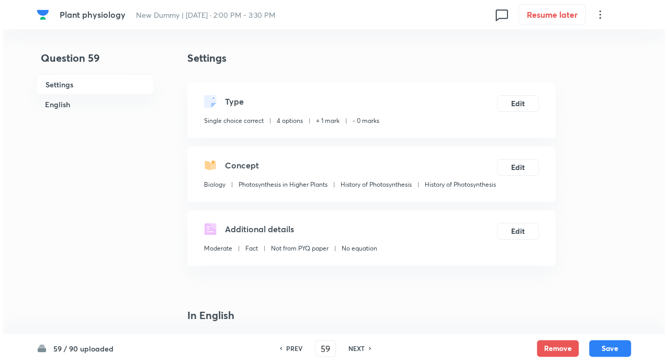
type input "60"
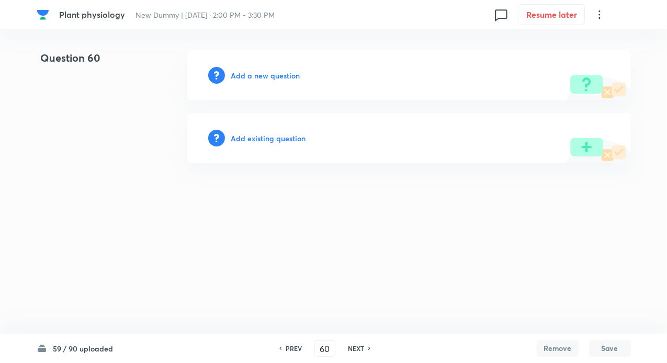
click at [284, 137] on h6 "Add existing question" at bounding box center [268, 138] width 75 height 11
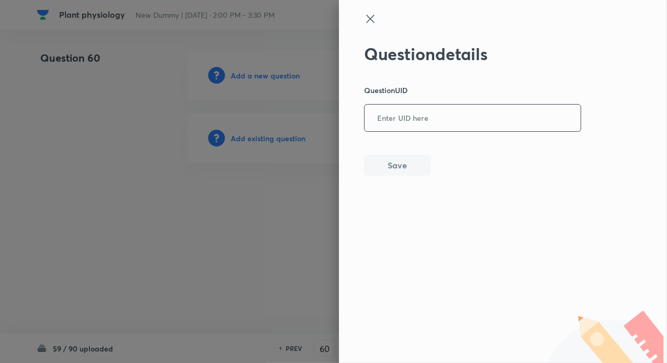
click at [400, 116] on input "text" at bounding box center [472, 119] width 216 height 26
paste input "7IO85"
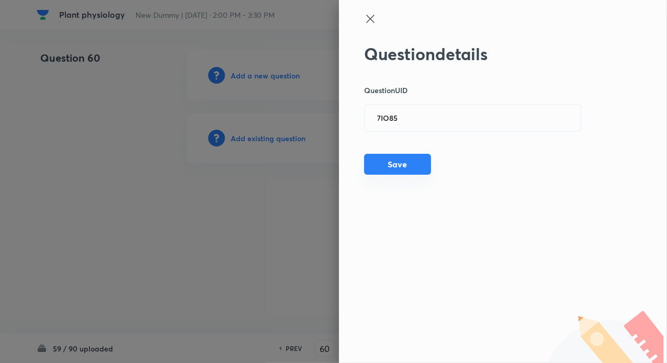
click at [389, 158] on button "Save" at bounding box center [397, 164] width 67 height 21
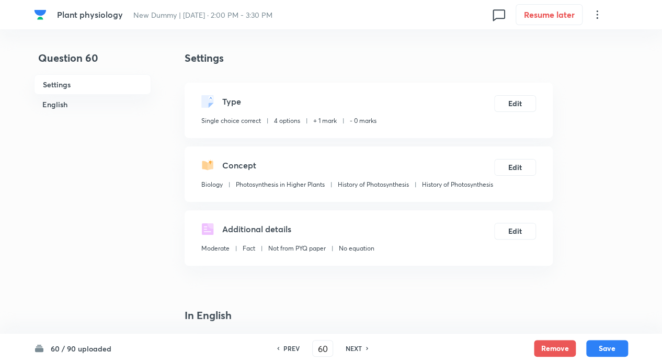
click at [353, 347] on h6 "NEXT" at bounding box center [354, 347] width 16 height 9
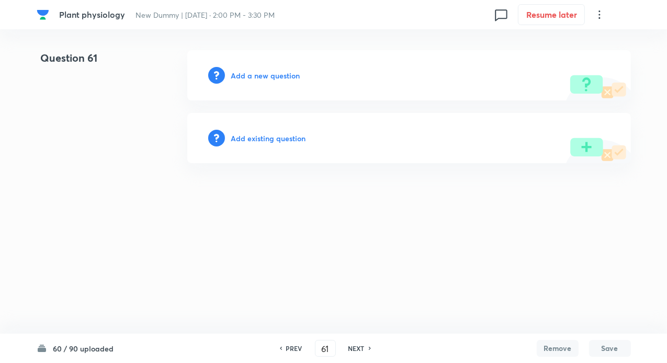
click at [278, 133] on h6 "Add existing question" at bounding box center [268, 138] width 75 height 11
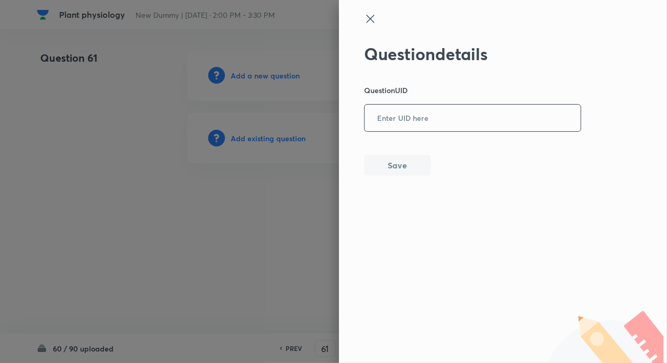
click at [398, 114] on input "text" at bounding box center [472, 119] width 216 height 26
paste input "CK3Z8"
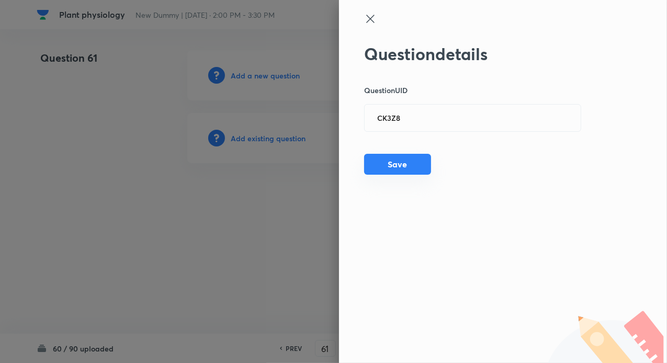
click at [389, 168] on button "Save" at bounding box center [397, 164] width 67 height 21
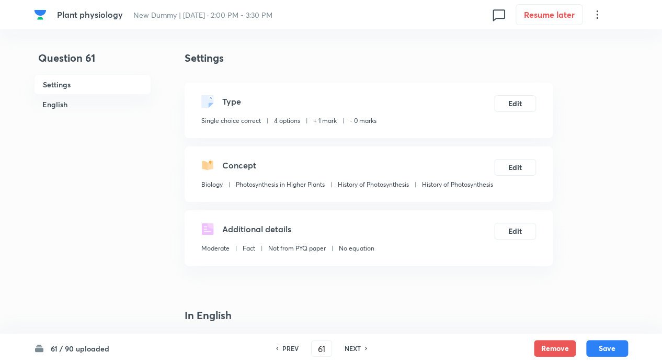
click at [356, 344] on h6 "NEXT" at bounding box center [352, 347] width 16 height 9
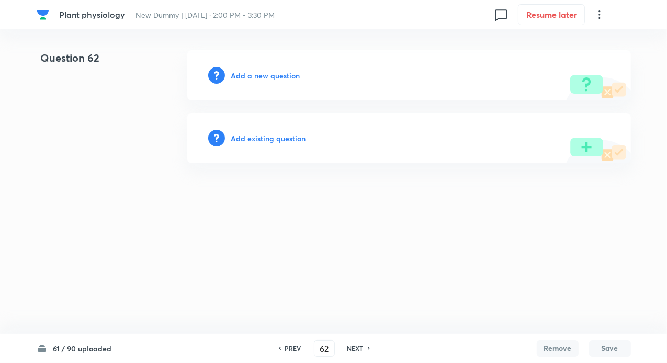
click at [252, 135] on h6 "Add existing question" at bounding box center [268, 138] width 75 height 11
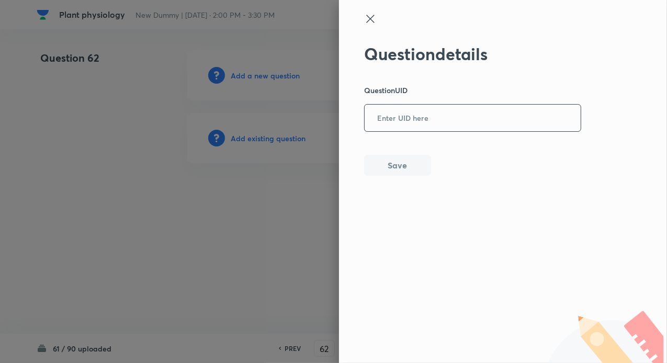
click at [375, 122] on input "text" at bounding box center [472, 119] width 216 height 26
paste input "NC8PI"
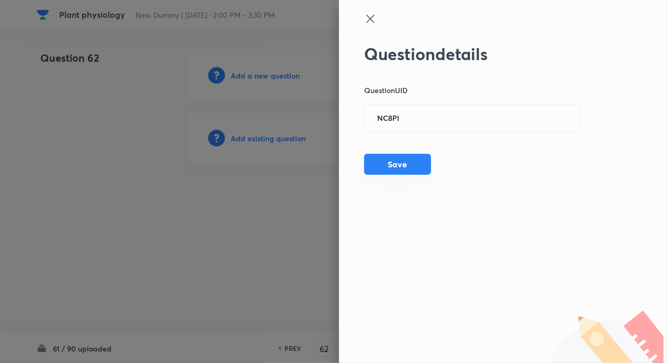
click at [380, 163] on button "Save" at bounding box center [397, 164] width 67 height 21
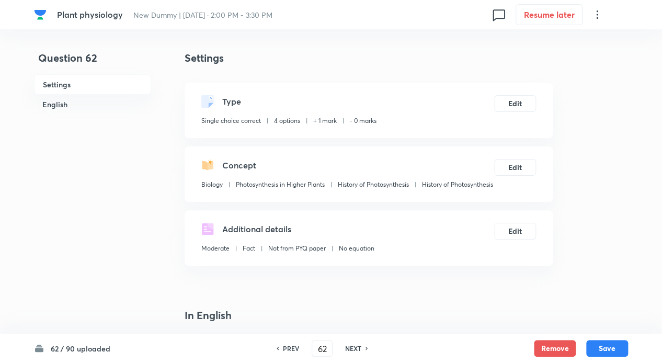
click at [361, 349] on div "NEXT" at bounding box center [355, 347] width 28 height 9
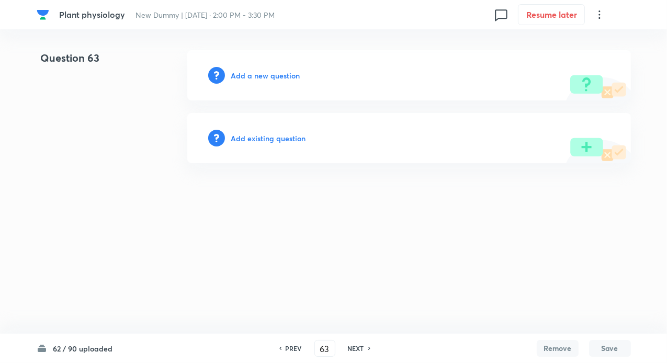
click at [289, 140] on h6 "Add existing question" at bounding box center [268, 138] width 75 height 11
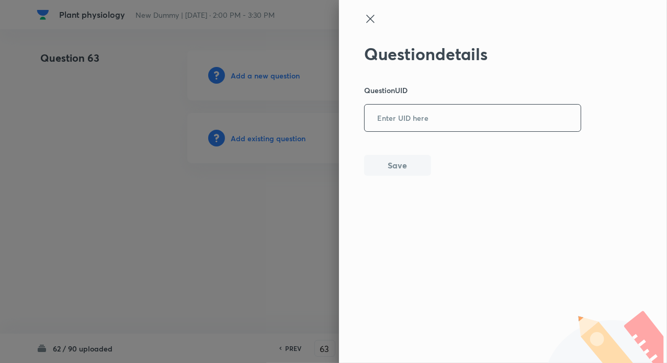
click at [386, 118] on input "text" at bounding box center [472, 119] width 216 height 26
paste input "IFXAK"
click at [381, 168] on button "Save" at bounding box center [397, 164] width 67 height 21
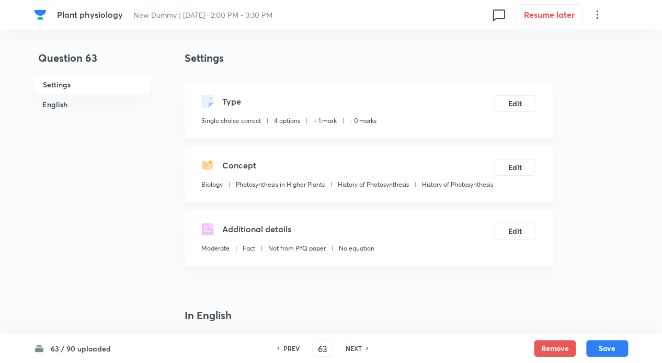
click at [355, 347] on h6 "NEXT" at bounding box center [354, 347] width 16 height 9
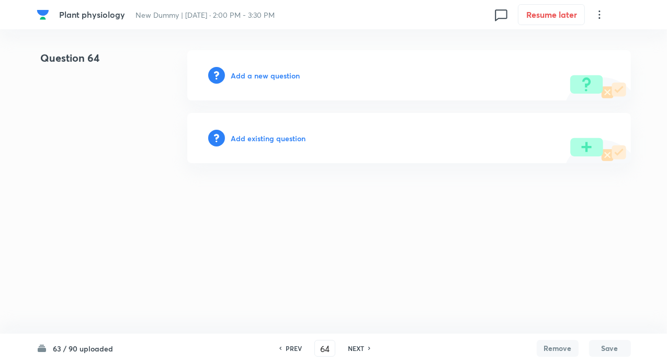
click at [268, 133] on h6 "Add existing question" at bounding box center [268, 138] width 75 height 11
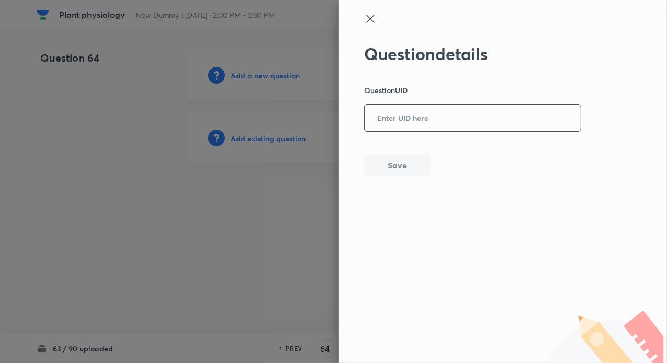
click at [412, 117] on input "text" at bounding box center [472, 119] width 216 height 26
paste input "NQ2SK"
click at [388, 167] on button "Save" at bounding box center [397, 164] width 67 height 21
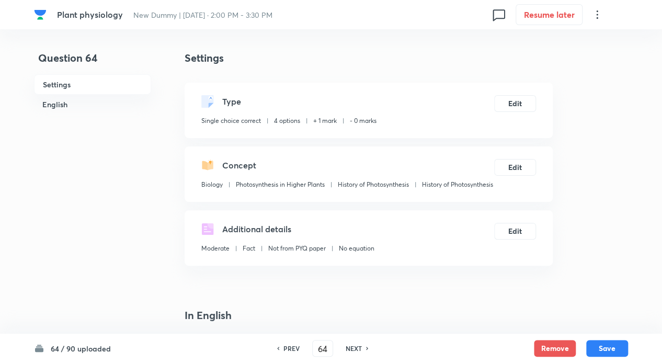
drag, startPoint x: 354, startPoint y: 347, endPoint x: 350, endPoint y: 331, distance: 16.4
click at [354, 347] on h6 "NEXT" at bounding box center [354, 347] width 16 height 9
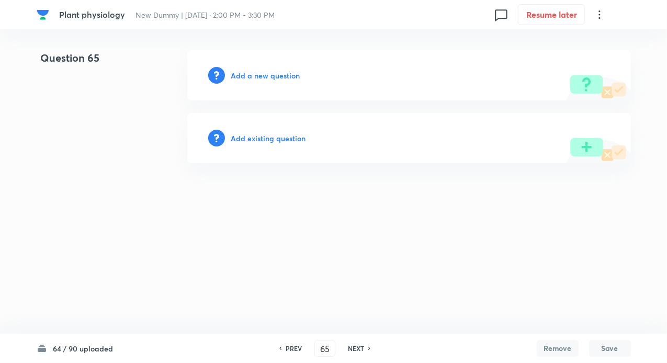
click at [269, 138] on h6 "Add existing question" at bounding box center [268, 138] width 75 height 11
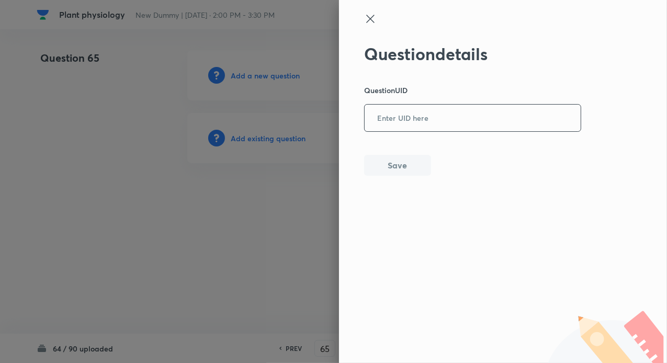
click at [418, 121] on input "text" at bounding box center [472, 119] width 216 height 26
paste input "OSEY6"
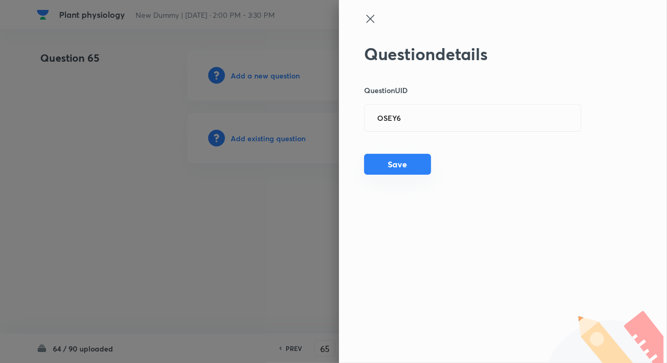
click at [397, 157] on button "Save" at bounding box center [397, 164] width 67 height 21
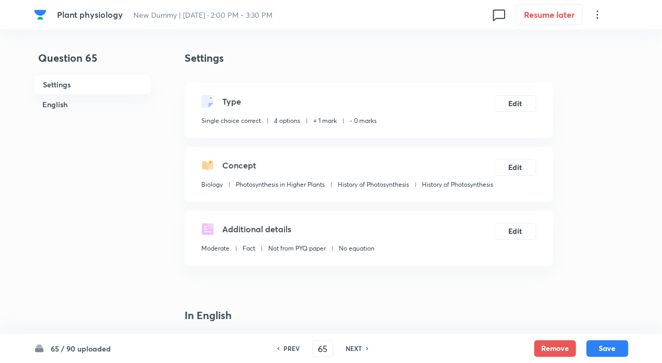
click at [353, 346] on h6 "NEXT" at bounding box center [354, 347] width 16 height 9
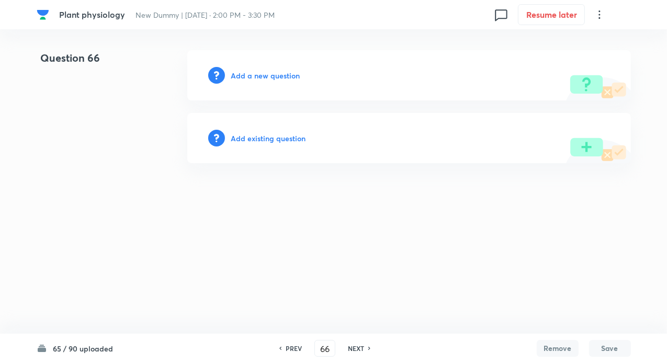
click at [268, 140] on h6 "Add existing question" at bounding box center [268, 138] width 75 height 11
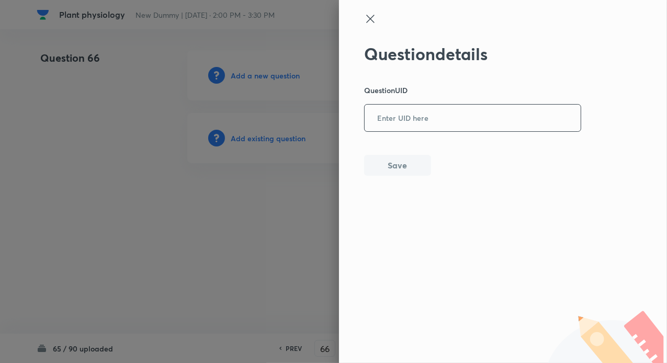
click at [374, 121] on input "text" at bounding box center [472, 119] width 216 height 26
paste input "XO4XX"
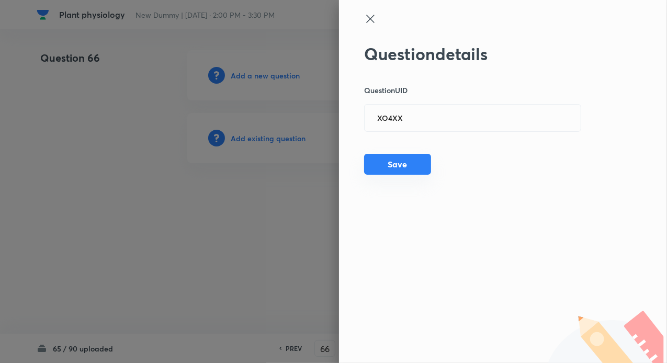
click at [393, 164] on button "Save" at bounding box center [397, 164] width 67 height 21
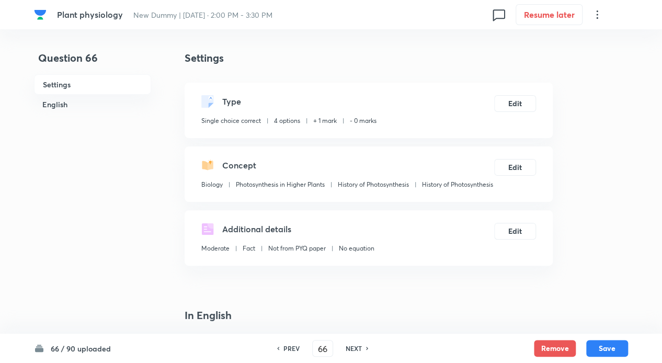
click at [357, 348] on h6 "NEXT" at bounding box center [354, 347] width 16 height 9
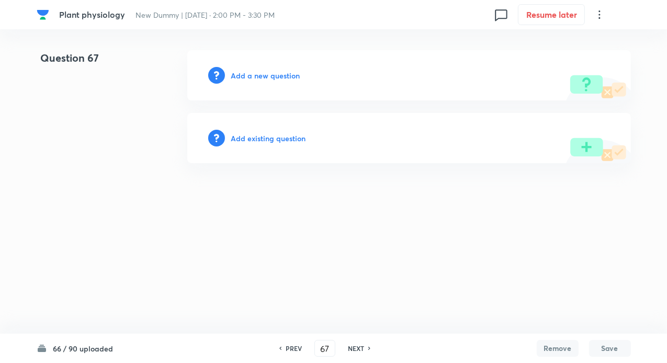
click at [283, 137] on h6 "Add existing question" at bounding box center [268, 138] width 75 height 11
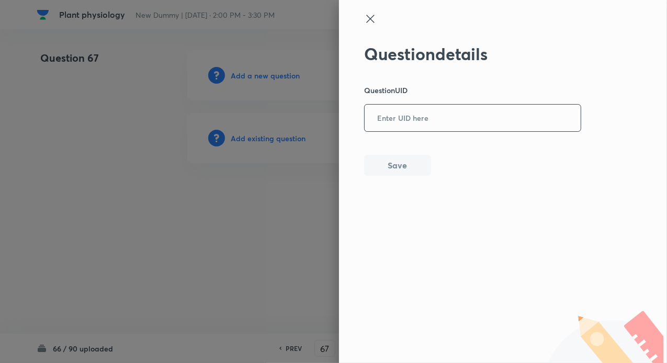
drag, startPoint x: 378, startPoint y: 119, endPoint x: 385, endPoint y: 123, distance: 7.7
click at [378, 119] on input "text" at bounding box center [472, 119] width 216 height 26
paste input "5GUMU"
click at [386, 163] on button "Save" at bounding box center [397, 164] width 67 height 21
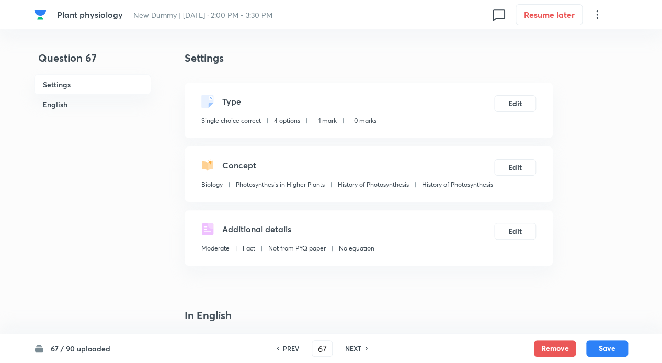
click at [355, 347] on h6 "NEXT" at bounding box center [353, 347] width 16 height 9
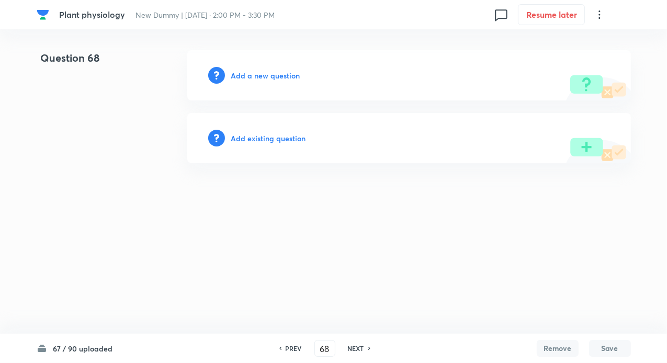
click at [286, 133] on h6 "Add existing question" at bounding box center [268, 138] width 75 height 11
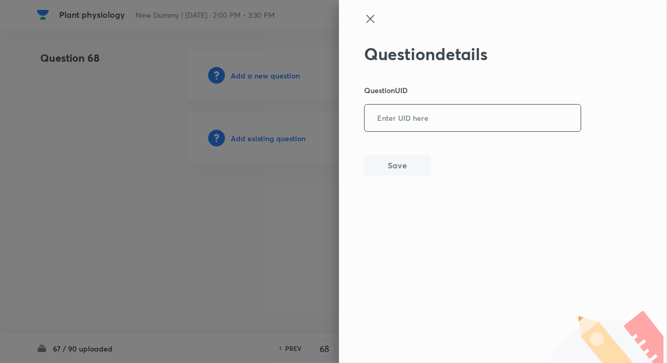
click at [388, 121] on input "text" at bounding box center [472, 119] width 216 height 26
paste input "3R0R7"
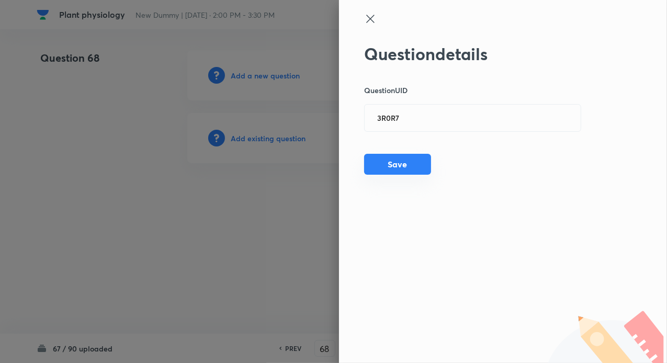
click at [381, 166] on button "Save" at bounding box center [397, 164] width 67 height 21
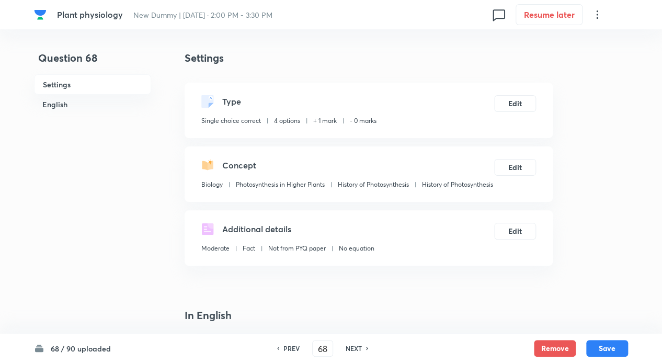
click at [356, 346] on h6 "NEXT" at bounding box center [354, 347] width 16 height 9
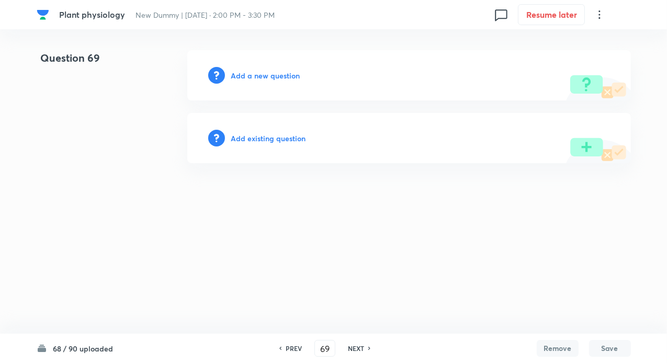
click at [285, 138] on h6 "Add existing question" at bounding box center [268, 138] width 75 height 11
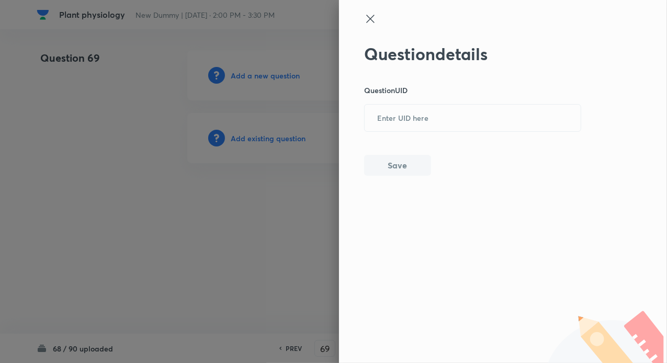
drag, startPoint x: 376, startPoint y: 123, endPoint x: 392, endPoint y: 135, distance: 19.3
click at [377, 123] on input "text" at bounding box center [472, 119] width 216 height 26
paste input "FK4HB"
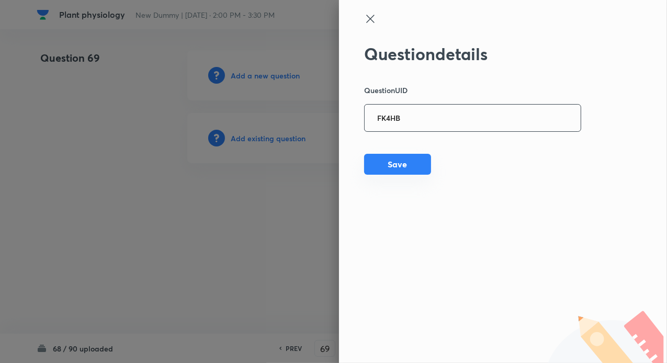
click at [389, 162] on button "Save" at bounding box center [397, 164] width 67 height 21
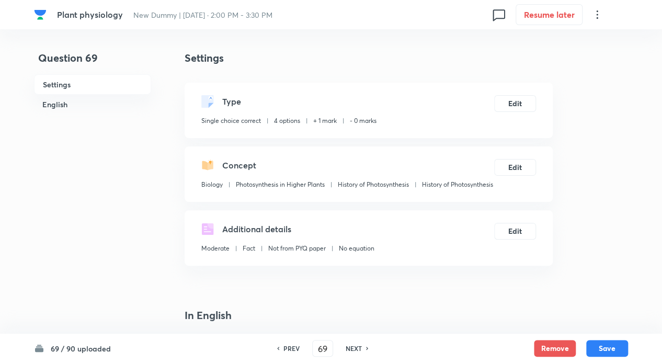
click at [351, 345] on h6 "NEXT" at bounding box center [354, 347] width 16 height 9
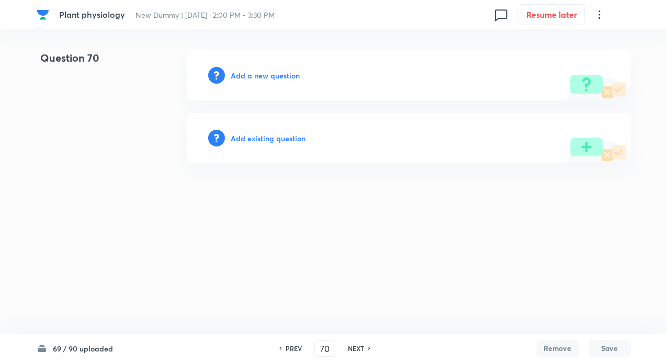
click at [284, 137] on h6 "Add existing question" at bounding box center [268, 138] width 75 height 11
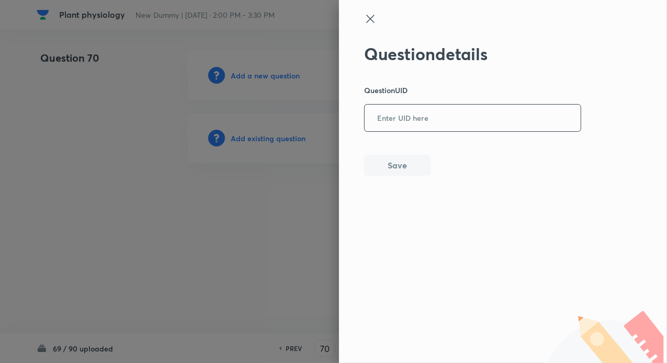
click at [389, 117] on input "text" at bounding box center [472, 119] width 216 height 26
paste input "YC6O1"
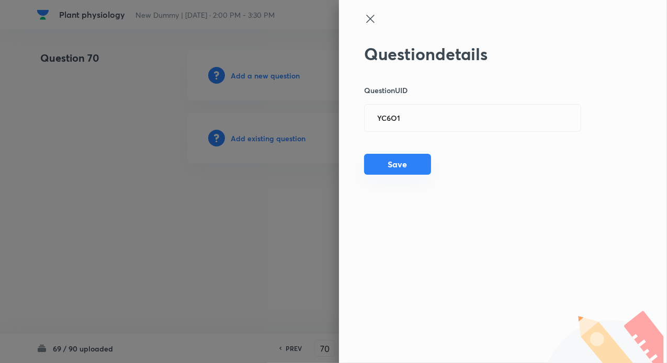
click at [389, 160] on button "Save" at bounding box center [397, 164] width 67 height 21
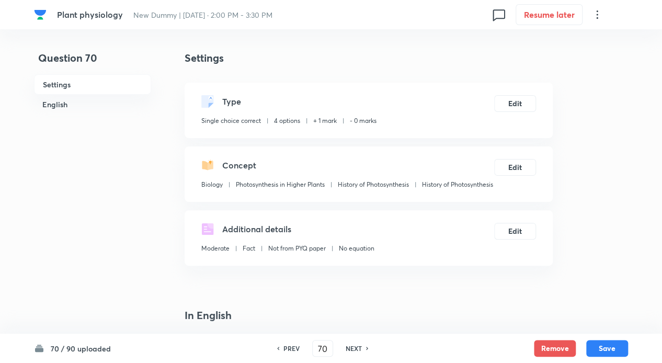
click at [358, 351] on h6 "NEXT" at bounding box center [354, 347] width 16 height 9
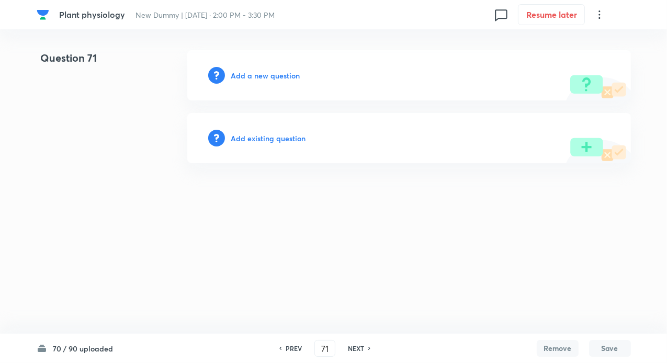
click at [284, 140] on h6 "Add existing question" at bounding box center [268, 138] width 75 height 11
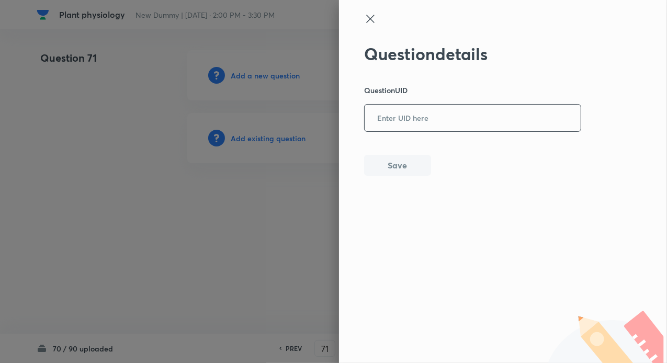
click at [420, 125] on input "text" at bounding box center [472, 119] width 216 height 26
paste input "ULFYO"
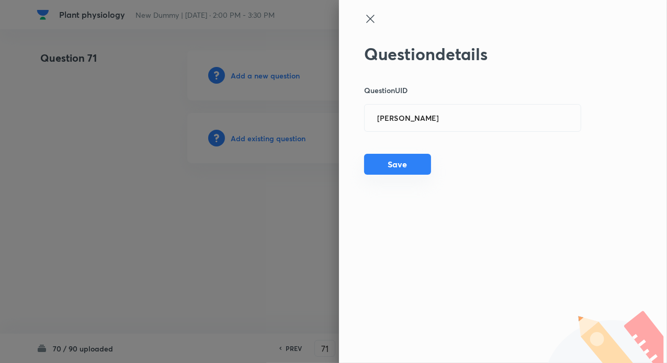
click at [381, 173] on button "Save" at bounding box center [397, 164] width 67 height 21
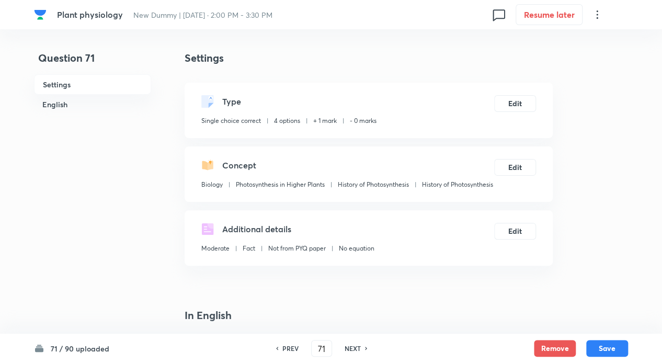
click at [360, 343] on h6 "NEXT" at bounding box center [352, 347] width 16 height 9
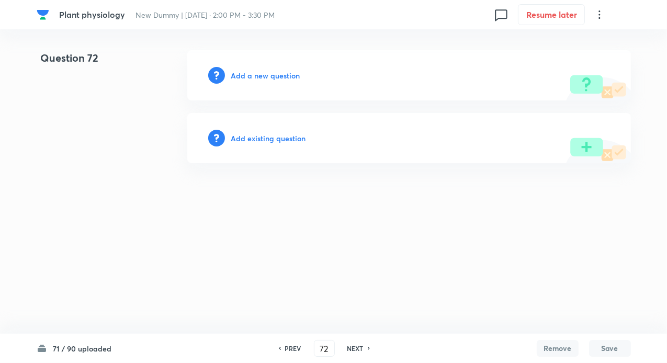
click at [276, 137] on h6 "Add existing question" at bounding box center [268, 138] width 75 height 11
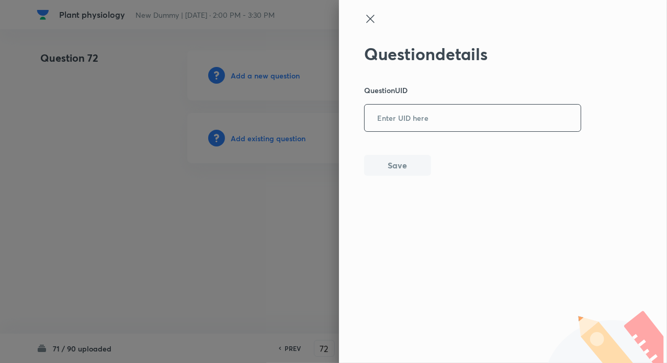
click at [414, 117] on input "text" at bounding box center [472, 119] width 216 height 26
paste input "PR754"
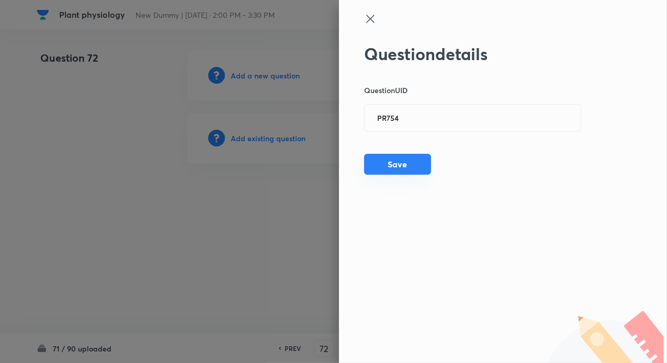
click at [399, 160] on button "Save" at bounding box center [397, 164] width 67 height 21
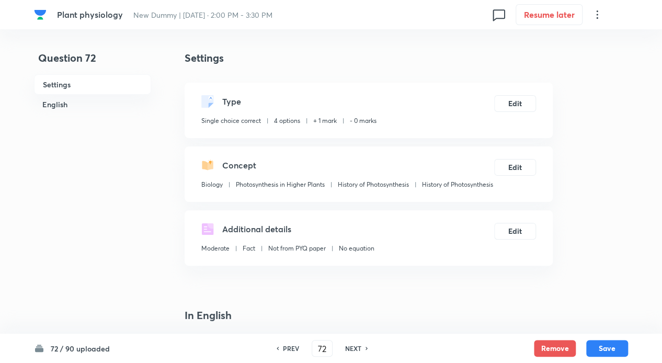
click at [343, 348] on div "NEXT" at bounding box center [355, 347] width 28 height 9
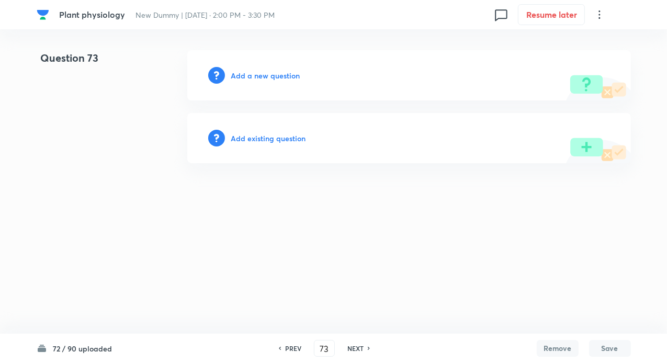
click at [288, 139] on h6 "Add existing question" at bounding box center [268, 138] width 75 height 11
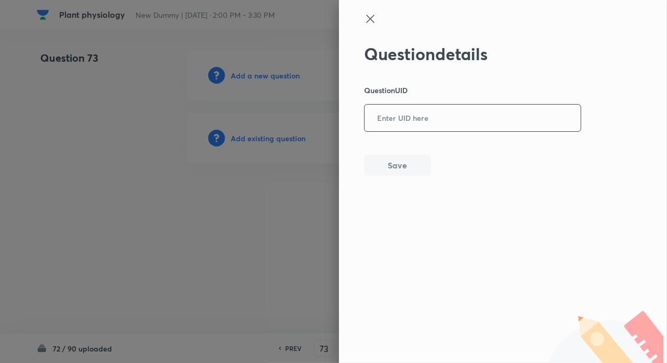
click at [399, 119] on input "text" at bounding box center [472, 119] width 216 height 26
paste input "8BVTW"
click at [396, 158] on button "Save" at bounding box center [397, 164] width 67 height 21
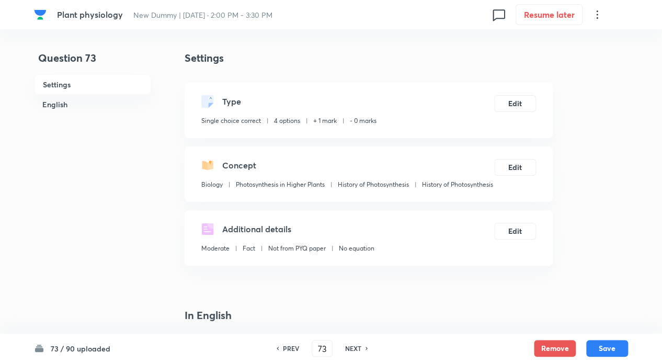
click at [359, 346] on h6 "NEXT" at bounding box center [353, 347] width 16 height 9
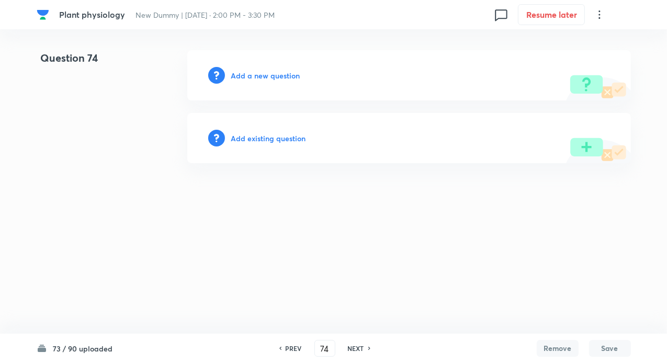
click at [280, 131] on div "Add existing question" at bounding box center [408, 138] width 443 height 50
click at [272, 142] on h6 "Add existing question" at bounding box center [268, 138] width 75 height 11
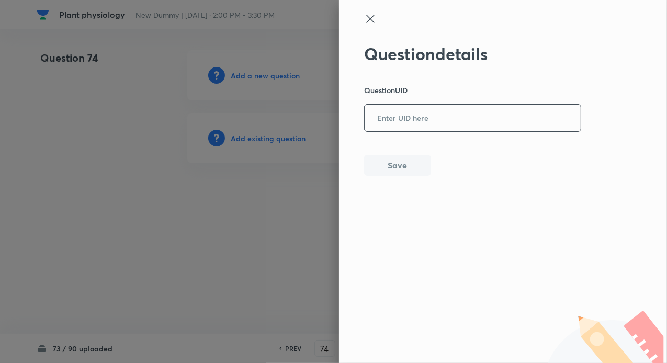
click at [382, 122] on input "text" at bounding box center [472, 119] width 216 height 26
paste input "G0UCG"
click at [386, 150] on div "Question details Question UID G0UCG ​ Save" at bounding box center [472, 110] width 217 height 132
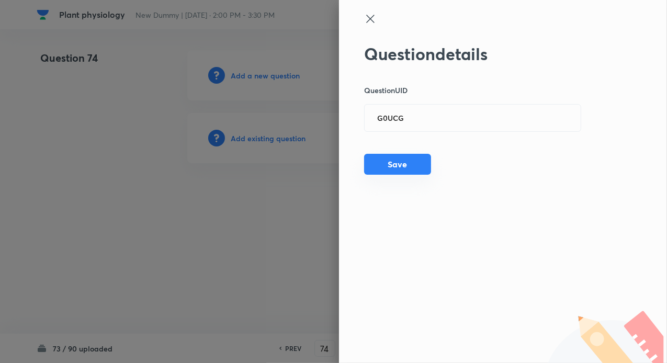
click at [384, 164] on button "Save" at bounding box center [397, 164] width 67 height 21
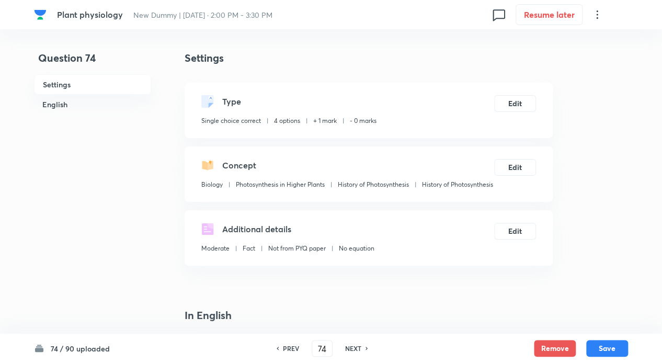
click at [350, 347] on h6 "NEXT" at bounding box center [353, 347] width 16 height 9
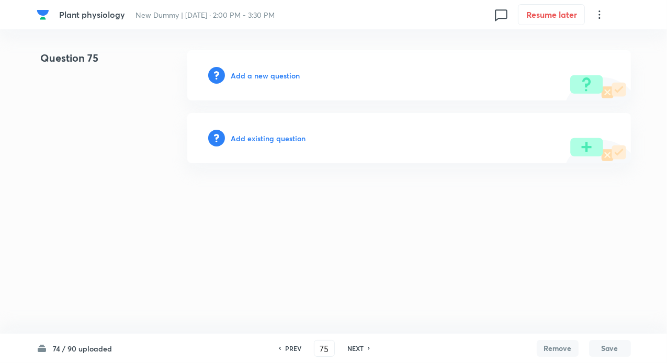
click at [272, 137] on h6 "Add existing question" at bounding box center [268, 138] width 75 height 11
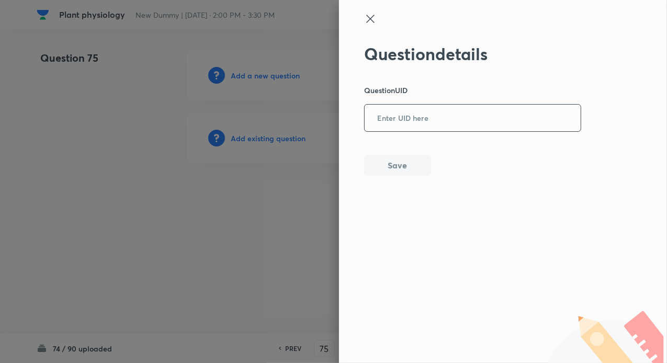
click at [377, 127] on input "text" at bounding box center [472, 119] width 216 height 26
paste input "S81R5"
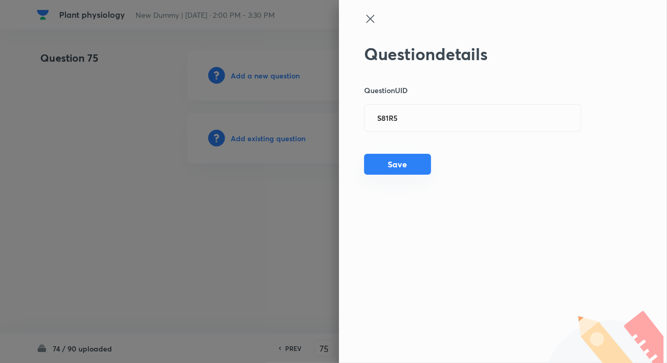
click at [387, 164] on button "Save" at bounding box center [397, 164] width 67 height 21
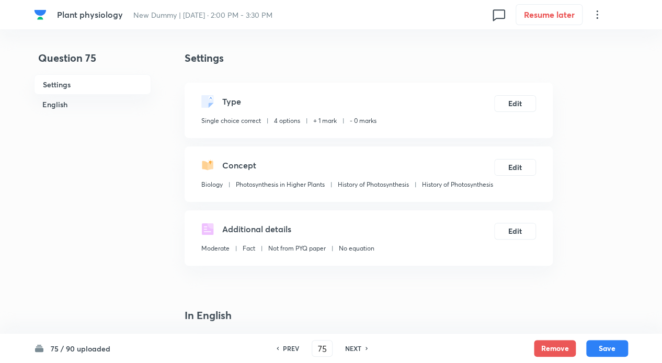
click at [349, 343] on h6 "NEXT" at bounding box center [353, 347] width 16 height 9
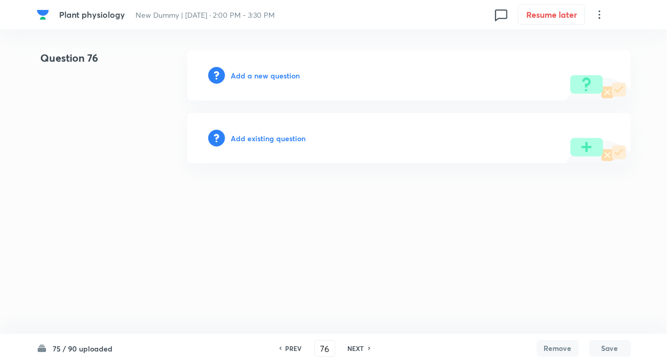
click at [282, 133] on h6 "Add existing question" at bounding box center [268, 138] width 75 height 11
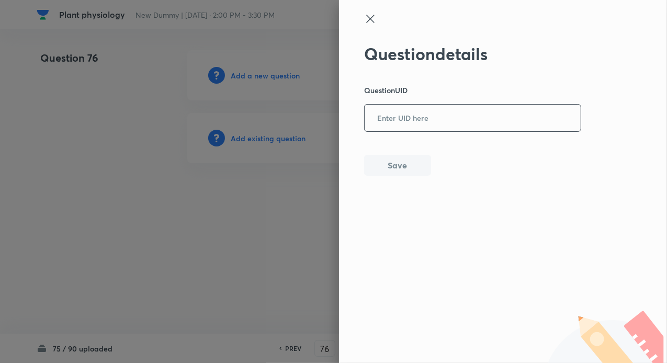
drag, startPoint x: 388, startPoint y: 114, endPoint x: 391, endPoint y: 123, distance: 9.4
click at [389, 113] on input "text" at bounding box center [472, 119] width 216 height 26
paste input "7RKNJ"
click at [388, 166] on button "Save" at bounding box center [397, 164] width 67 height 21
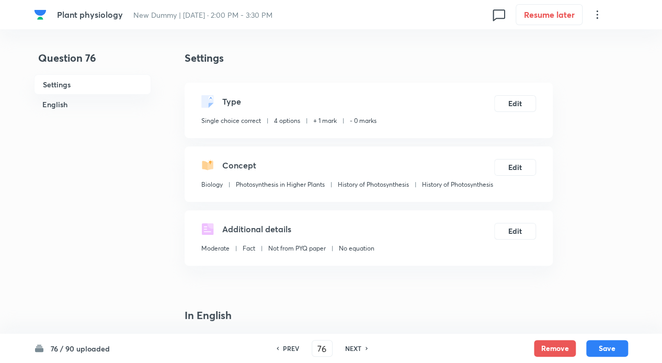
click at [354, 344] on h6 "NEXT" at bounding box center [353, 347] width 16 height 9
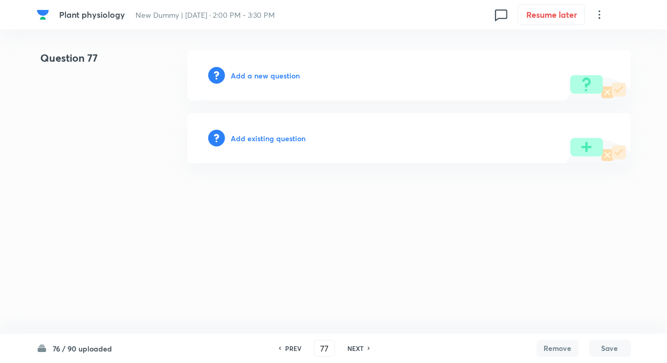
click at [272, 135] on h6 "Add existing question" at bounding box center [268, 138] width 75 height 11
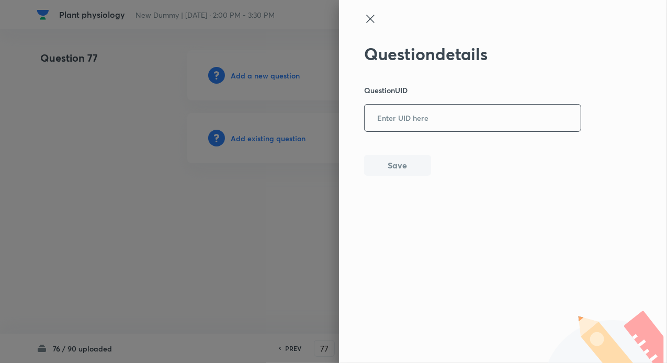
click at [391, 119] on input "text" at bounding box center [472, 119] width 216 height 26
paste input "8916U"
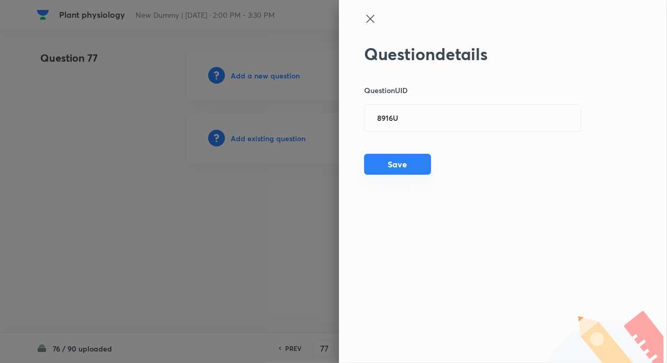
click at [396, 163] on button "Save" at bounding box center [397, 164] width 67 height 21
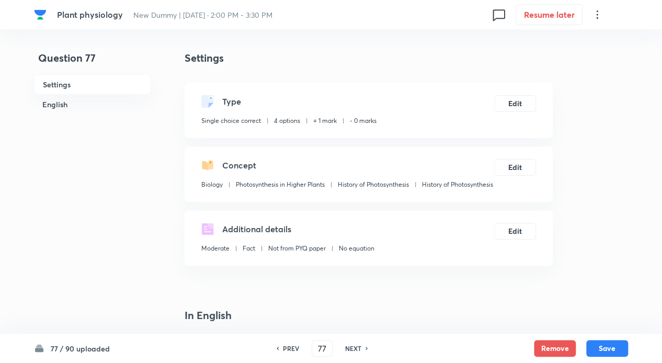
click at [355, 346] on h6 "NEXT" at bounding box center [353, 347] width 16 height 9
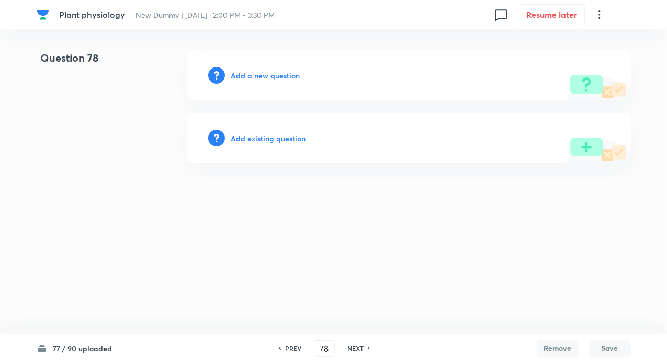
click at [276, 139] on h6 "Add existing question" at bounding box center [268, 138] width 75 height 11
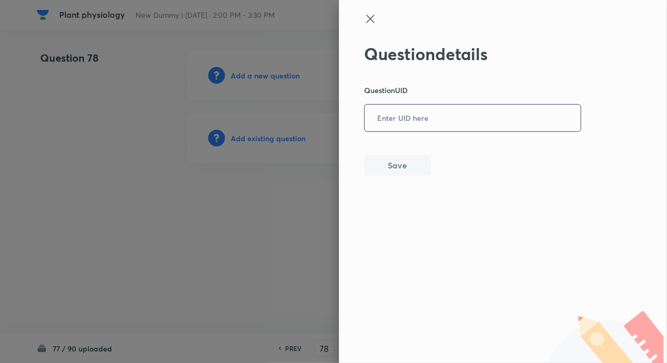
click at [407, 120] on input "text" at bounding box center [472, 119] width 216 height 26
paste input "R6T7M"
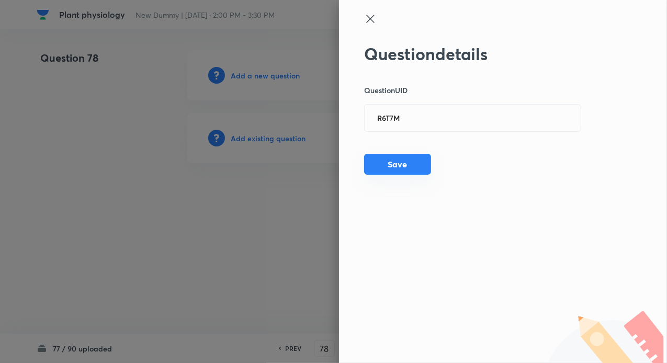
click at [380, 175] on div "Question details Question UID R6T7M ​ Save" at bounding box center [503, 181] width 328 height 363
click at [405, 168] on button "Save" at bounding box center [397, 164] width 67 height 21
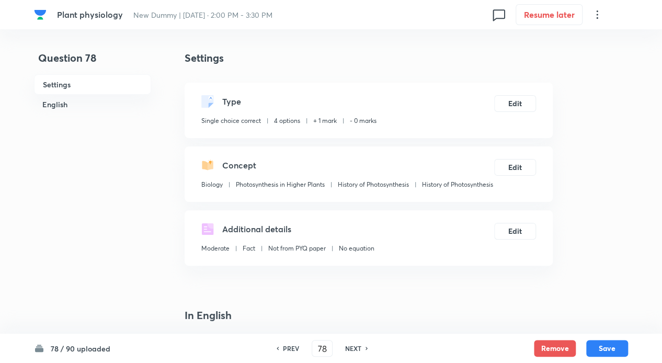
click at [349, 347] on h6 "NEXT" at bounding box center [353, 347] width 16 height 9
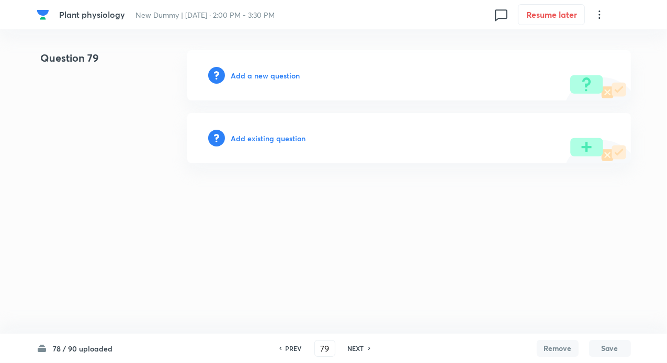
click at [261, 133] on h6 "Add existing question" at bounding box center [268, 138] width 75 height 11
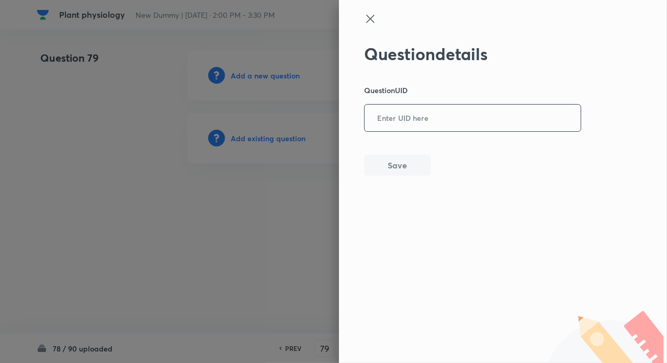
click at [396, 127] on input "text" at bounding box center [472, 119] width 216 height 26
paste input "8IYRG"
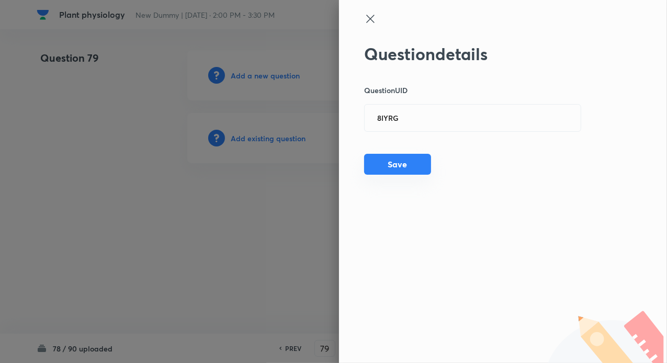
click at [401, 167] on button "Save" at bounding box center [397, 164] width 67 height 21
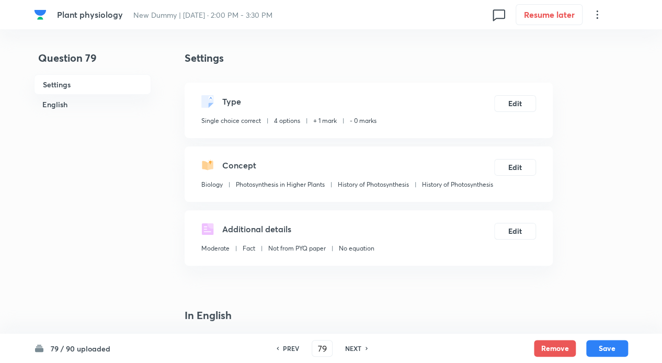
click at [364, 346] on div "NEXT" at bounding box center [355, 347] width 28 height 9
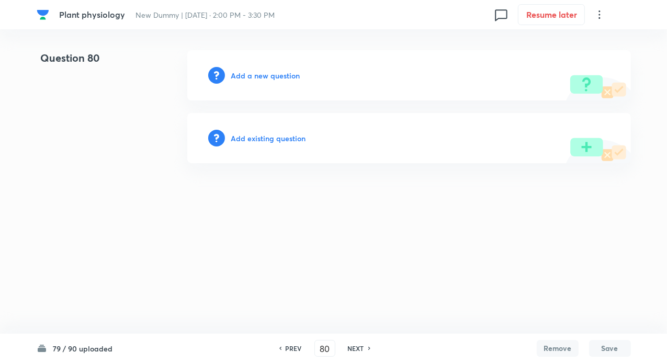
click at [283, 138] on h6 "Add existing question" at bounding box center [268, 138] width 75 height 11
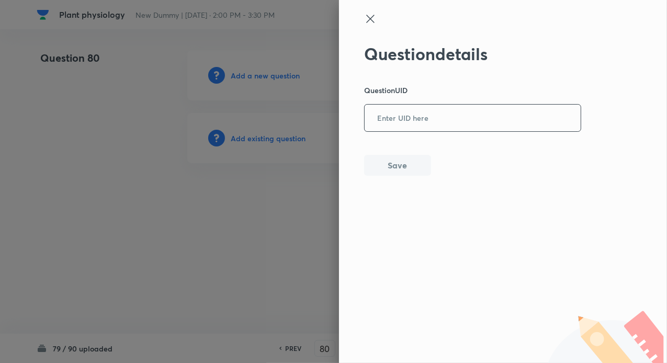
click at [388, 123] on input "text" at bounding box center [472, 119] width 216 height 26
paste input "TYME9"
click at [385, 168] on button "Save" at bounding box center [397, 164] width 67 height 21
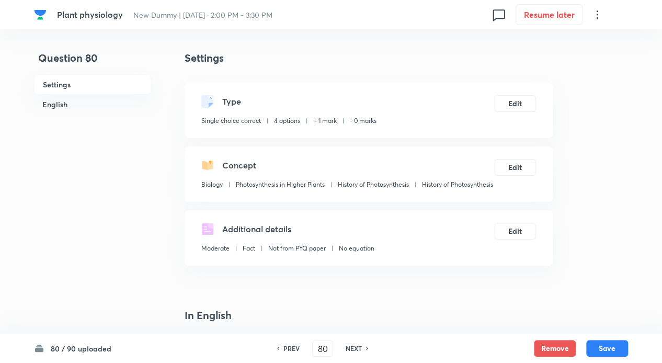
click at [358, 344] on h6 "NEXT" at bounding box center [354, 347] width 16 height 9
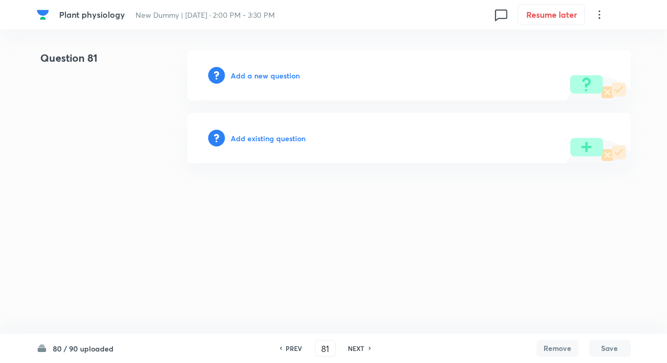
click at [253, 143] on h6 "Add existing question" at bounding box center [268, 138] width 75 height 11
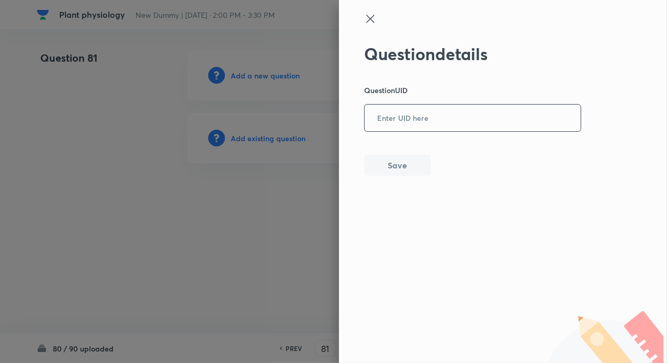
drag, startPoint x: 394, startPoint y: 121, endPoint x: 395, endPoint y: 130, distance: 8.4
click at [394, 121] on input "text" at bounding box center [472, 119] width 216 height 26
paste input "FQ447"
click at [398, 165] on button "Save" at bounding box center [397, 164] width 67 height 21
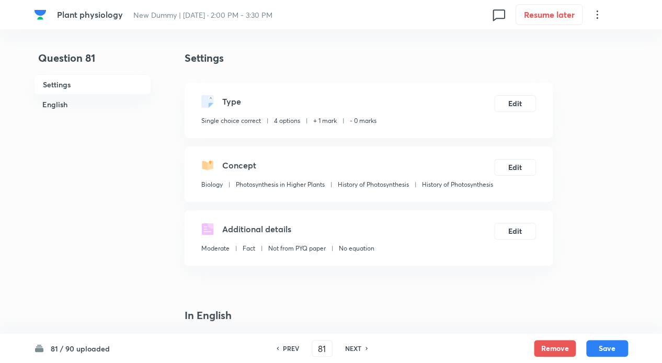
click at [355, 348] on h6 "NEXT" at bounding box center [353, 347] width 16 height 9
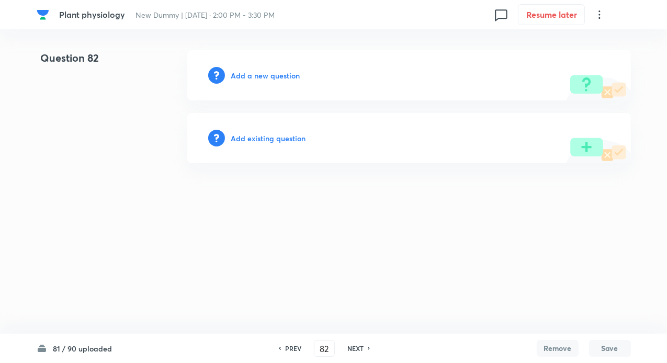
click at [263, 143] on h6 "Add existing question" at bounding box center [268, 138] width 75 height 11
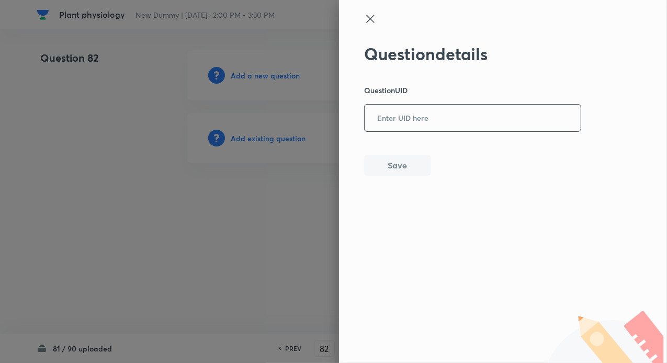
click at [380, 127] on input "text" at bounding box center [472, 119] width 216 height 26
paste input "KOBZ6"
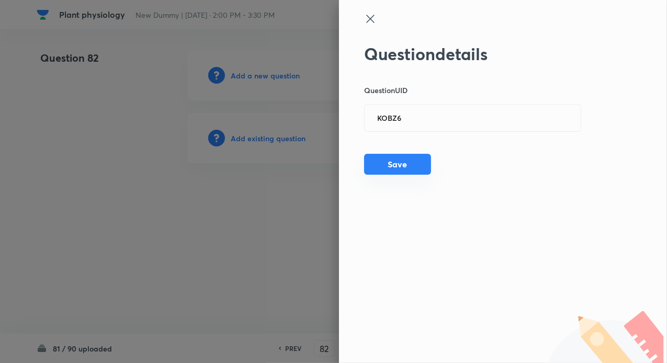
click at [387, 163] on button "Save" at bounding box center [397, 164] width 67 height 21
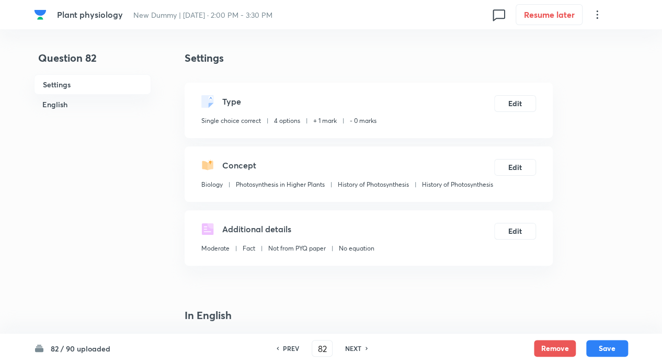
click at [346, 345] on h6 "NEXT" at bounding box center [353, 347] width 16 height 9
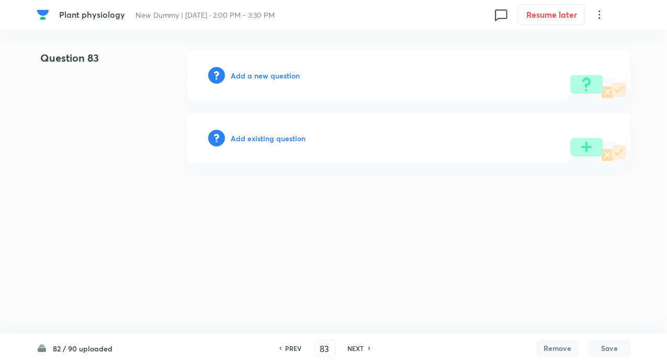
click at [266, 141] on h6 "Add existing question" at bounding box center [268, 138] width 75 height 11
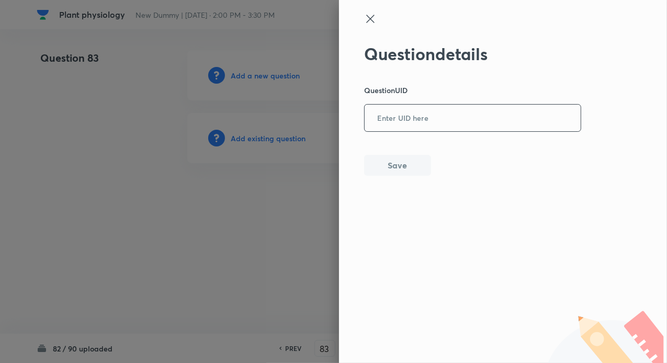
click at [405, 117] on input "text" at bounding box center [472, 119] width 216 height 26
paste input "EJ1CV"
click at [391, 164] on button "Save" at bounding box center [397, 164] width 67 height 21
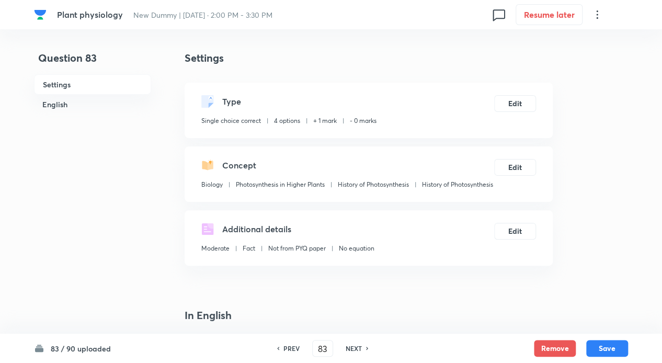
click at [349, 350] on h6 "NEXT" at bounding box center [354, 347] width 16 height 9
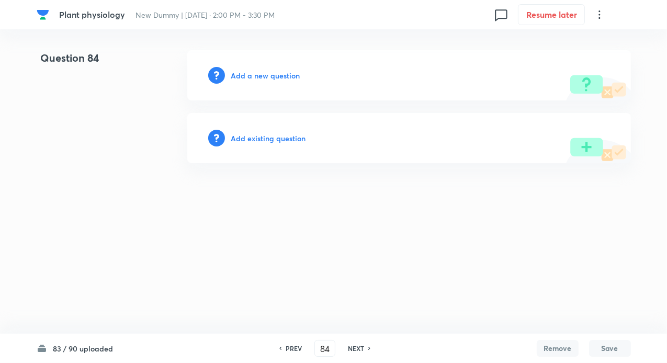
click at [259, 142] on h6 "Add existing question" at bounding box center [268, 138] width 75 height 11
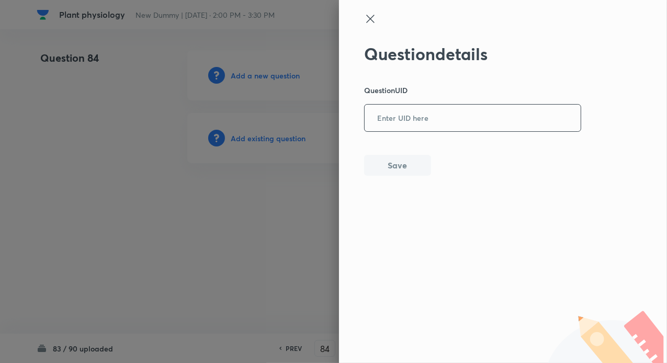
click at [400, 121] on input "text" at bounding box center [472, 119] width 216 height 26
paste input "QV2FV"
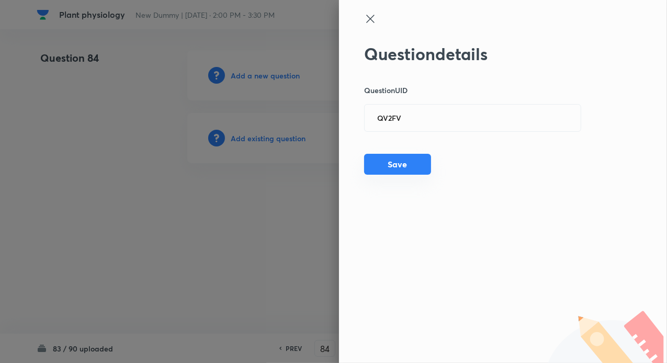
click at [395, 165] on button "Save" at bounding box center [397, 164] width 67 height 21
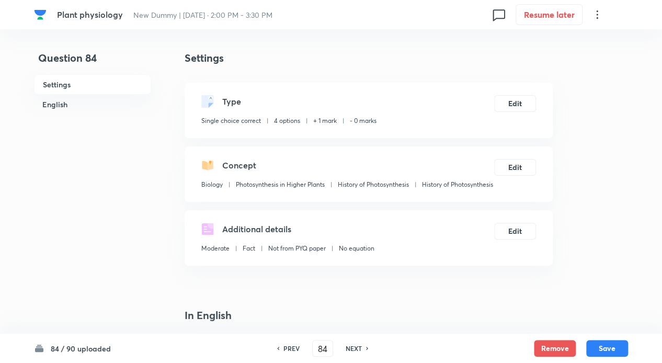
drag, startPoint x: 348, startPoint y: 347, endPoint x: 341, endPoint y: 336, distance: 12.8
click at [347, 347] on h6 "NEXT" at bounding box center [354, 347] width 16 height 9
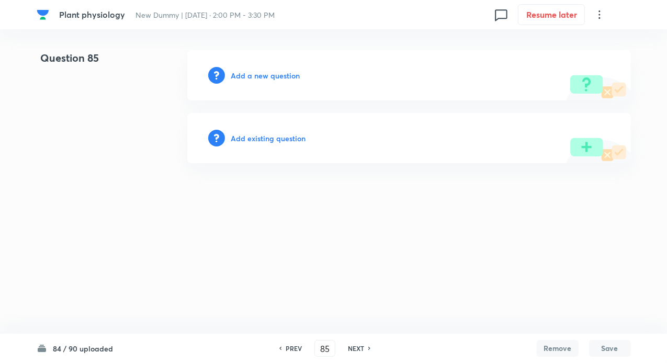
click at [267, 143] on h6 "Add existing question" at bounding box center [268, 138] width 75 height 11
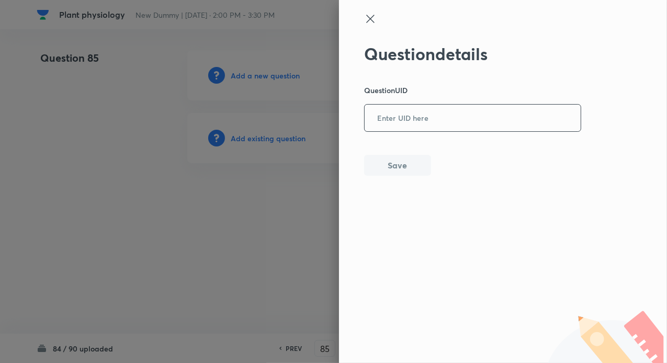
click at [419, 111] on input "text" at bounding box center [472, 119] width 216 height 26
paste input "0PNAY"
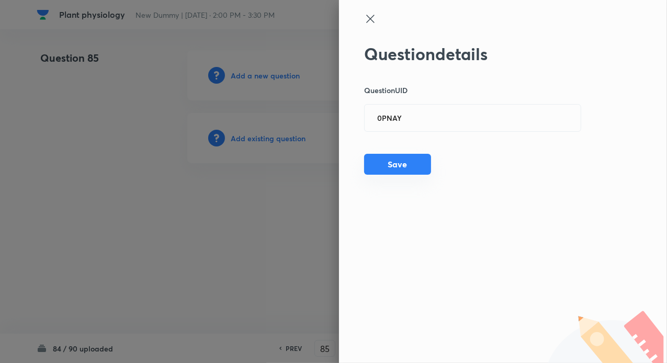
click at [394, 158] on button "Save" at bounding box center [397, 164] width 67 height 21
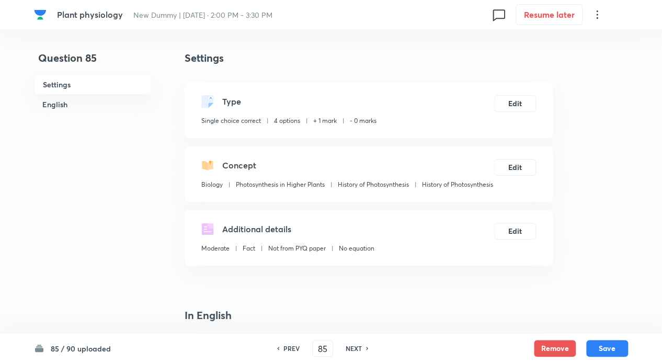
click at [355, 347] on h6 "NEXT" at bounding box center [354, 347] width 16 height 9
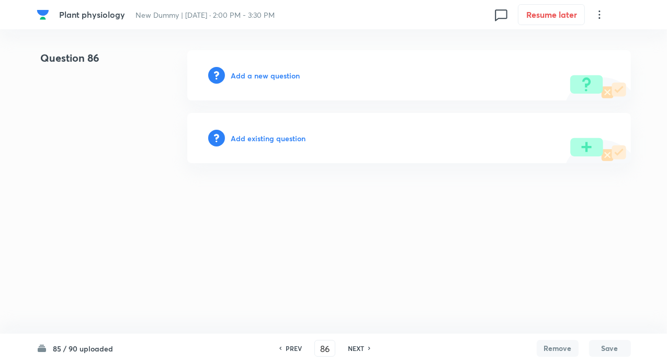
click at [278, 137] on h6 "Add existing question" at bounding box center [268, 138] width 75 height 11
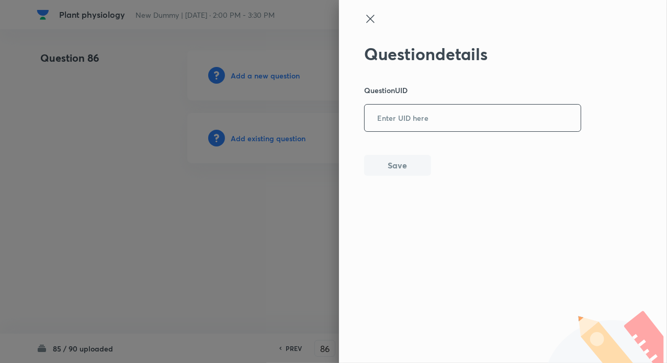
click at [412, 116] on input "text" at bounding box center [472, 119] width 216 height 26
paste input "CXSXP"
click at [393, 162] on button "Save" at bounding box center [397, 164] width 67 height 21
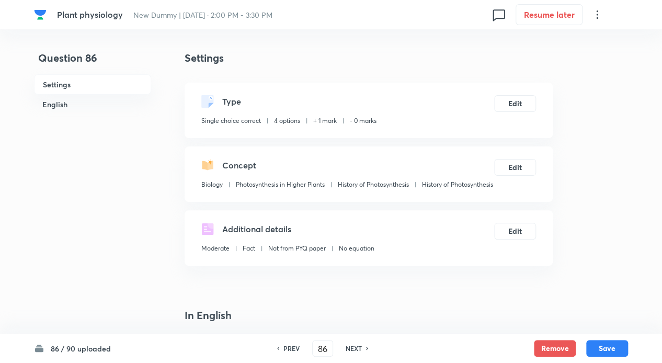
click at [355, 347] on h6 "NEXT" at bounding box center [354, 347] width 16 height 9
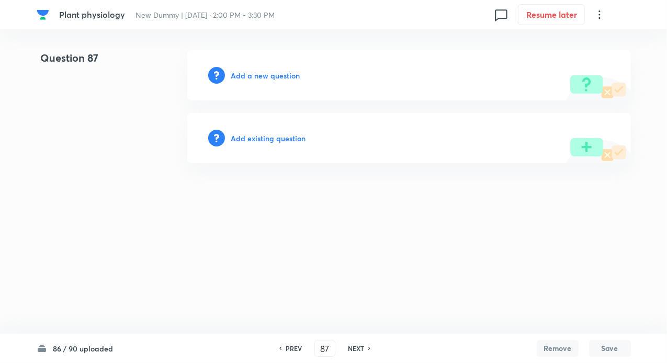
click at [279, 136] on h6 "Add existing question" at bounding box center [268, 138] width 75 height 11
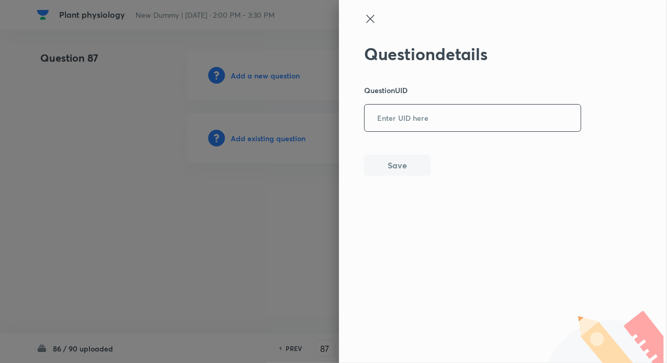
click at [410, 128] on input "text" at bounding box center [472, 119] width 216 height 26
paste input "1Z2N9"
click at [387, 160] on button "Save" at bounding box center [397, 164] width 67 height 21
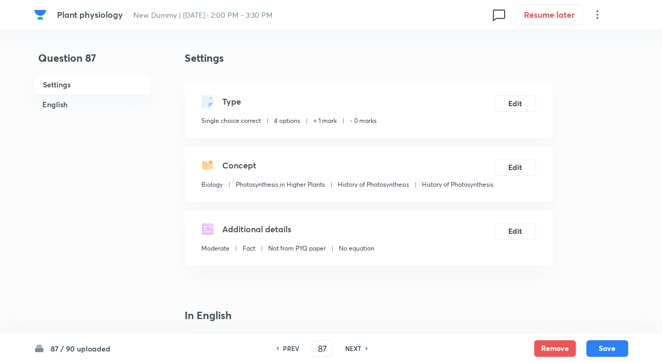
click at [363, 346] on div "NEXT" at bounding box center [355, 347] width 28 height 9
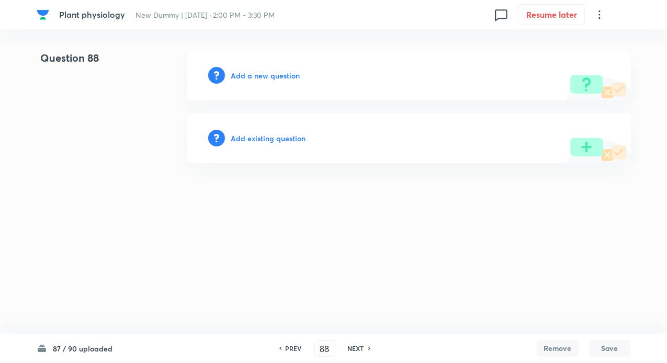
click at [254, 142] on h6 "Add existing question" at bounding box center [268, 138] width 75 height 11
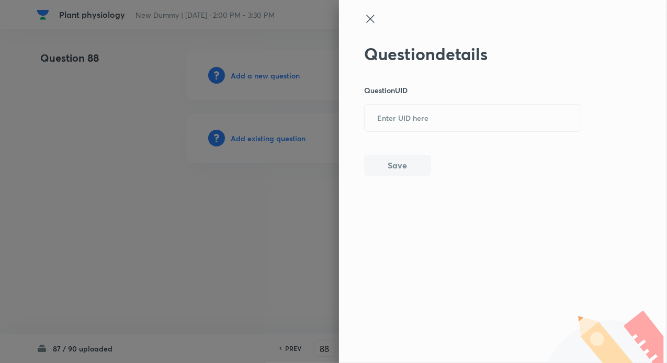
drag, startPoint x: 412, startPoint y: 122, endPoint x: 409, endPoint y: 137, distance: 15.4
click at [412, 121] on input "text" at bounding box center [472, 119] width 216 height 26
paste input "BMOW6"
click at [388, 163] on button "Save" at bounding box center [397, 164] width 67 height 21
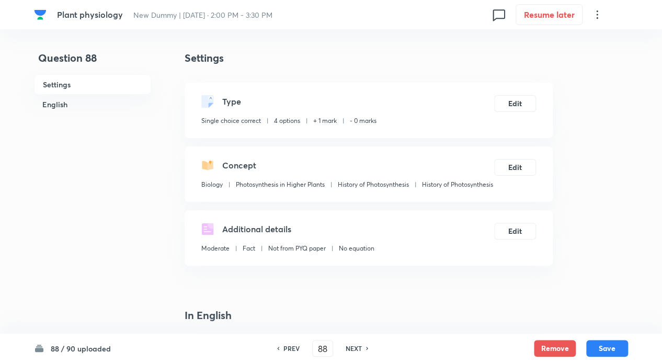
click at [351, 349] on h6 "NEXT" at bounding box center [354, 347] width 16 height 9
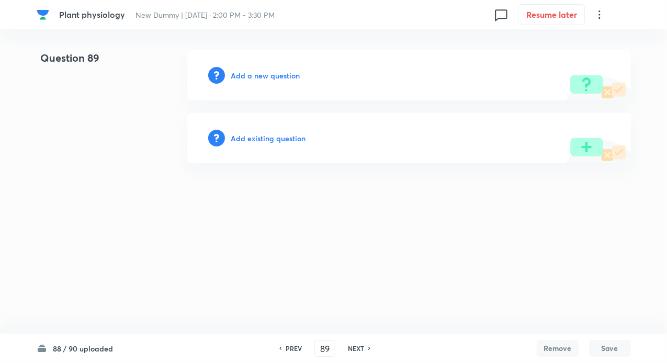
click at [257, 136] on h6 "Add existing question" at bounding box center [268, 138] width 75 height 11
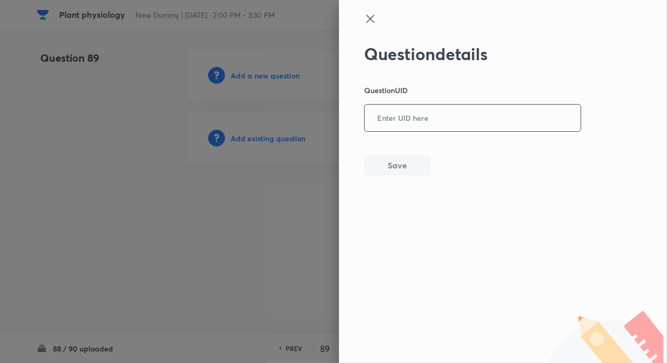
drag, startPoint x: 366, startPoint y: 117, endPoint x: 389, endPoint y: 121, distance: 23.8
click at [369, 117] on input "text" at bounding box center [472, 119] width 216 height 26
paste input "JNDOQ"
click at [398, 158] on button "Save" at bounding box center [397, 164] width 67 height 21
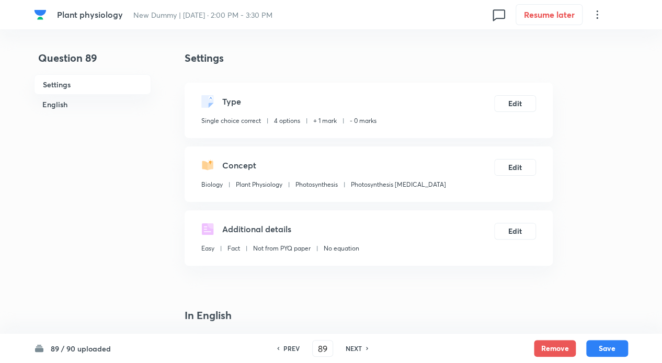
click at [355, 344] on h6 "NEXT" at bounding box center [354, 347] width 16 height 9
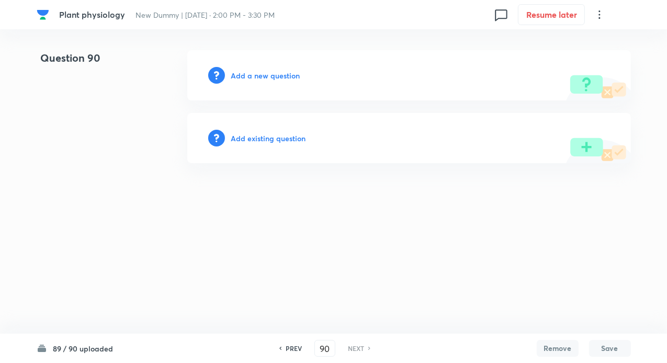
click at [263, 133] on h6 "Add existing question" at bounding box center [268, 138] width 75 height 11
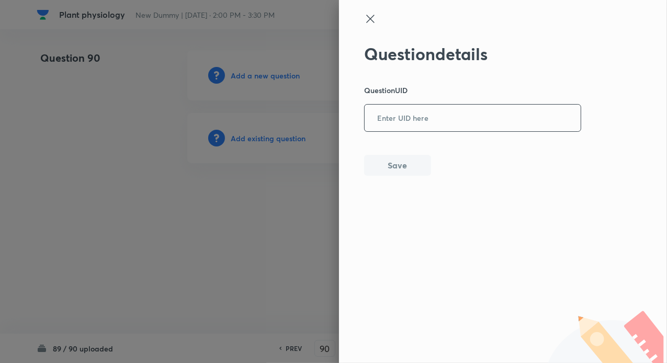
click at [396, 116] on input "text" at bounding box center [472, 119] width 216 height 26
paste input "2J3AL"
click at [394, 158] on button "Save" at bounding box center [397, 164] width 67 height 21
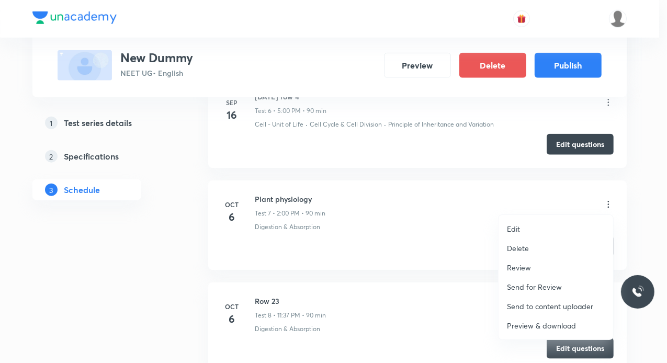
click at [523, 325] on p "Preview & download" at bounding box center [541, 325] width 69 height 11
click at [181, 252] on div at bounding box center [333, 181] width 667 height 363
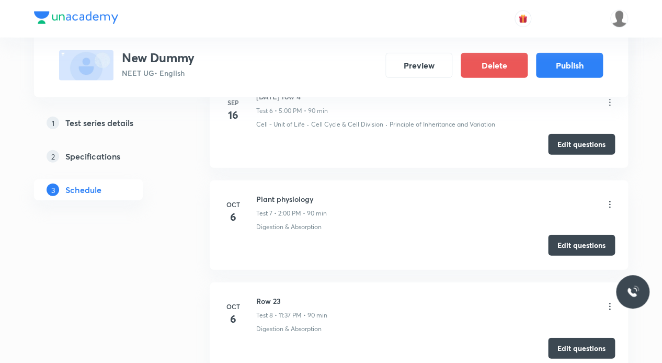
click at [596, 246] on button "Edit questions" at bounding box center [581, 245] width 67 height 21
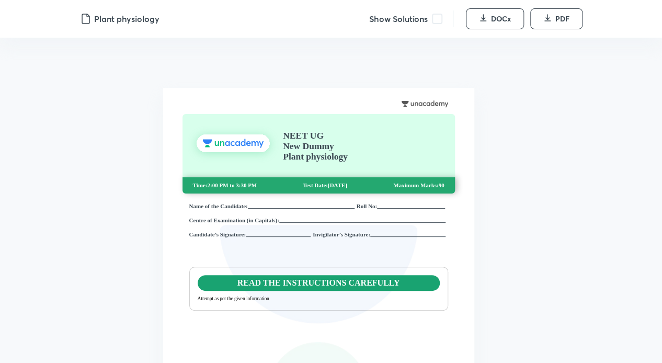
click at [437, 20] on span at bounding box center [437, 19] width 10 height 10
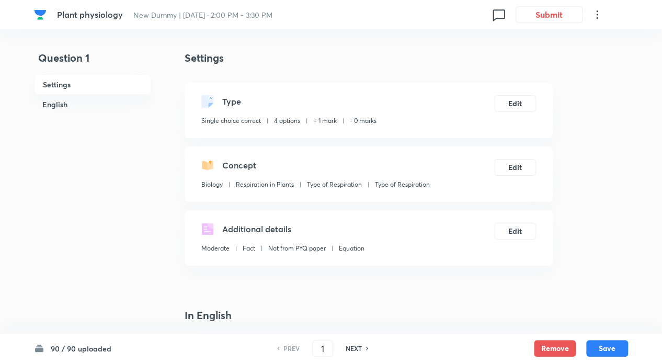
checkbox input "true"
drag, startPoint x: 325, startPoint y: 349, endPoint x: 305, endPoint y: 350, distance: 19.9
click at [305, 350] on div "PREV 1 ​ NEXT" at bounding box center [322, 348] width 135 height 17
type input "45"
checkbox input "true"
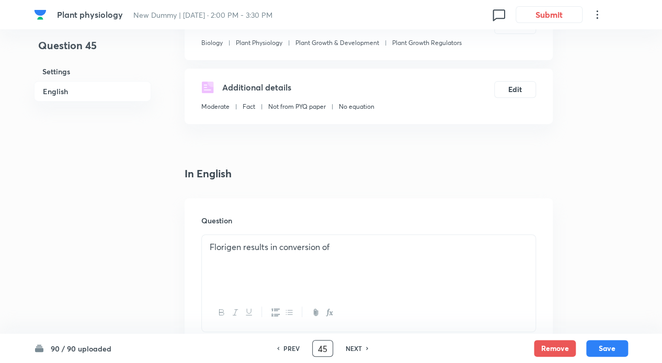
scroll to position [314, 0]
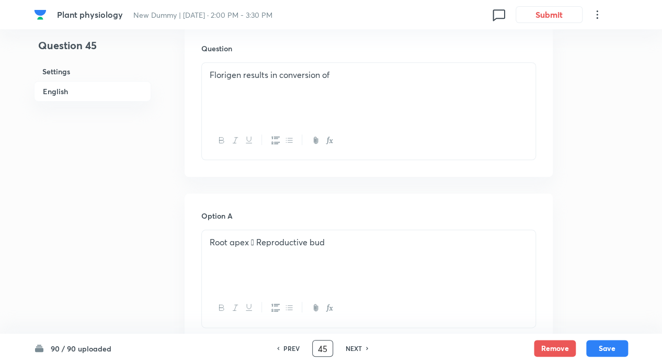
click at [358, 93] on div "Florigen results in conversion of" at bounding box center [369, 92] width 334 height 59
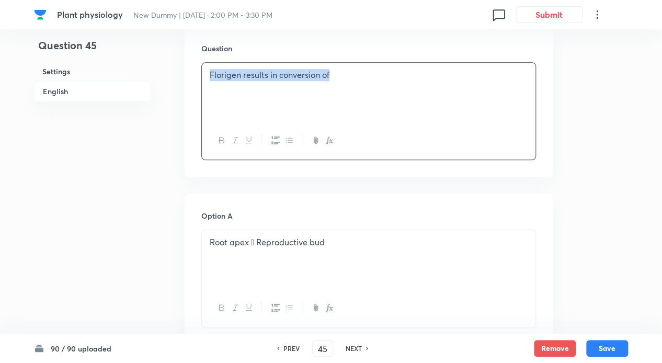
copy p "Florigen results in conversion of"
click at [257, 244] on p "Root apex  Reproductive bud" at bounding box center [369, 242] width 318 height 12
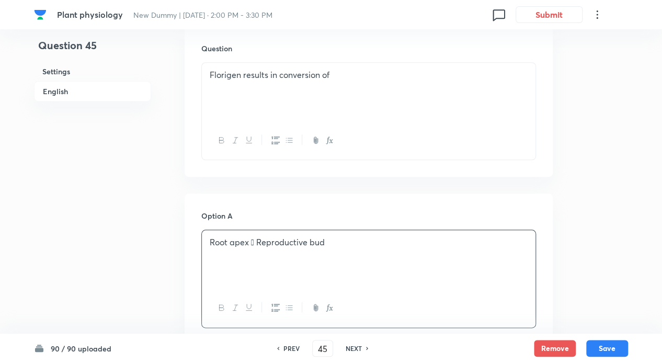
click at [252, 244] on p "Root apex  Reproductive bud" at bounding box center [369, 242] width 318 height 12
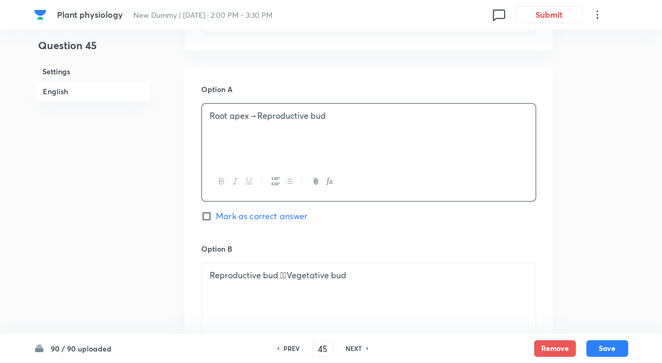
scroll to position [523, 0]
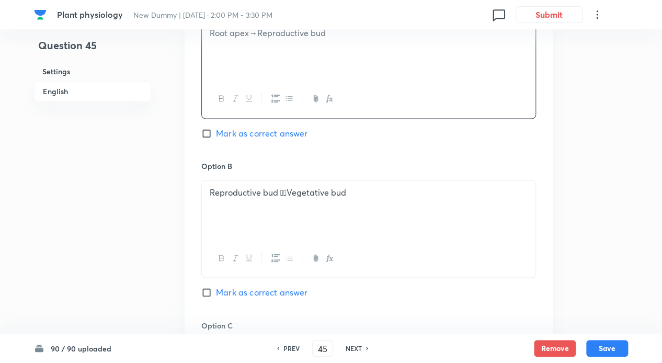
click at [282, 197] on p "Reproductive bud Vegetative bud" at bounding box center [369, 193] width 318 height 12
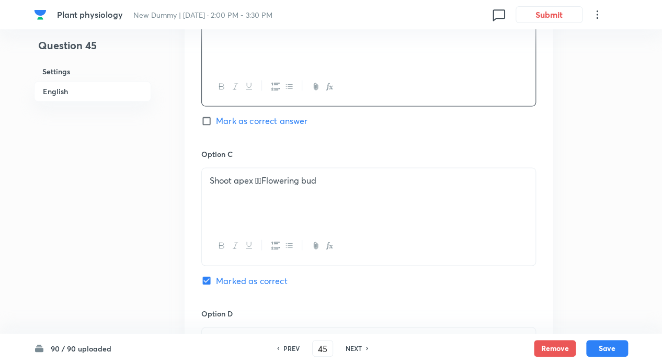
scroll to position [732, 0]
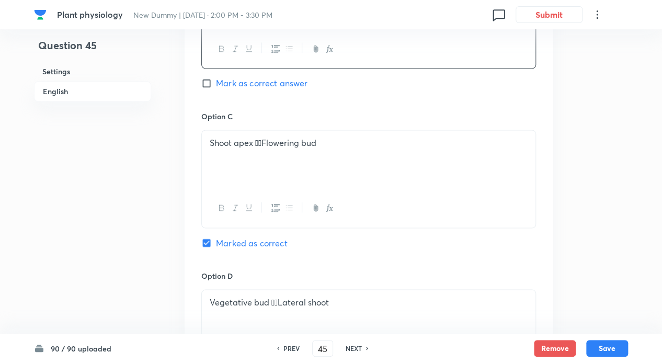
click at [263, 142] on p "Shoot apex Flowering bud" at bounding box center [369, 142] width 318 height 12
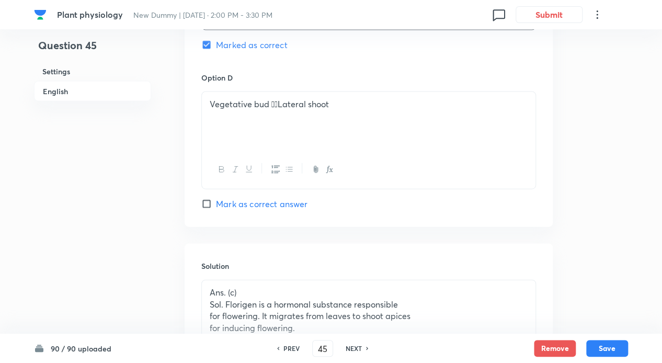
scroll to position [941, 0]
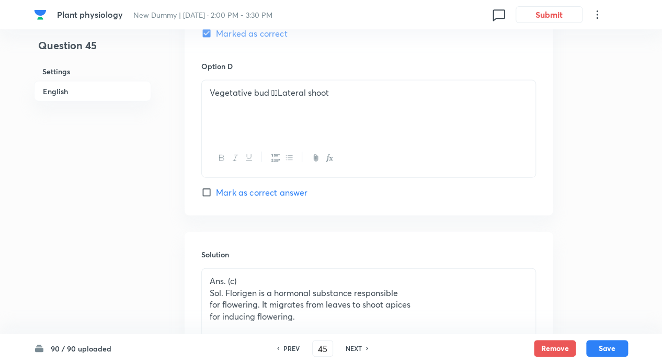
click at [281, 98] on div "Vegetative bud Lateral shoot" at bounding box center [369, 110] width 334 height 59
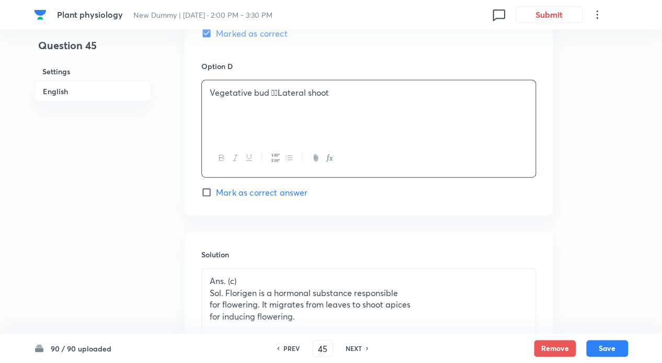
click at [276, 98] on div "Vegetative bud Lateral shoot" at bounding box center [369, 110] width 334 height 59
click at [611, 342] on button "Save" at bounding box center [607, 347] width 42 height 17
type input "46"
checkbox input "false"
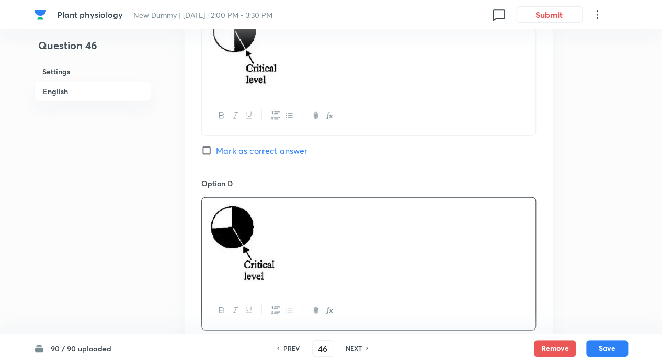
checkbox input "true"
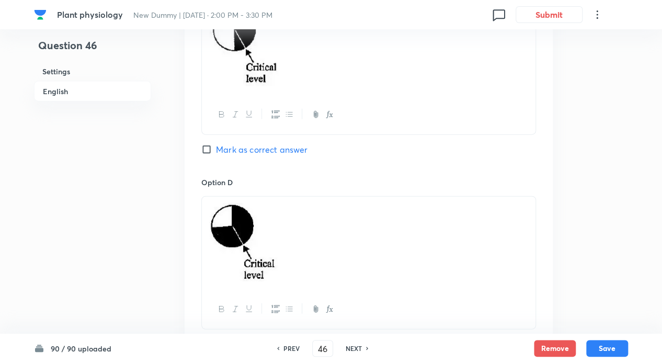
scroll to position [1058, 0]
